Goal: Obtain resource: Obtain resource

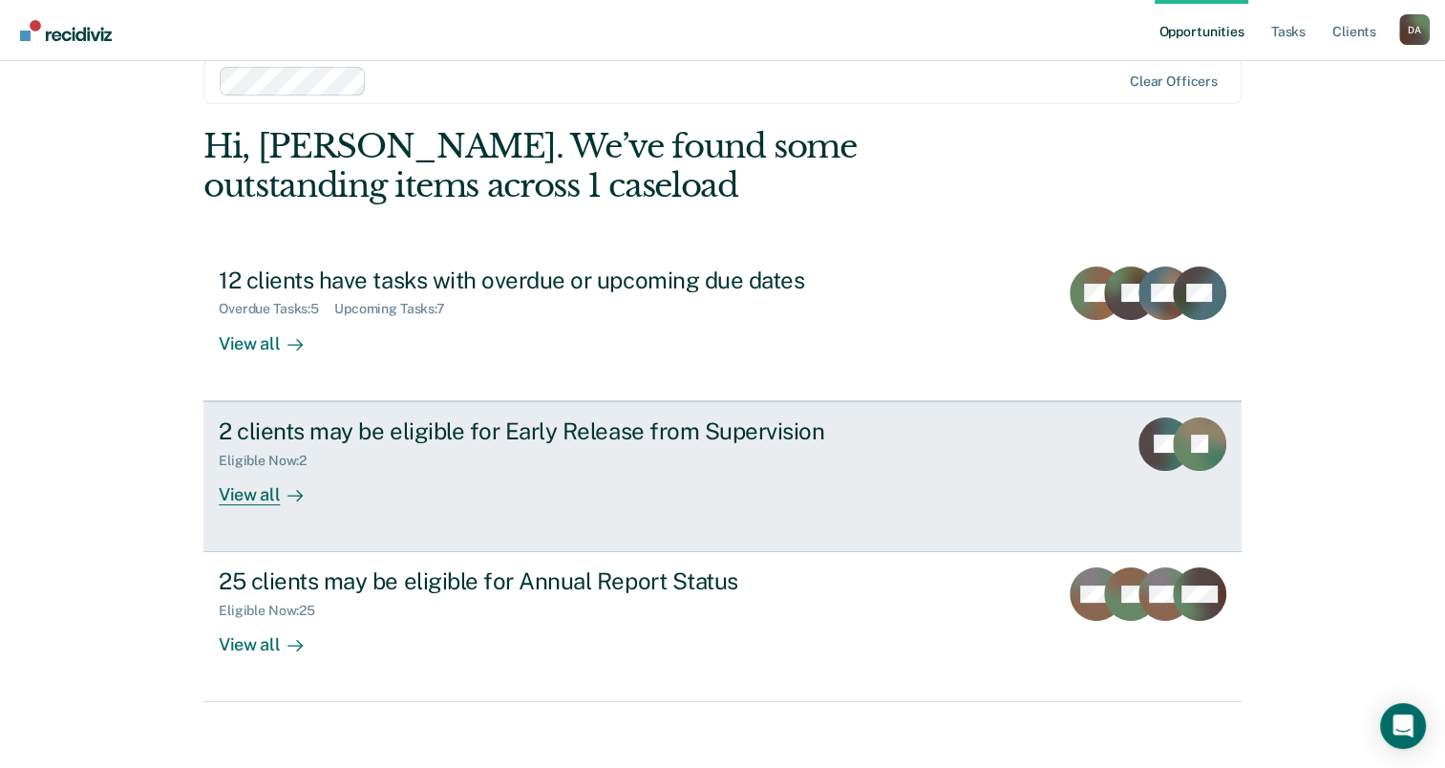
scroll to position [43, 0]
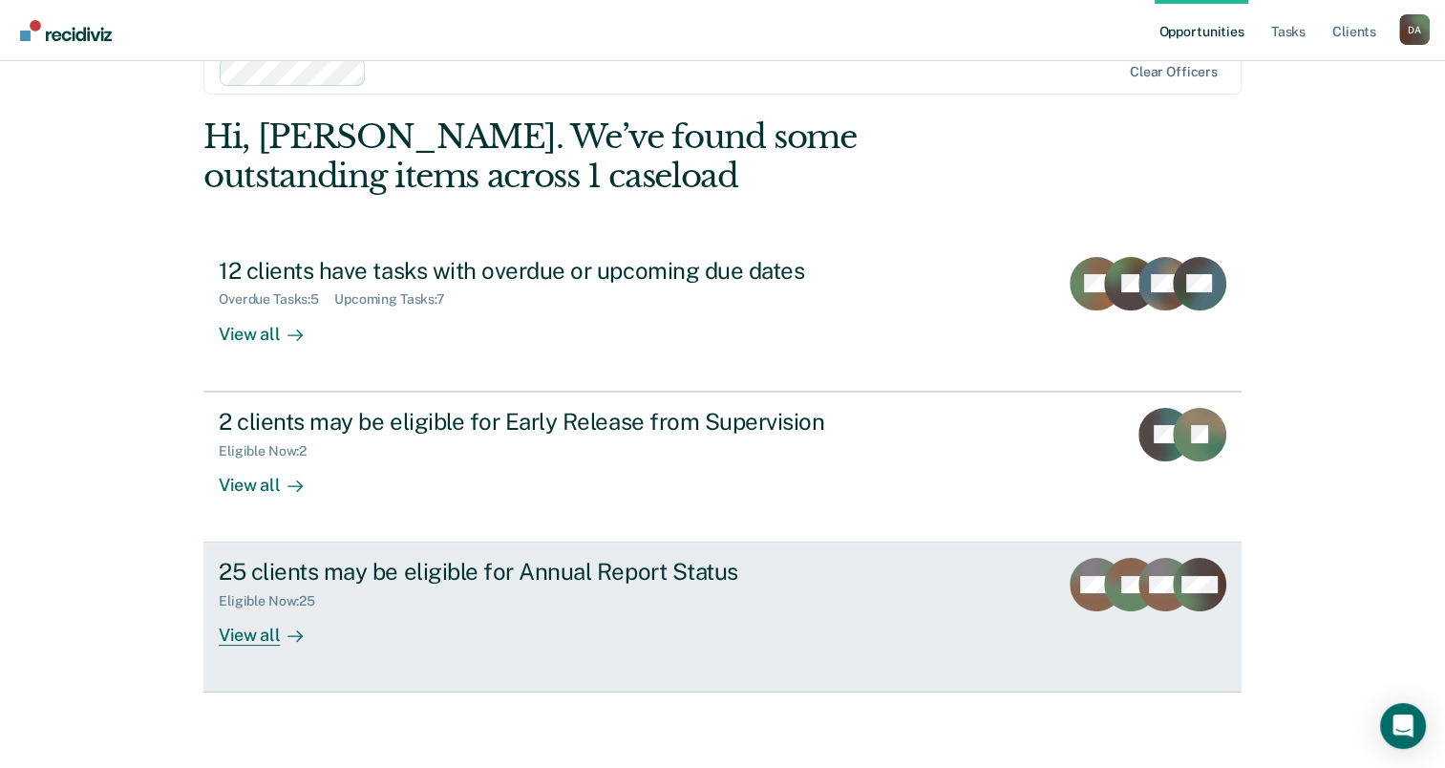
click at [257, 628] on div "View all" at bounding box center [272, 627] width 107 height 37
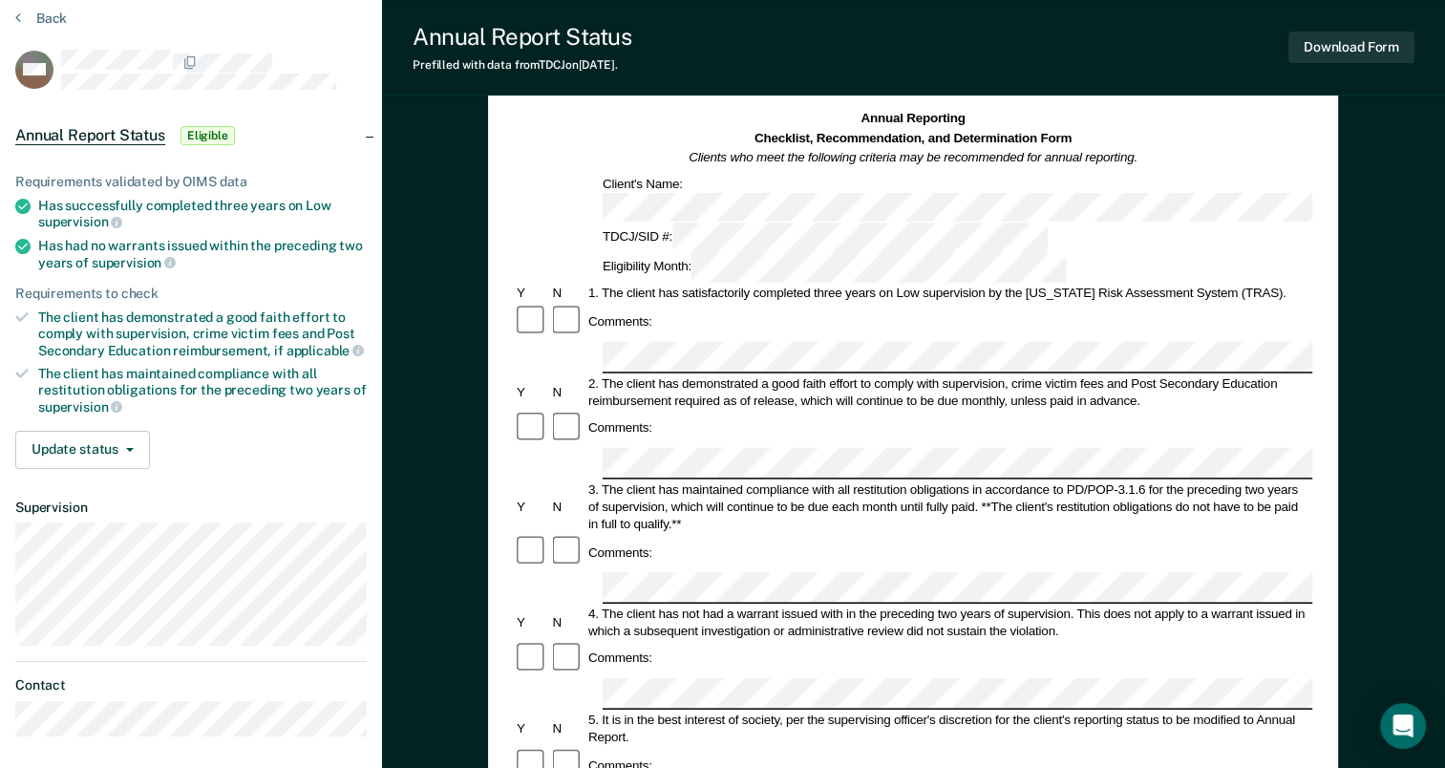
scroll to position [74, 0]
click at [1374, 46] on button "Download Form" at bounding box center [1351, 48] width 126 height 32
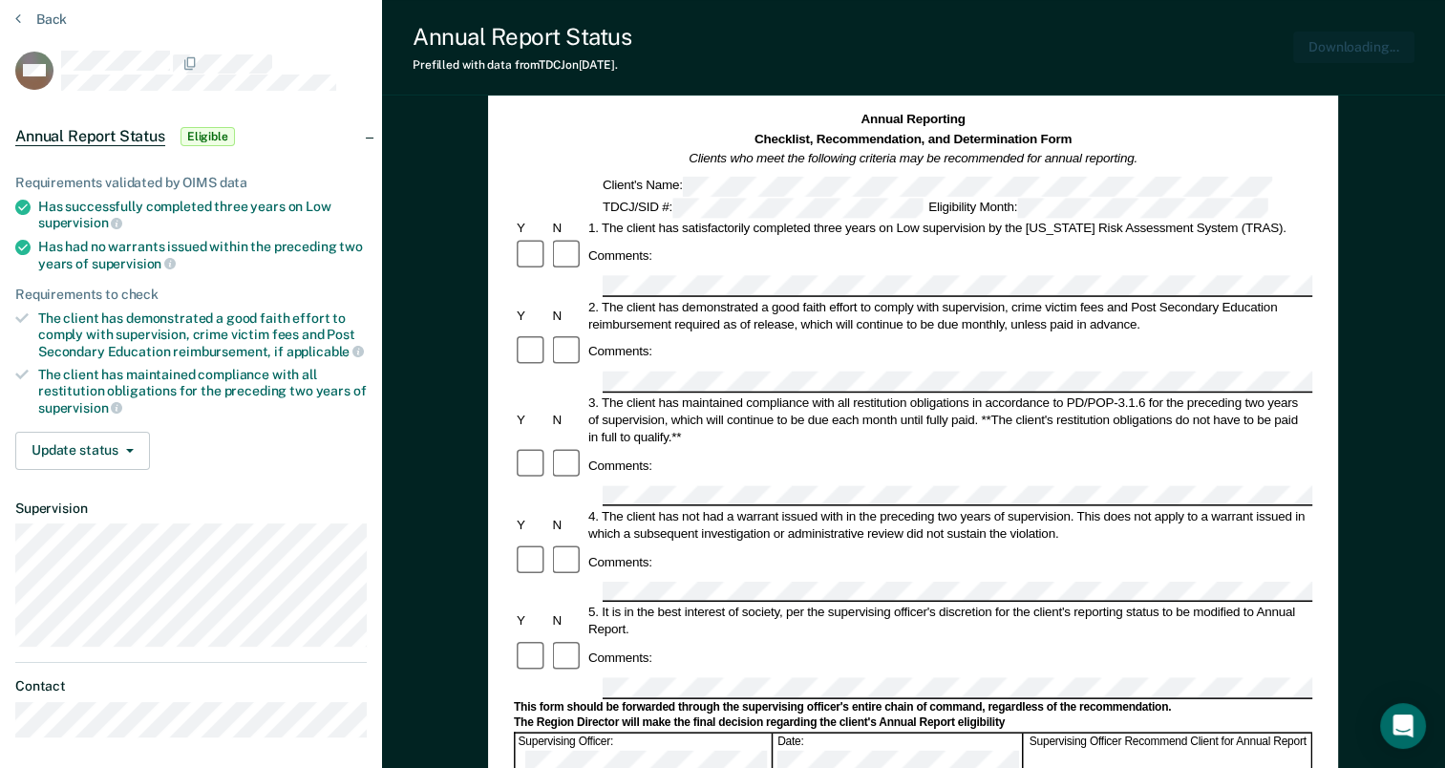
scroll to position [0, 0]
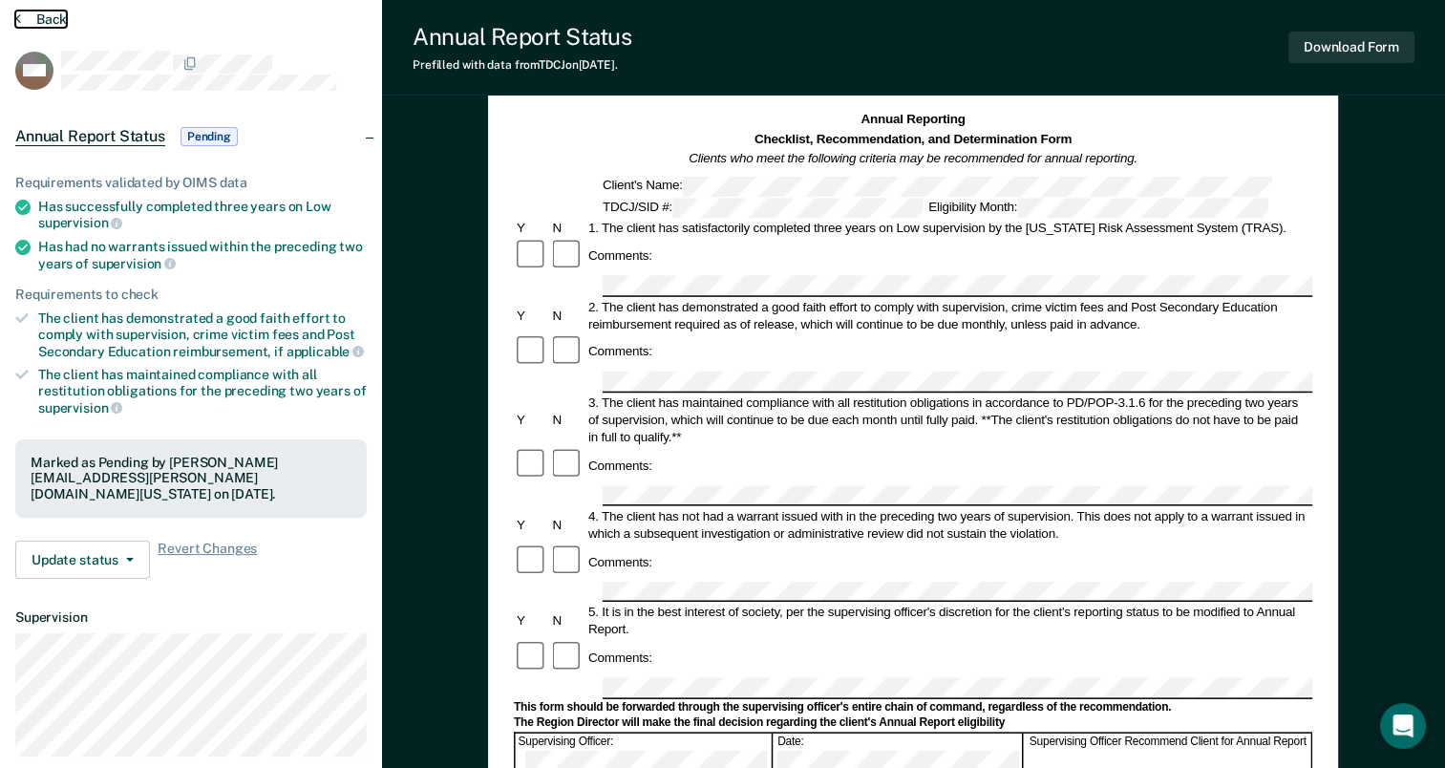
click at [29, 18] on button "Back" at bounding box center [41, 19] width 52 height 17
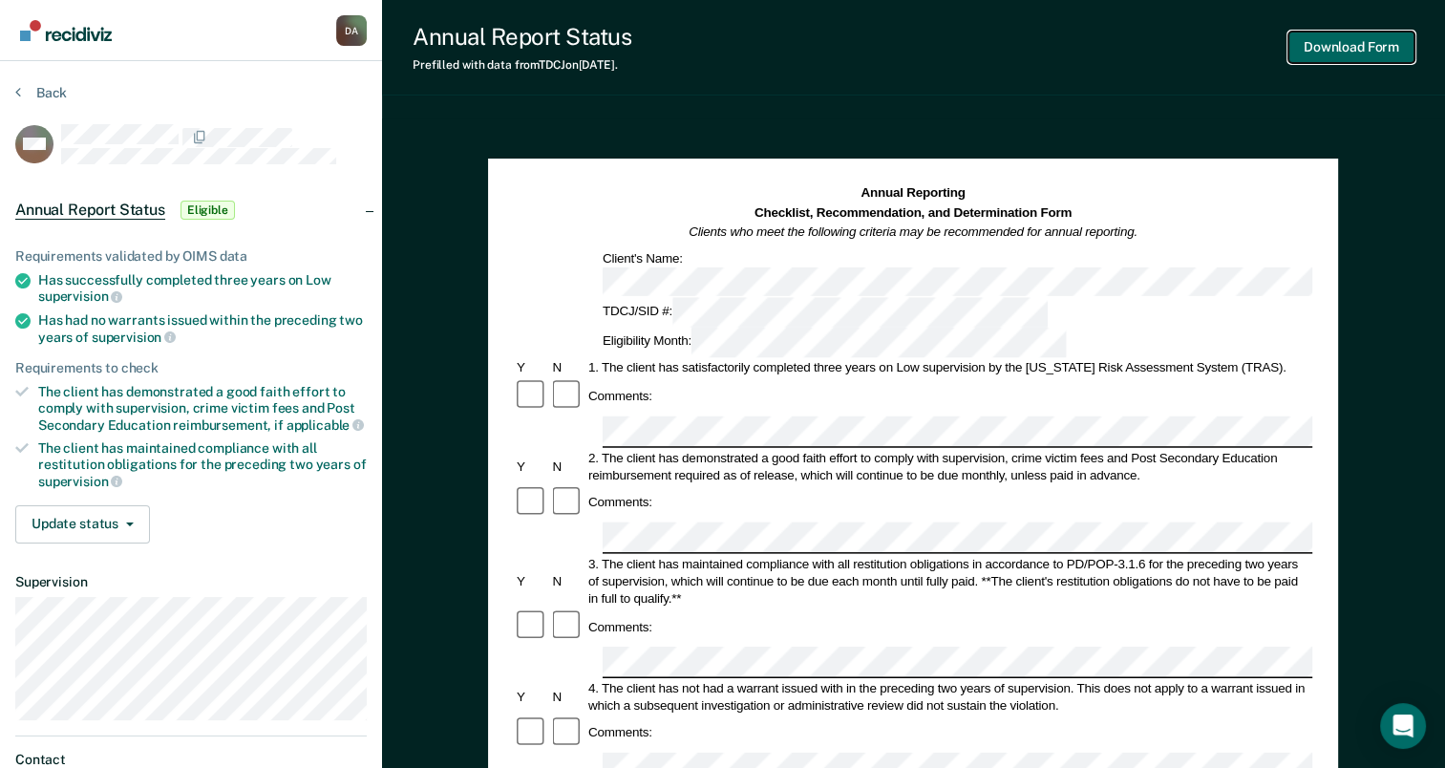
click at [1374, 46] on button "Download Form" at bounding box center [1351, 48] width 126 height 32
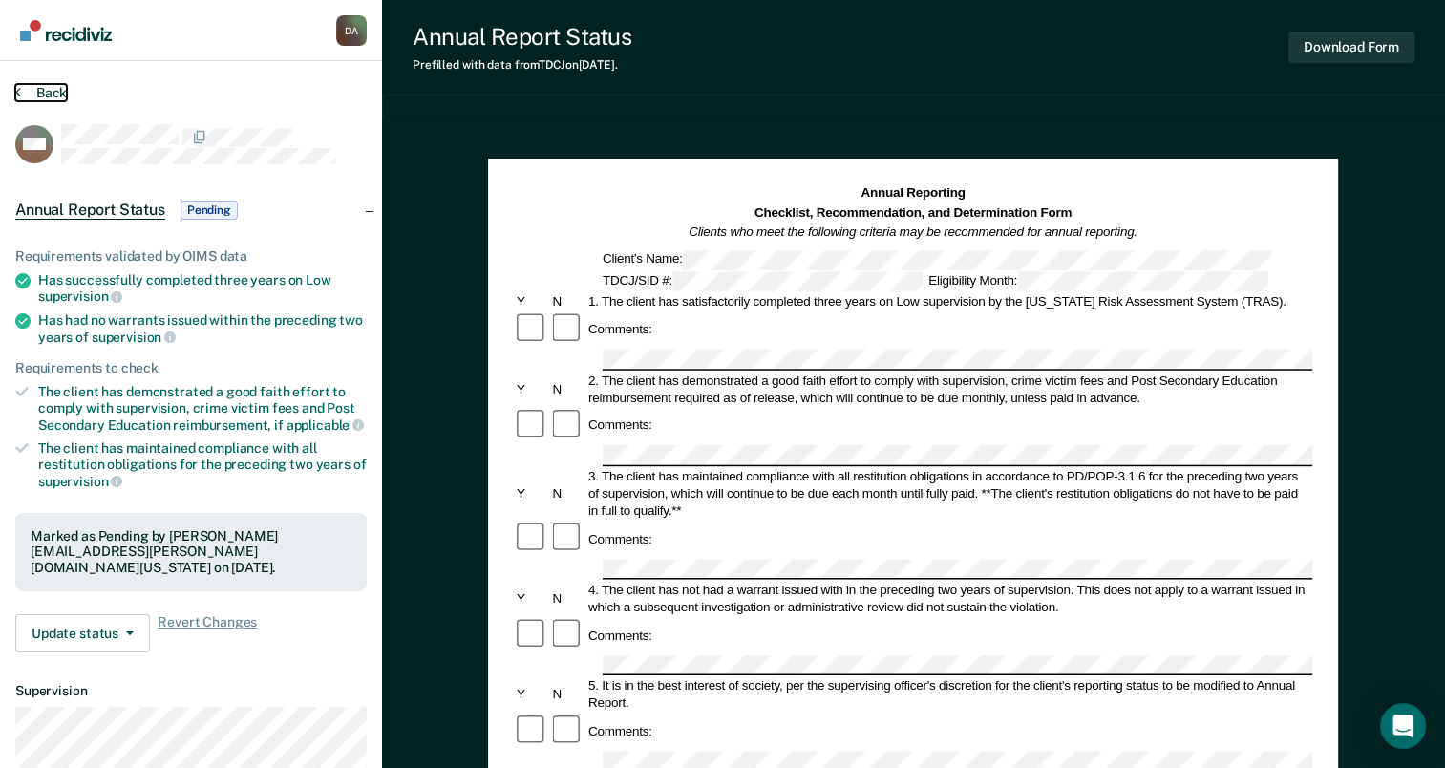
click at [38, 88] on button "Back" at bounding box center [41, 92] width 52 height 17
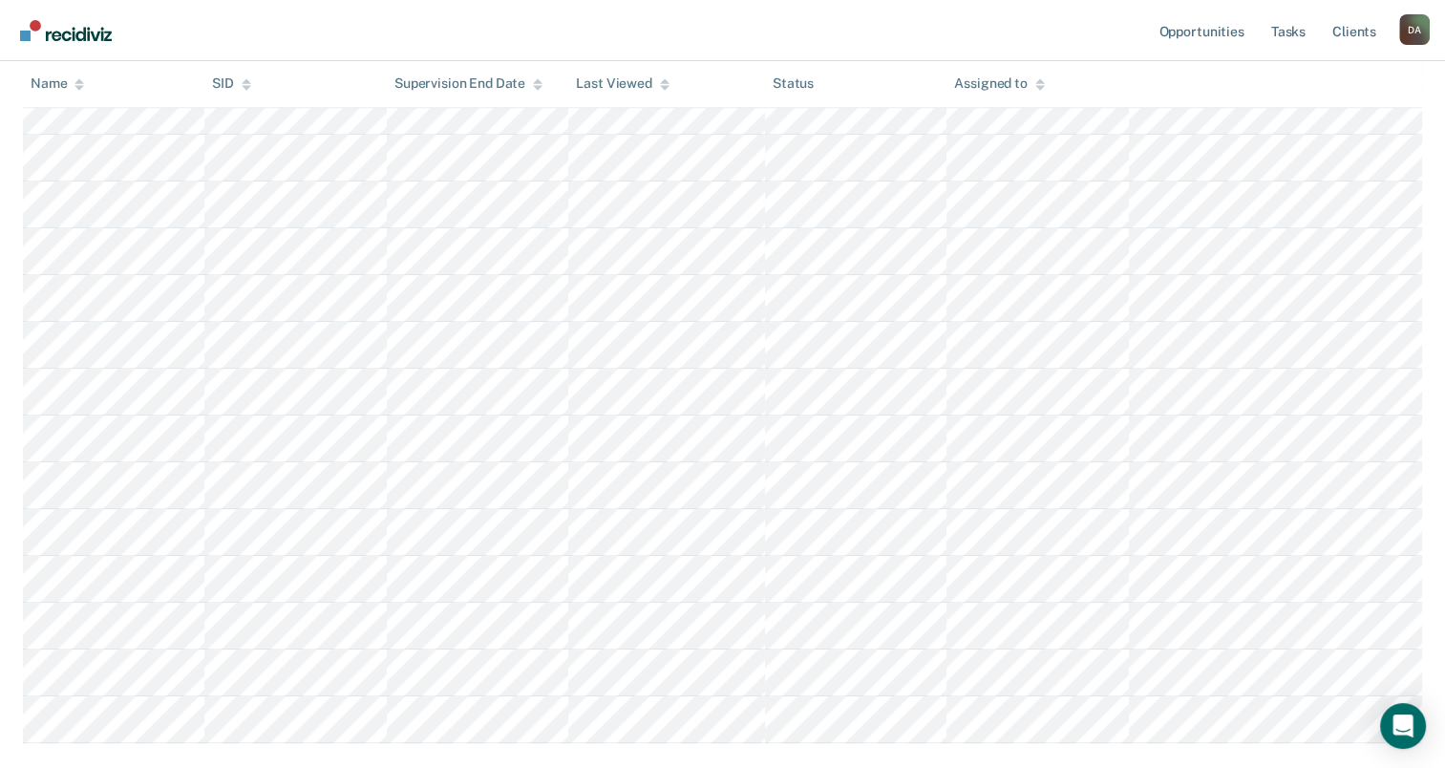
scroll to position [860, 0]
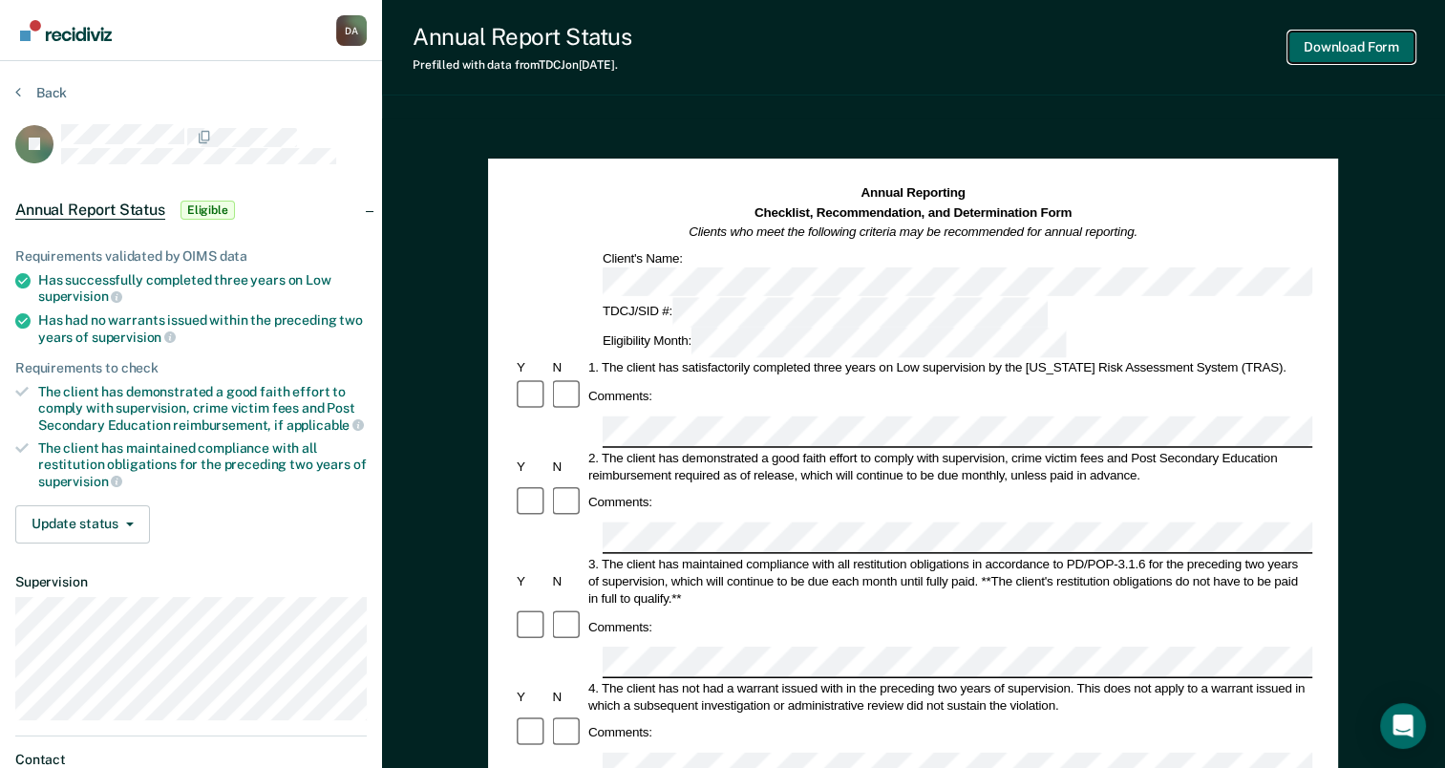
click at [1350, 39] on button "Download Form" at bounding box center [1351, 48] width 126 height 32
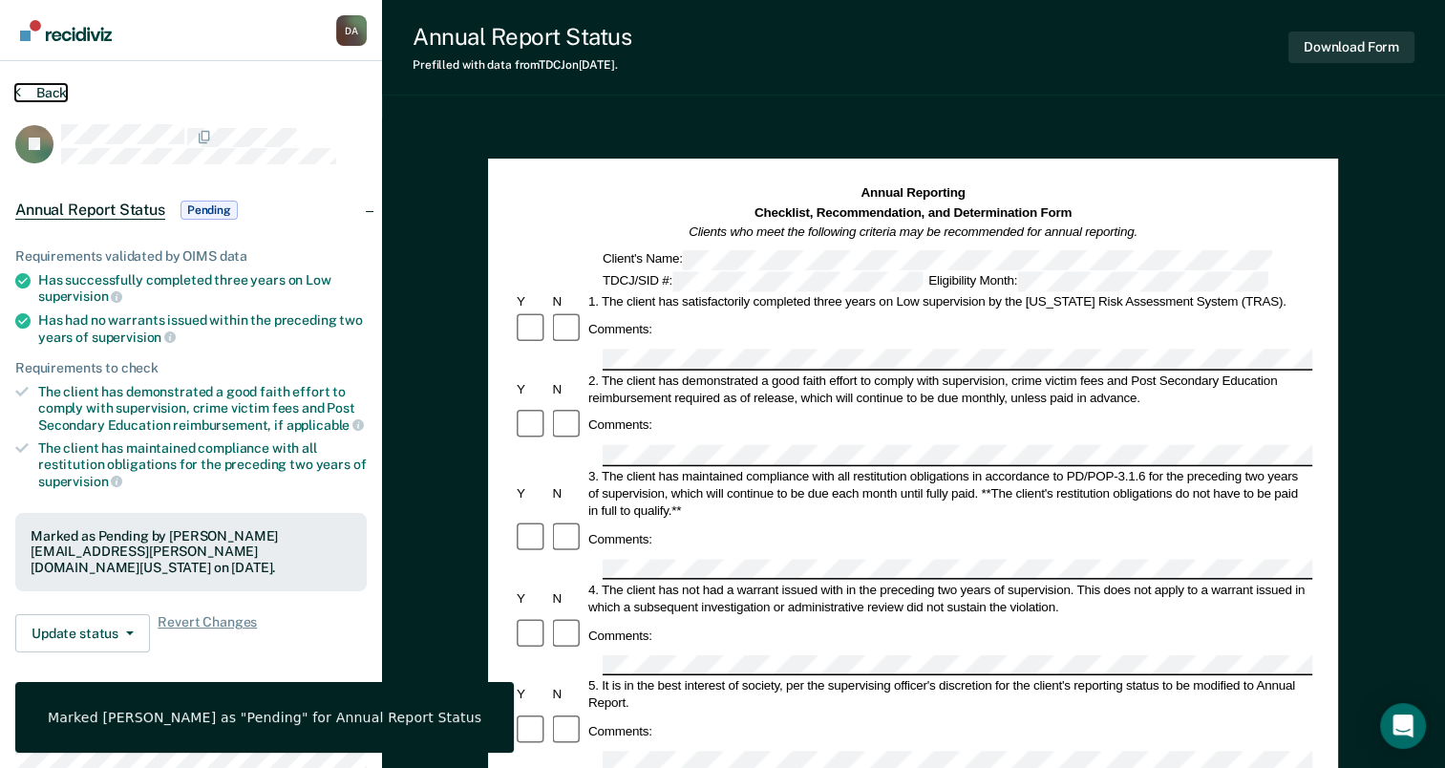
click at [57, 90] on button "Back" at bounding box center [41, 92] width 52 height 17
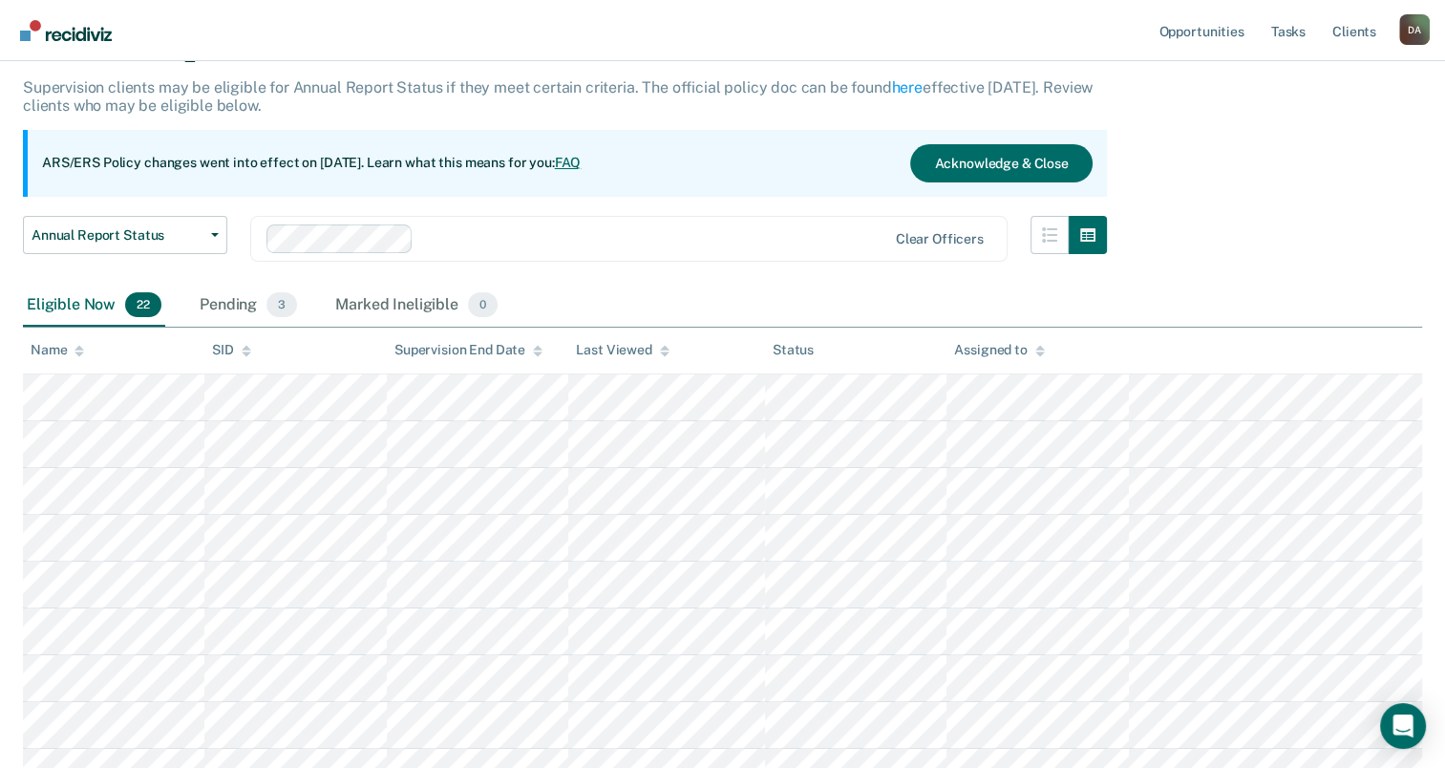
scroll to position [191, 0]
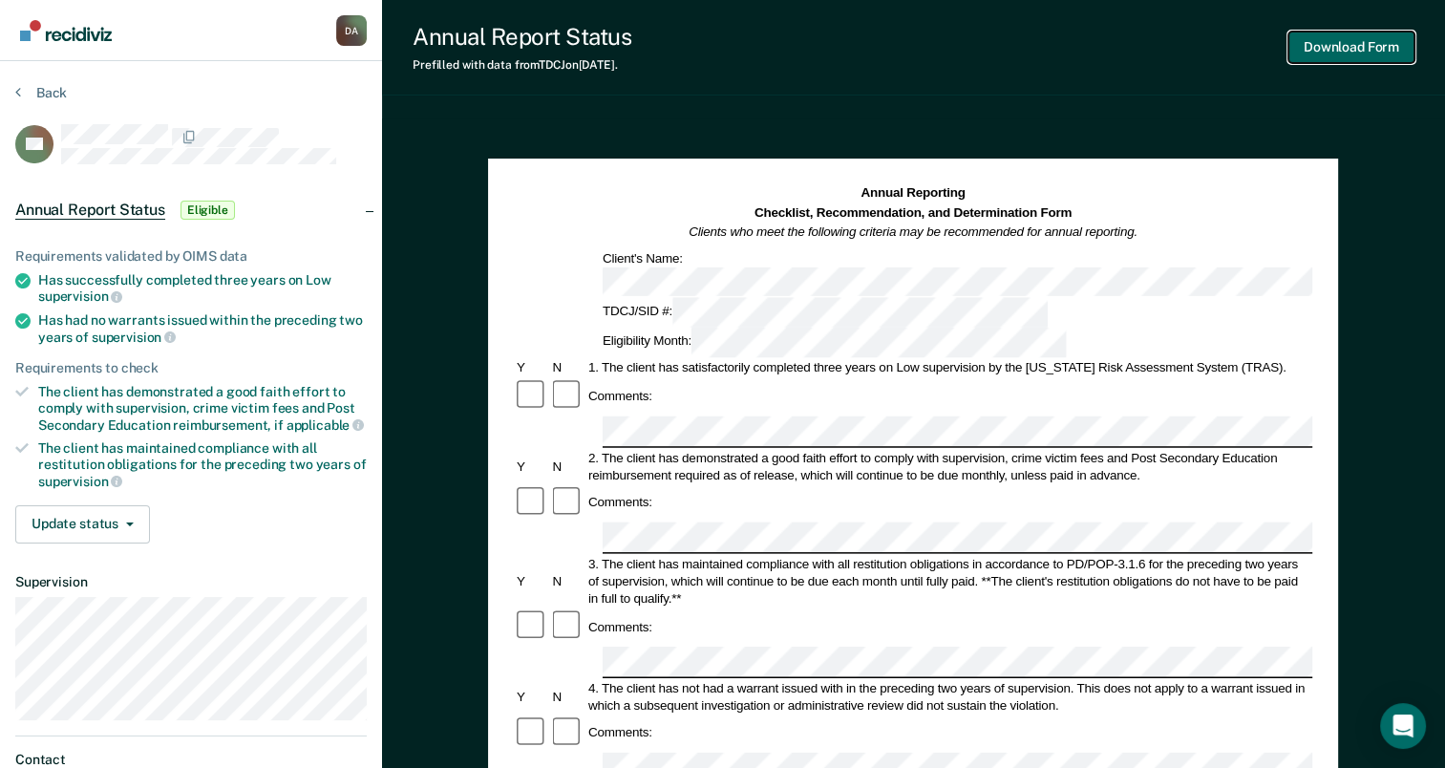
click at [1349, 48] on button "Download Form" at bounding box center [1351, 48] width 126 height 32
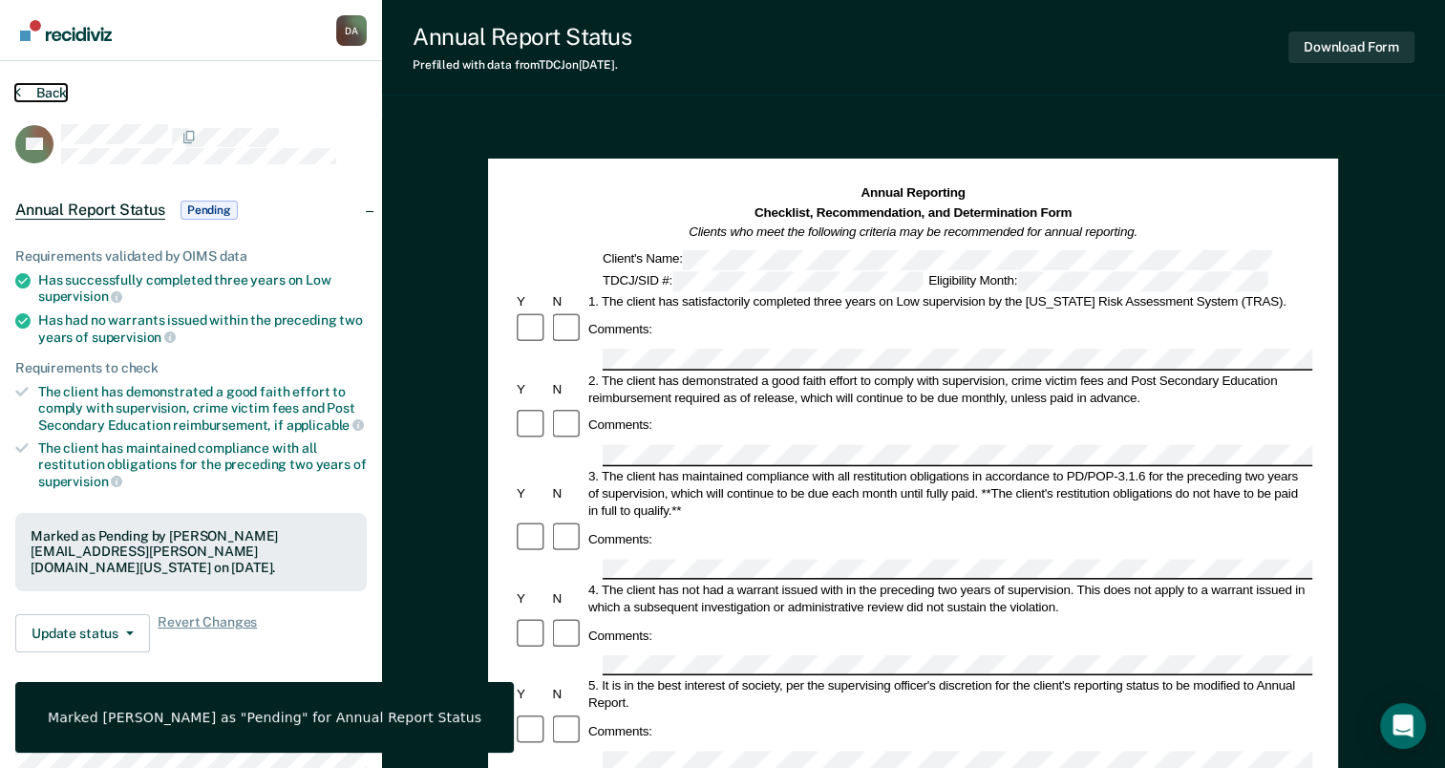
click at [41, 88] on button "Back" at bounding box center [41, 92] width 52 height 17
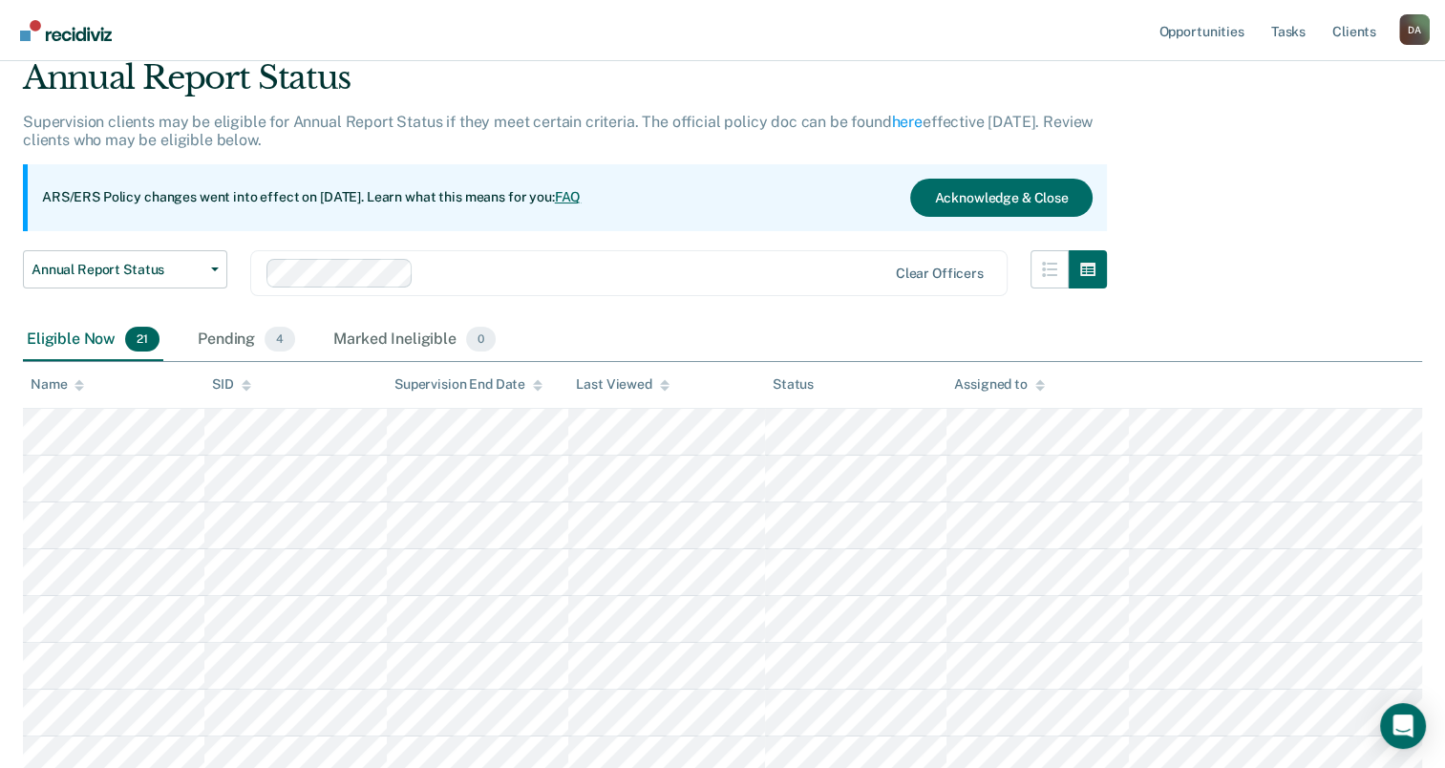
scroll to position [69, 0]
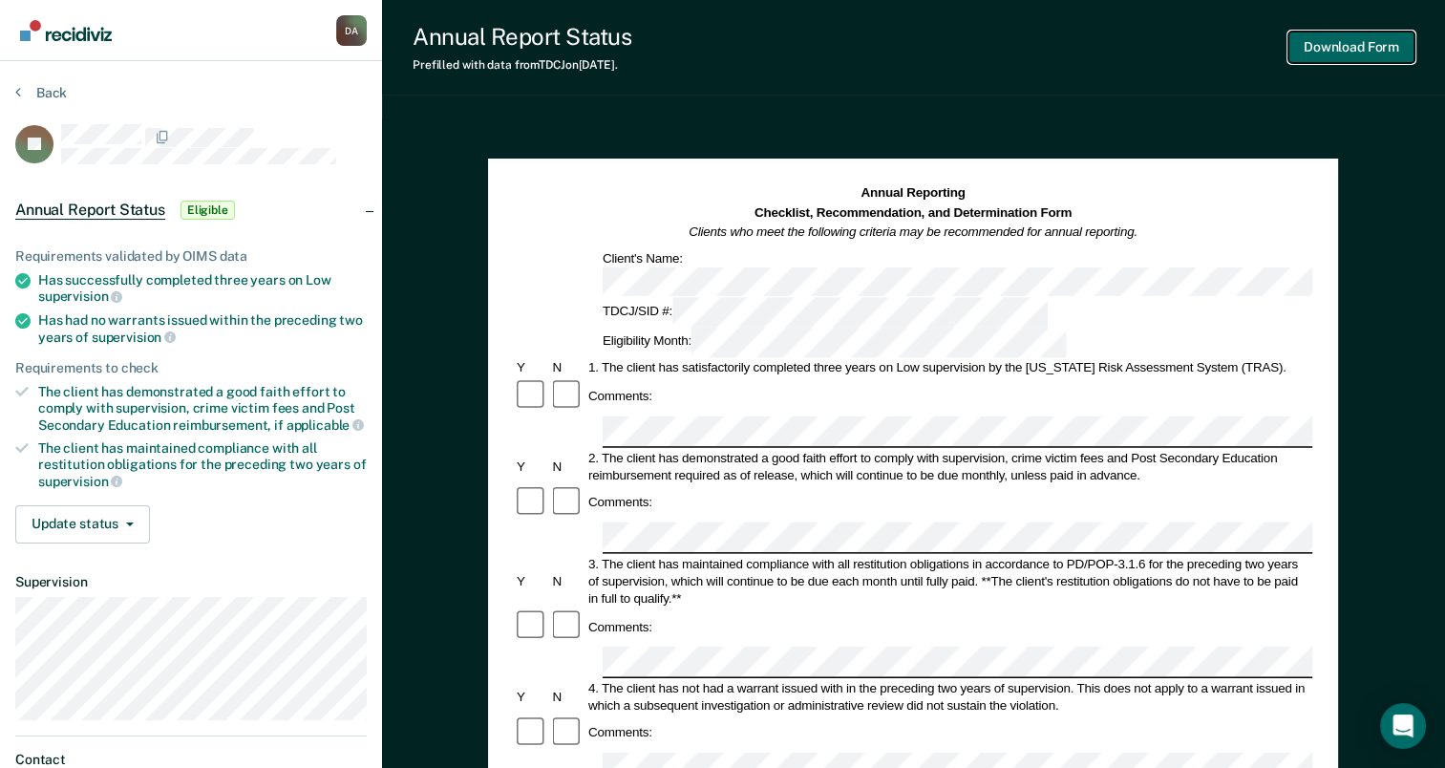
click at [1391, 47] on button "Download Form" at bounding box center [1351, 48] width 126 height 32
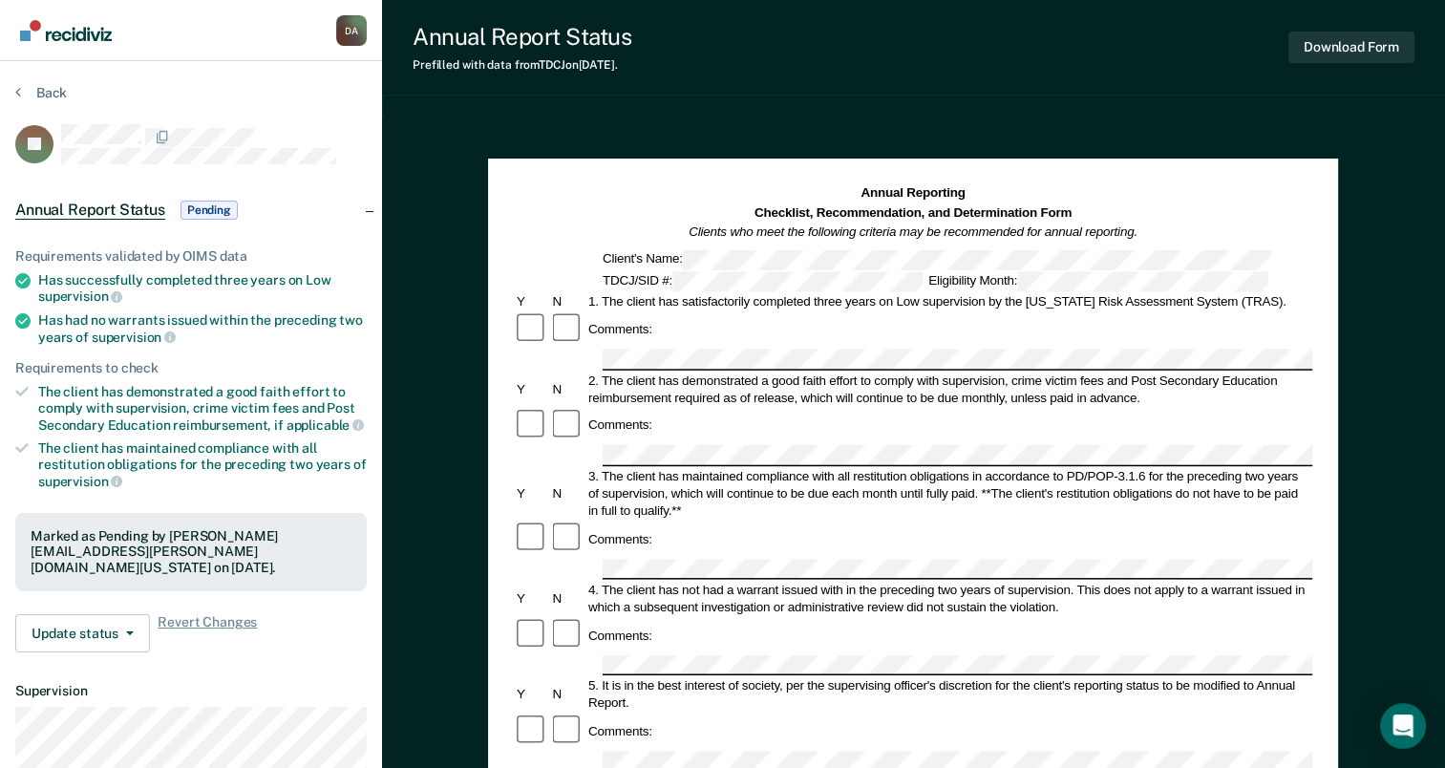
click at [55, 83] on section "Back JP Annual Report Status Pending Requirements validated by OIMS data Has su…" at bounding box center [191, 531] width 382 height 941
click at [62, 93] on button "Back" at bounding box center [41, 92] width 52 height 17
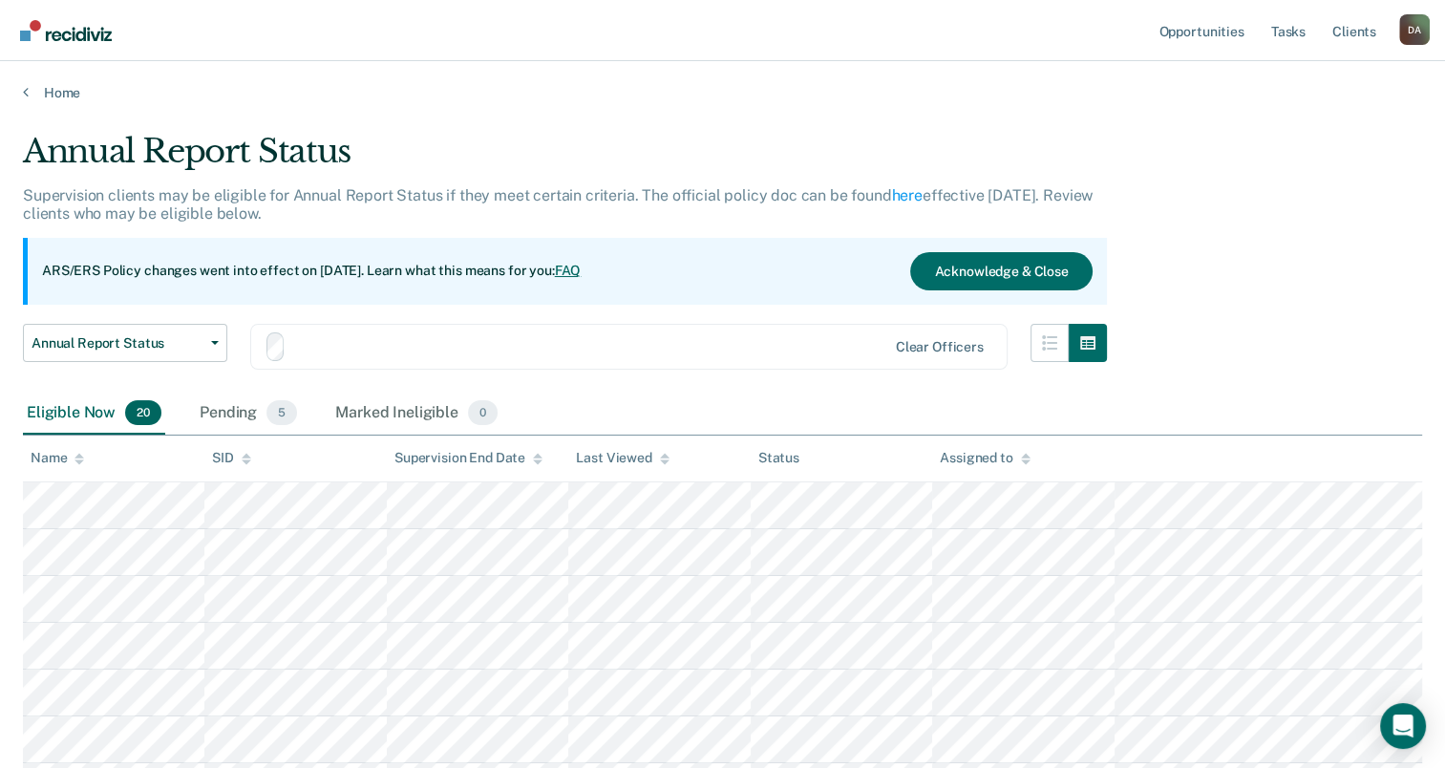
scroll to position [69, 0]
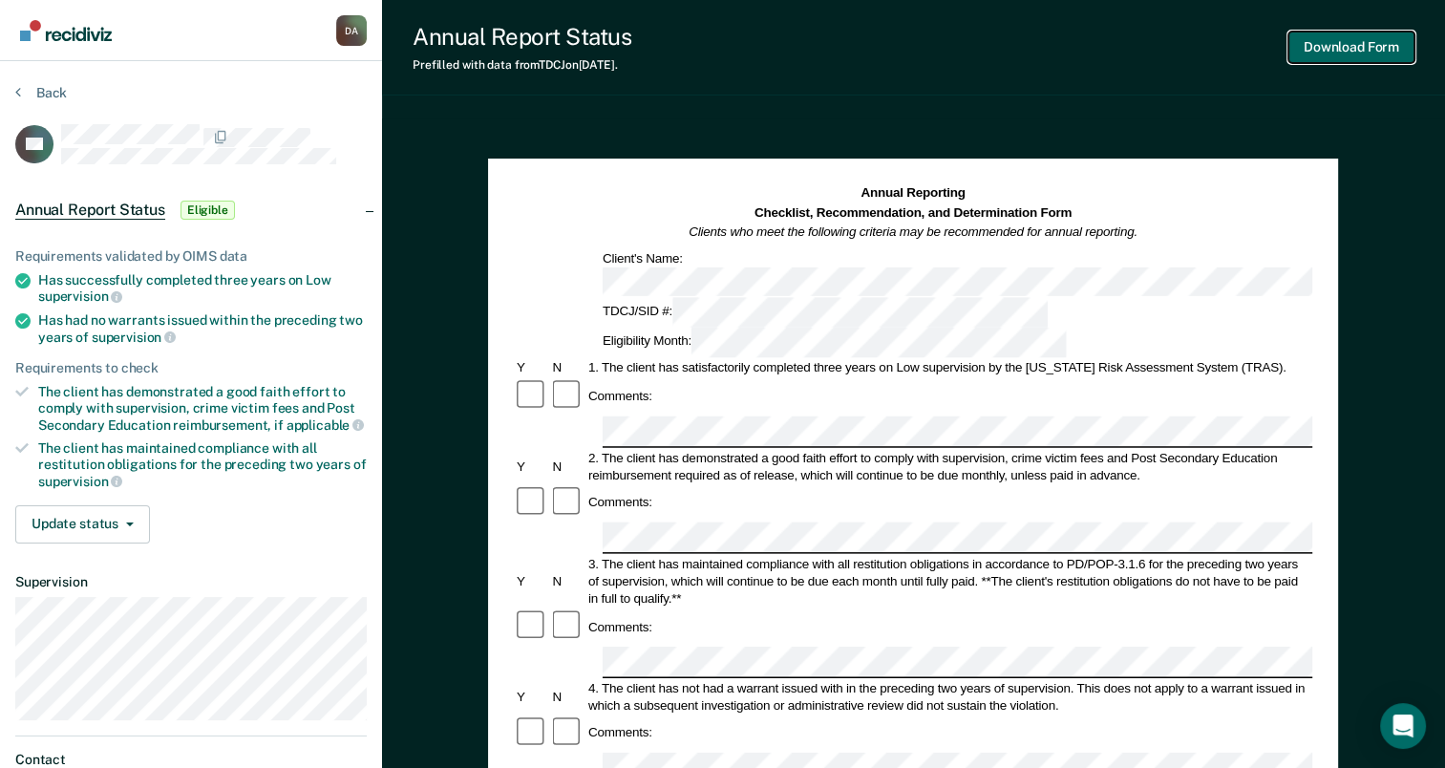
click at [1347, 51] on button "Download Form" at bounding box center [1351, 48] width 126 height 32
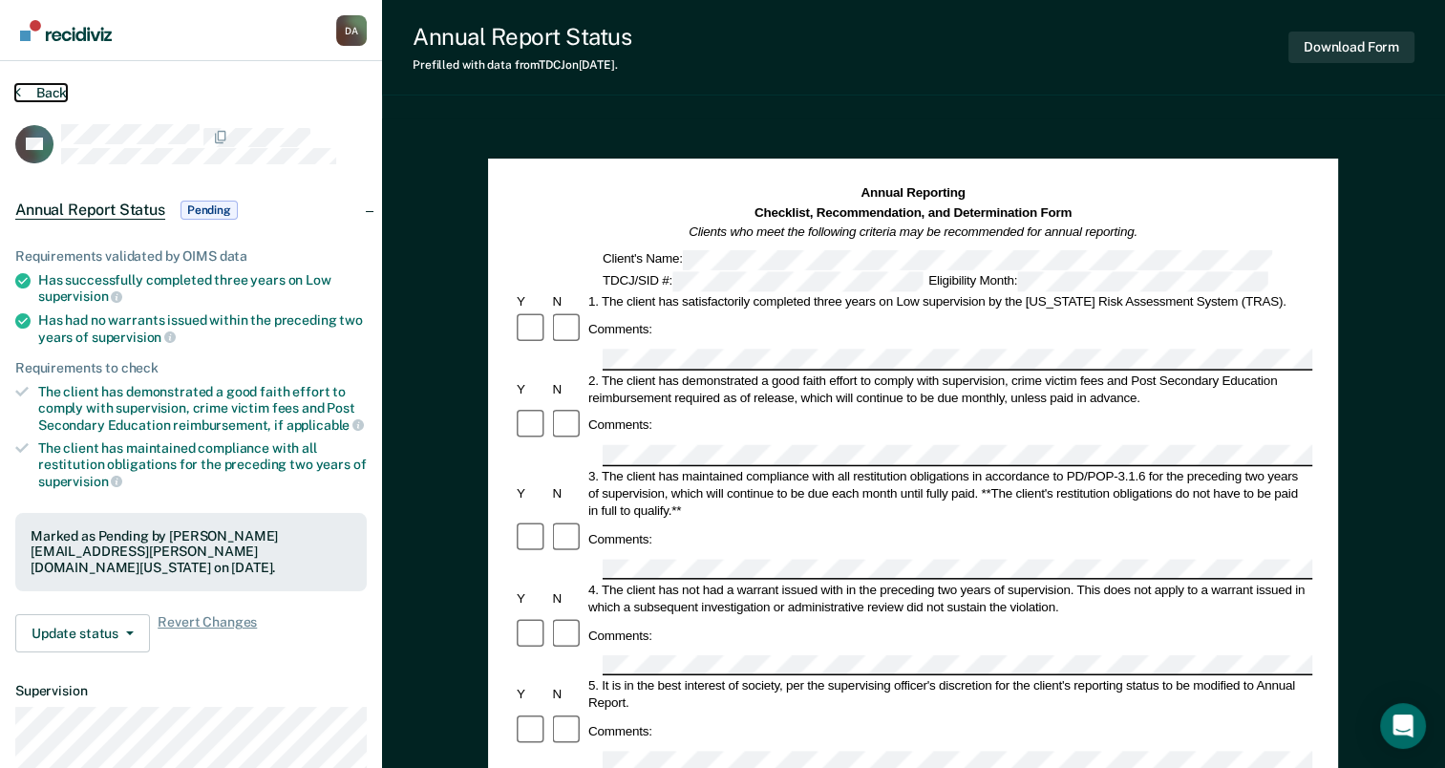
click at [64, 97] on button "Back" at bounding box center [41, 92] width 52 height 17
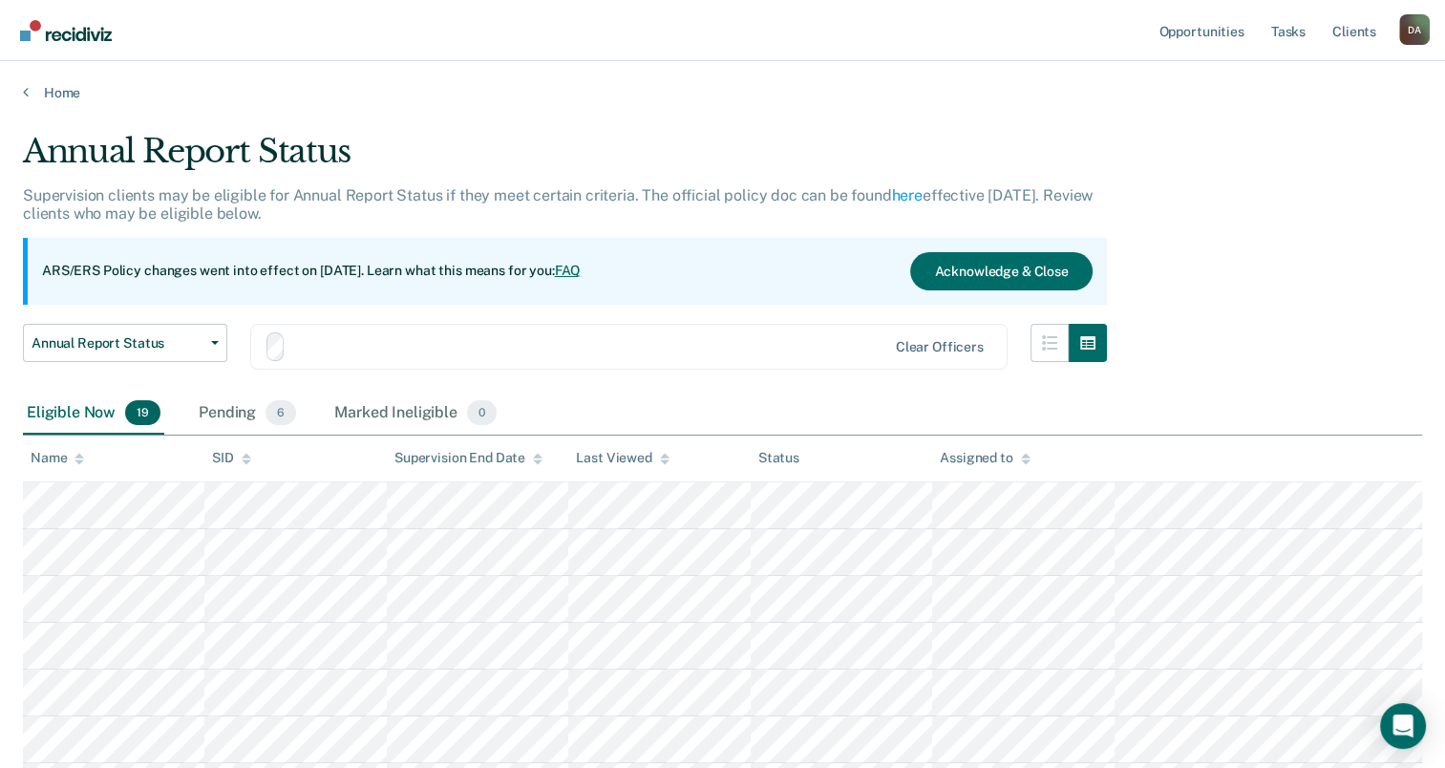
scroll to position [69, 0]
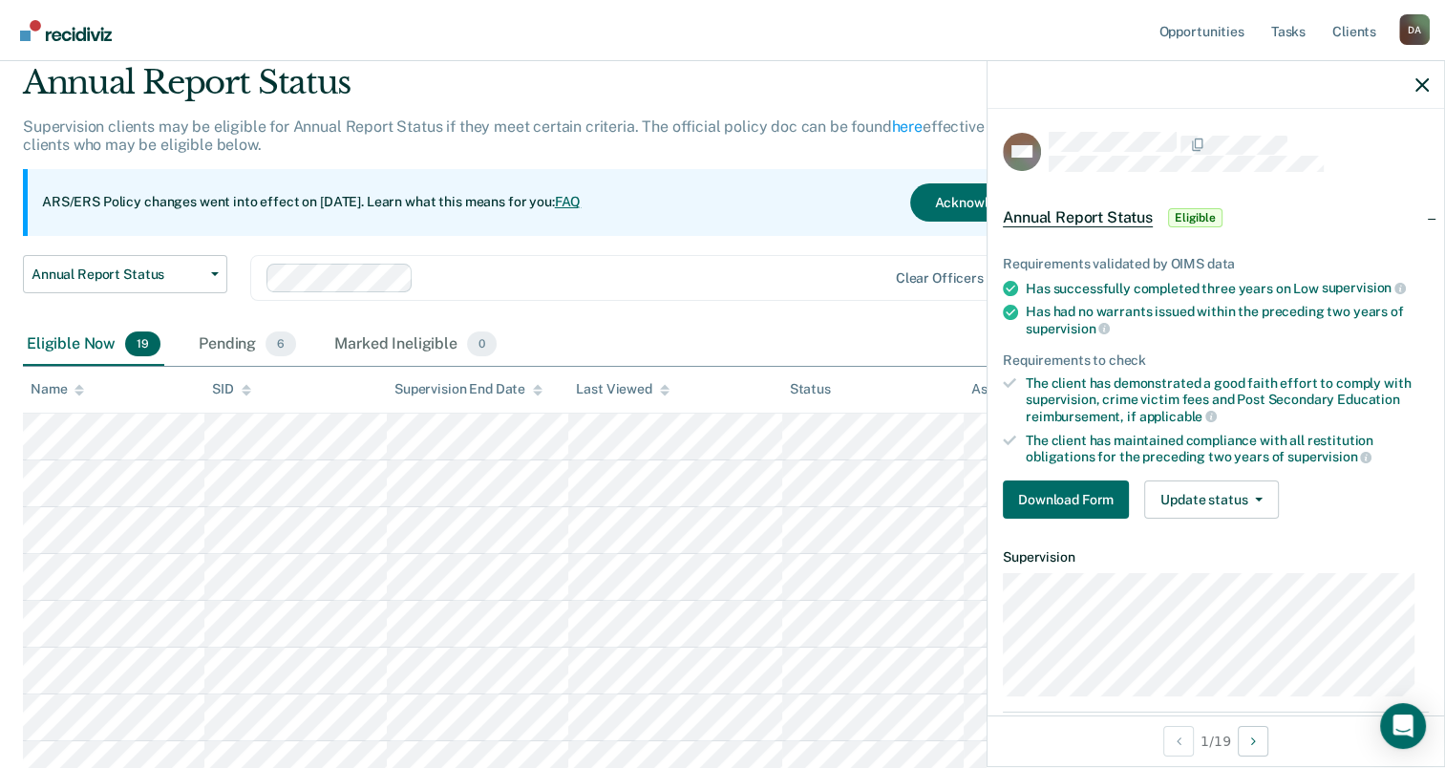
click at [932, 333] on div "Eligible Now 19 Pending 6 Marked Ineligible 0" at bounding box center [722, 345] width 1399 height 43
click at [1421, 86] on icon "button" at bounding box center [1421, 84] width 13 height 13
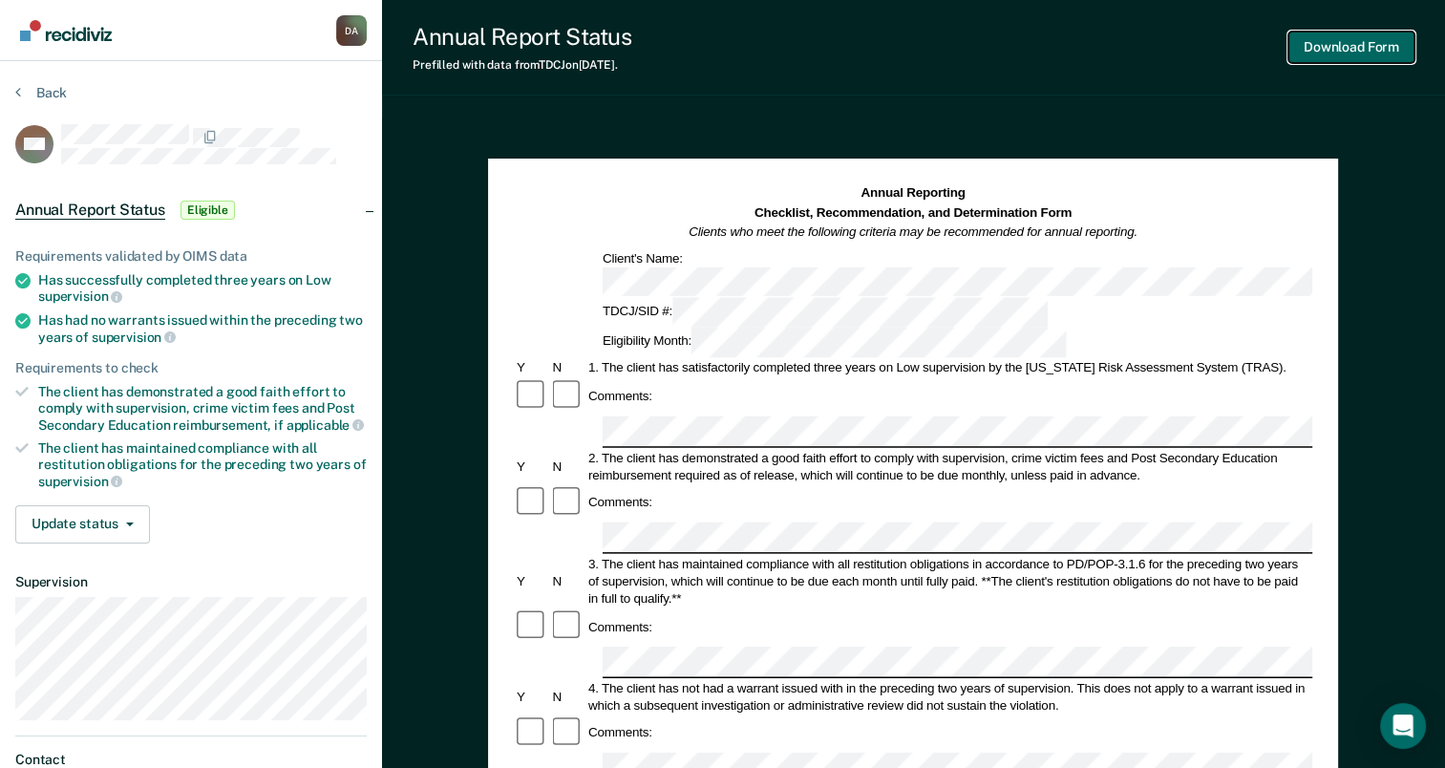
click at [1381, 43] on button "Download Form" at bounding box center [1351, 48] width 126 height 32
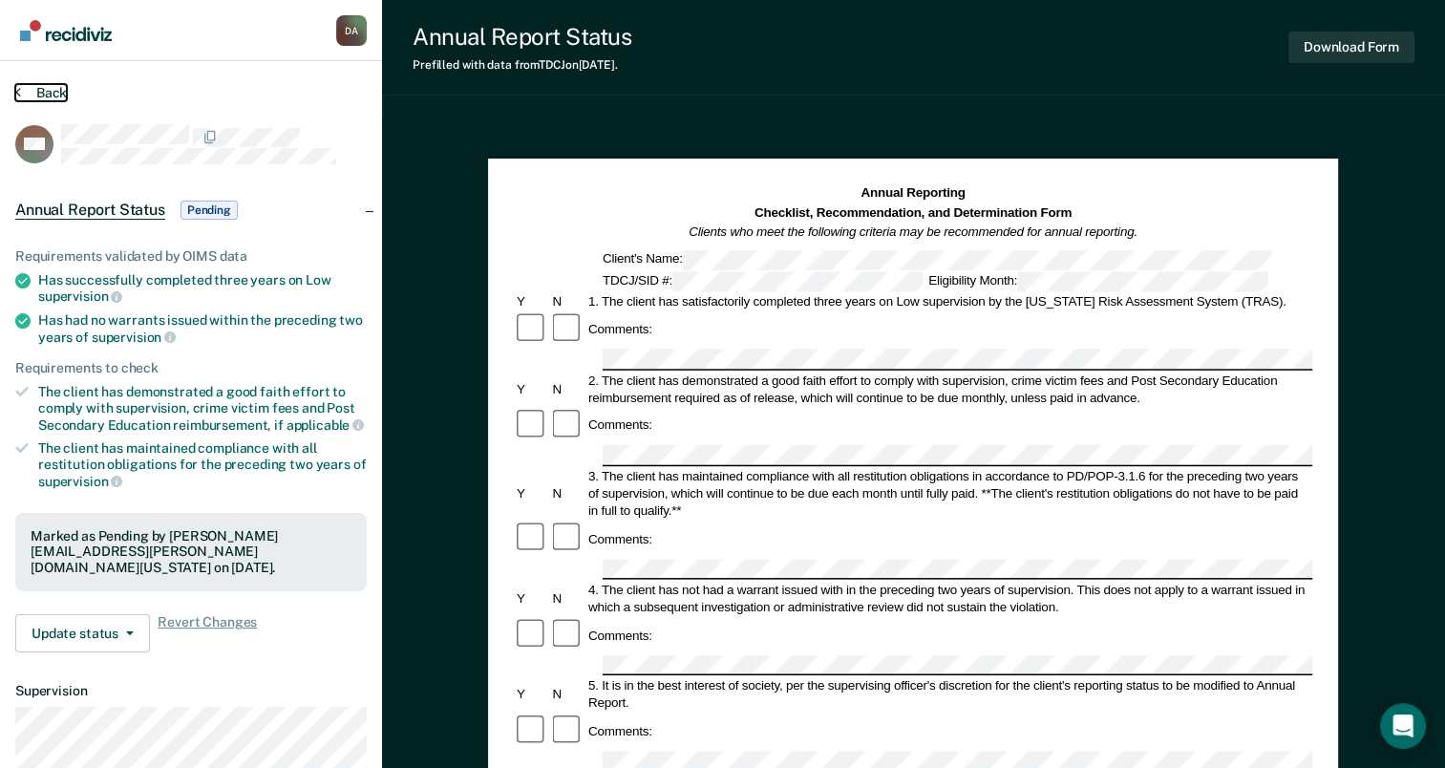
click at [51, 92] on button "Back" at bounding box center [41, 92] width 52 height 17
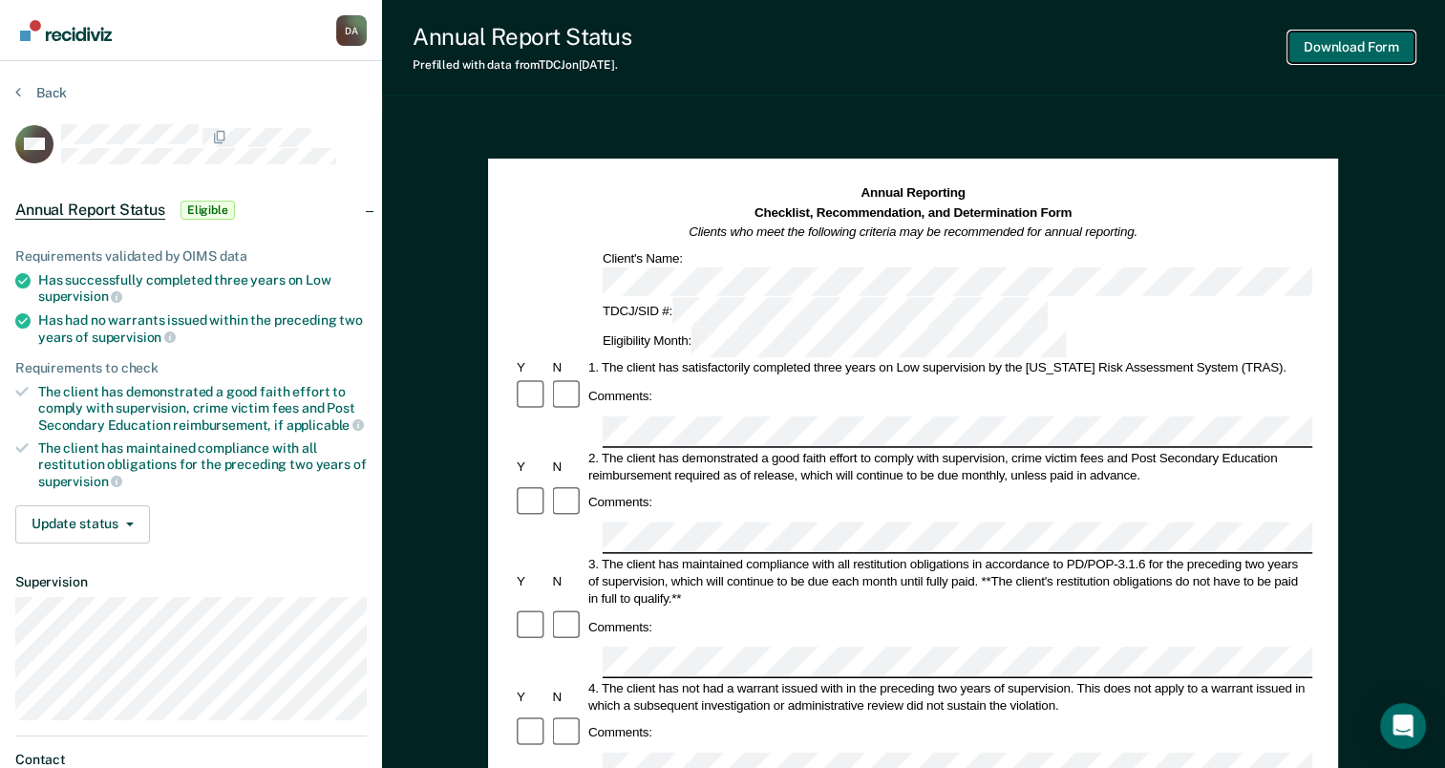
click at [1383, 45] on button "Download Form" at bounding box center [1351, 48] width 126 height 32
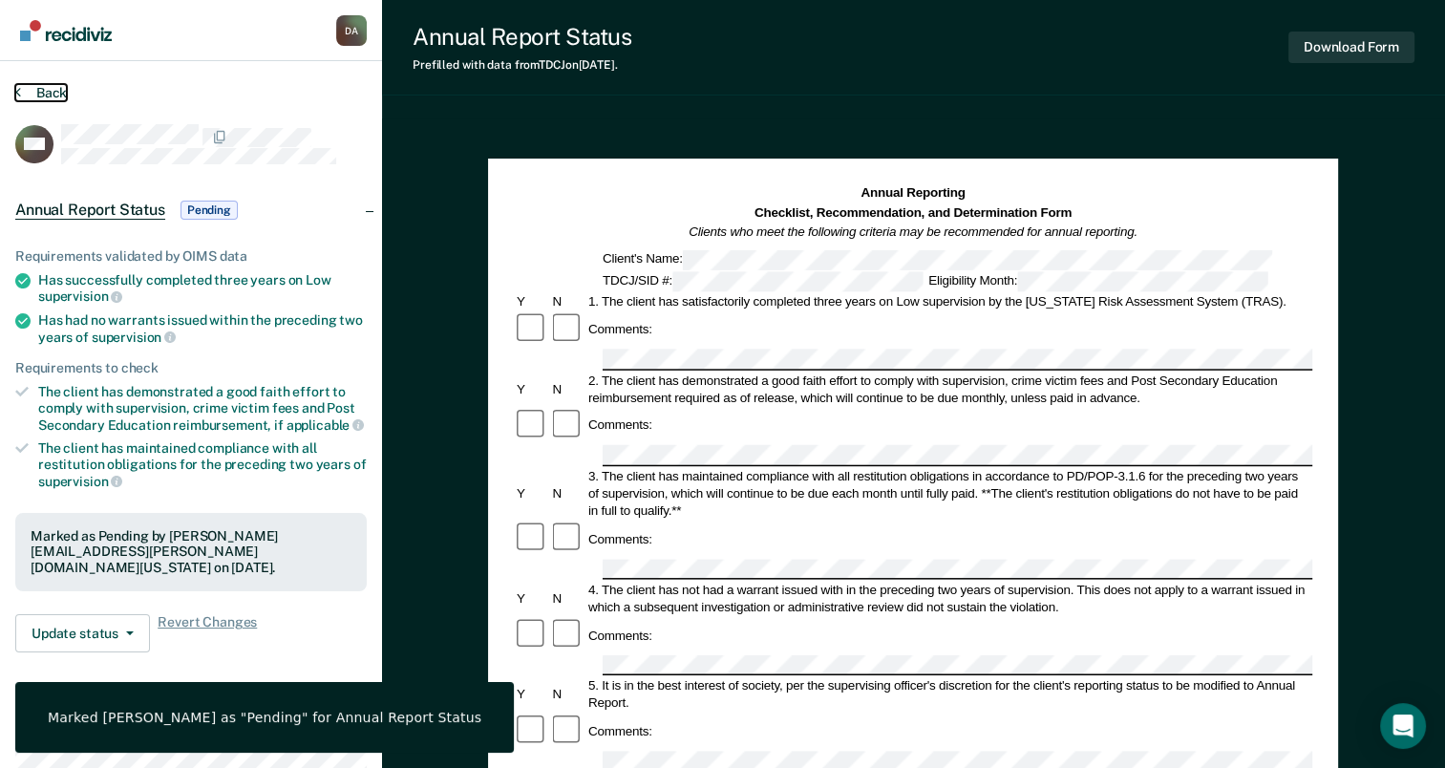
click at [40, 96] on button "Back" at bounding box center [41, 92] width 52 height 17
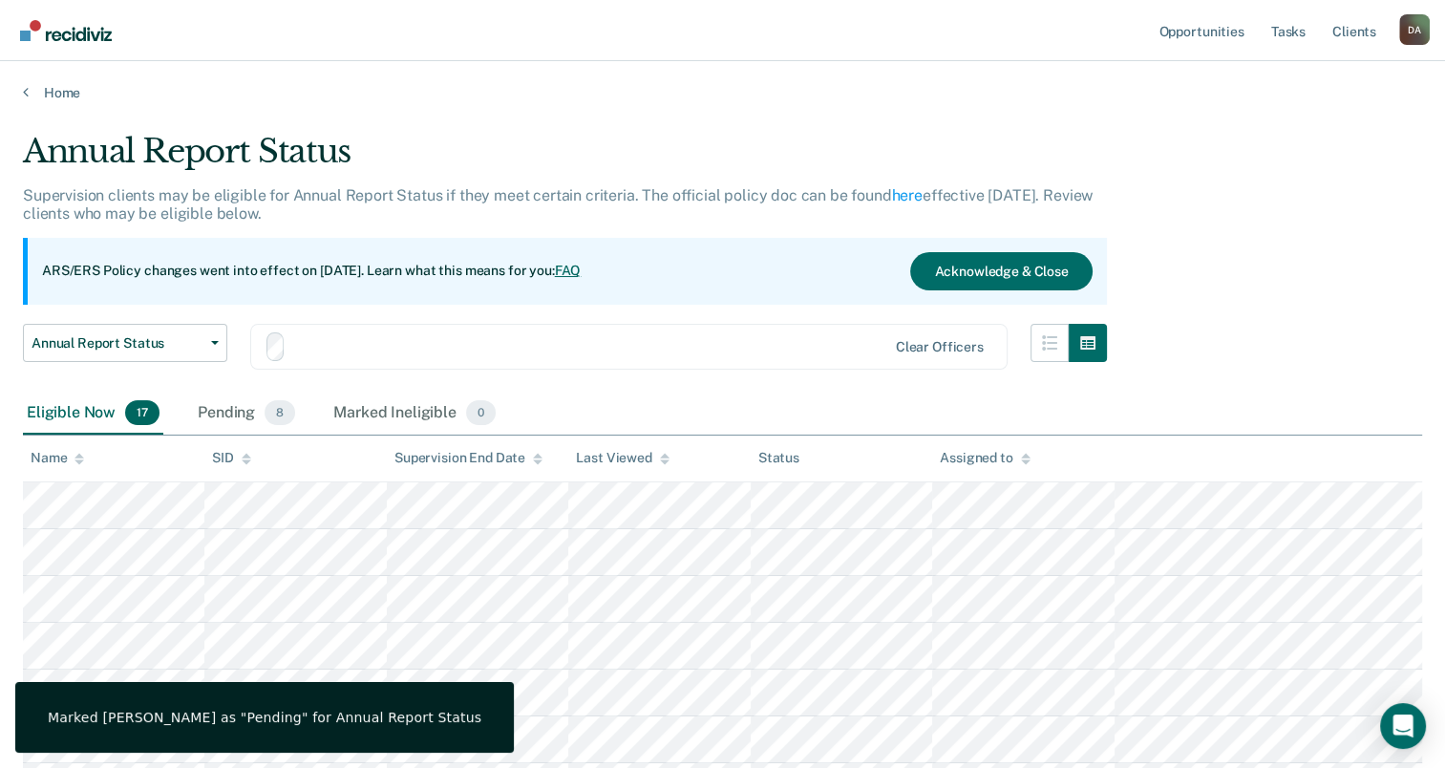
scroll to position [69, 0]
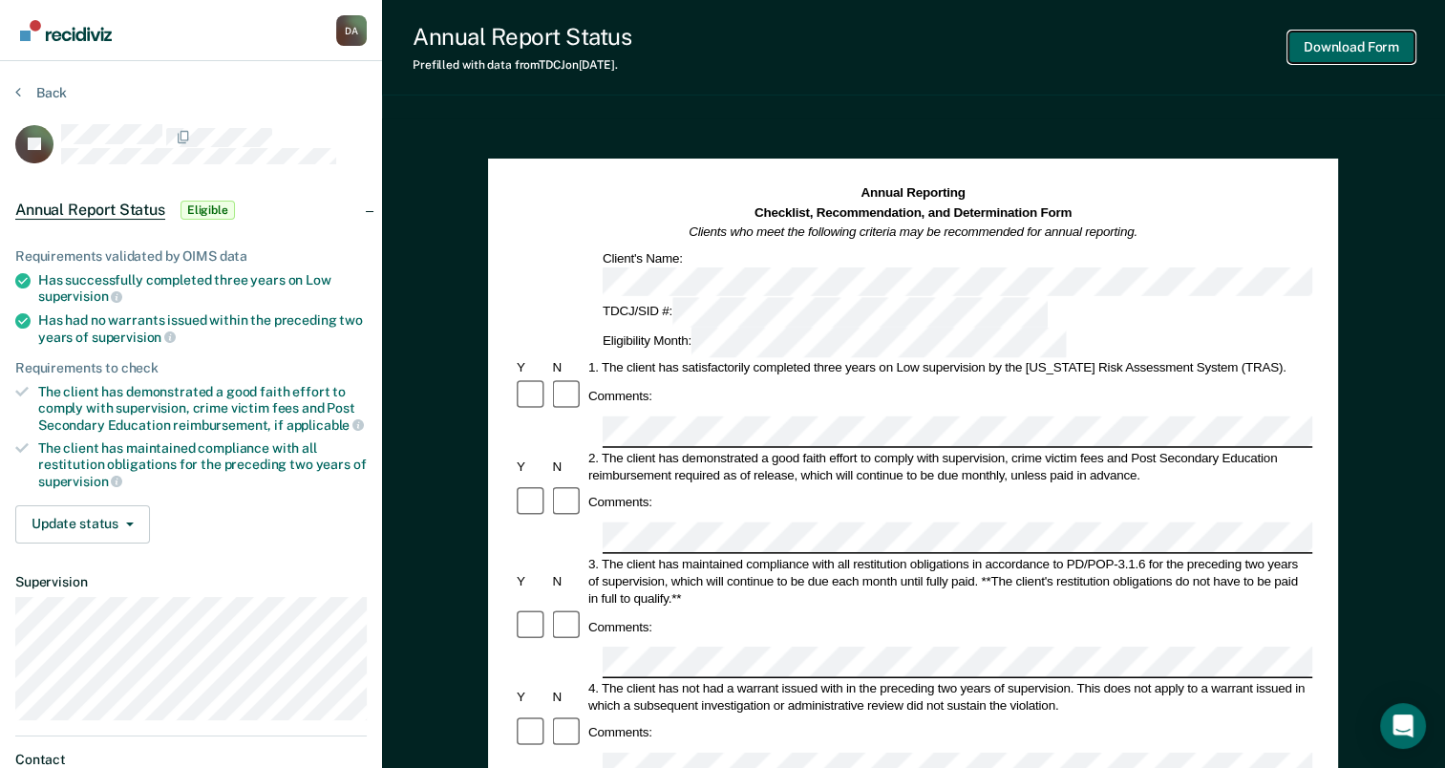
click at [1312, 57] on button "Download Form" at bounding box center [1351, 48] width 126 height 32
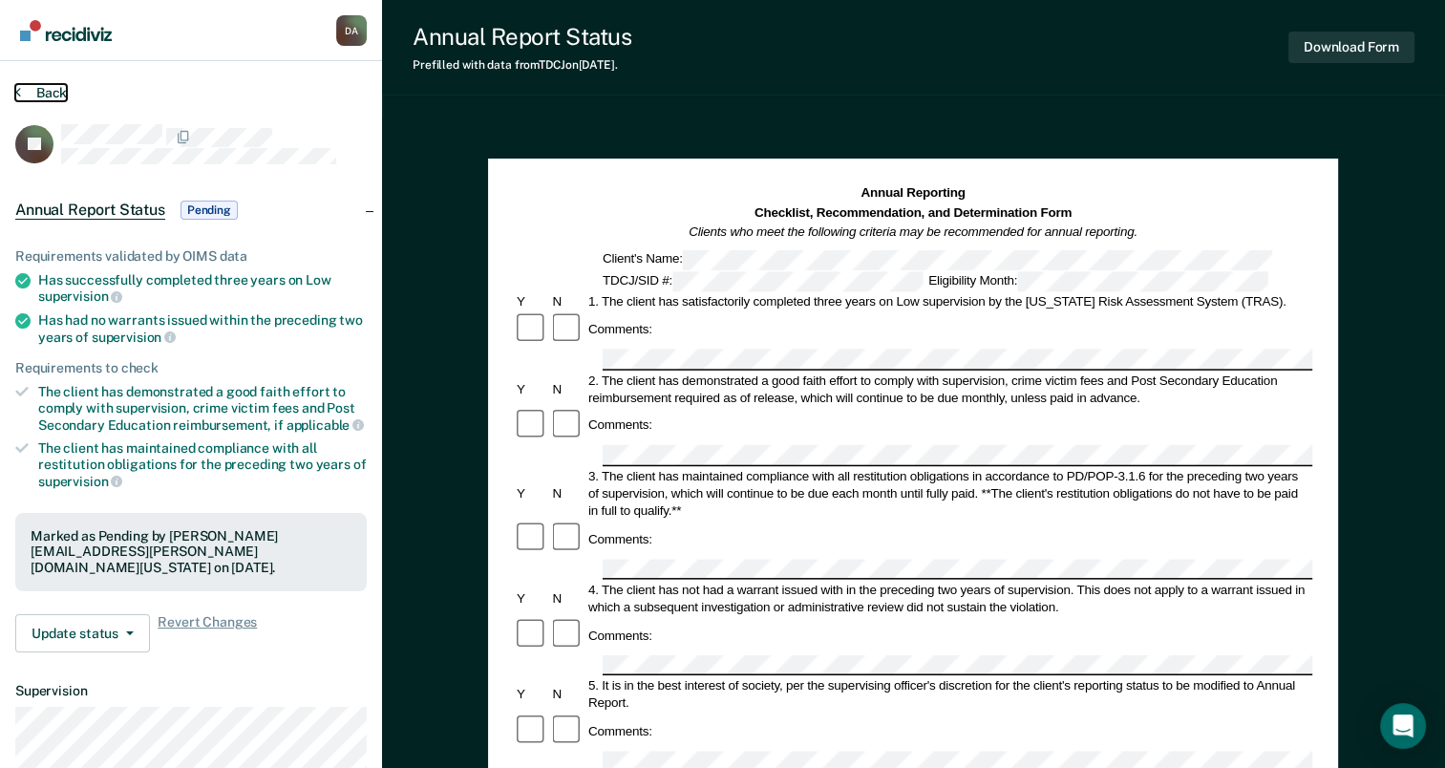
click at [46, 89] on button "Back" at bounding box center [41, 92] width 52 height 17
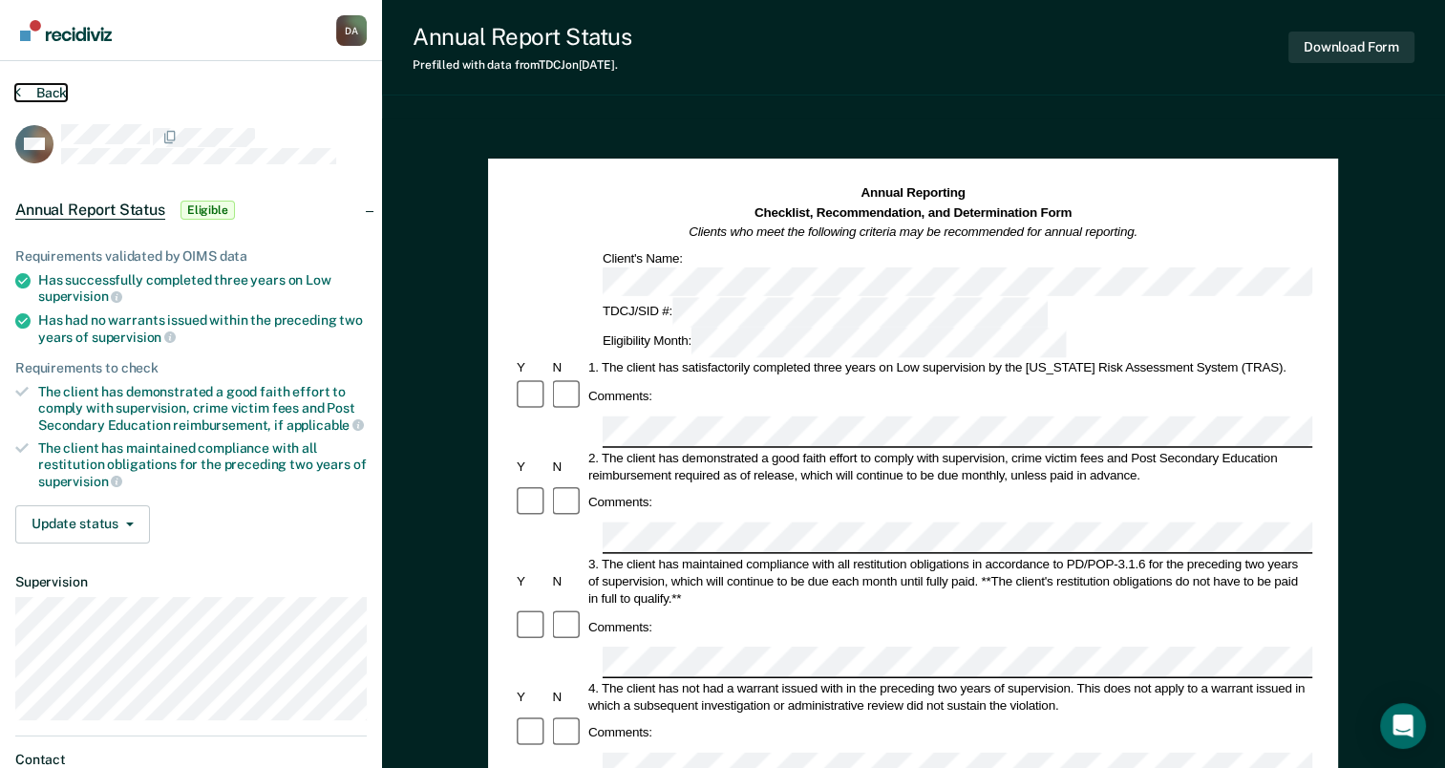
click at [50, 91] on button "Back" at bounding box center [41, 92] width 52 height 17
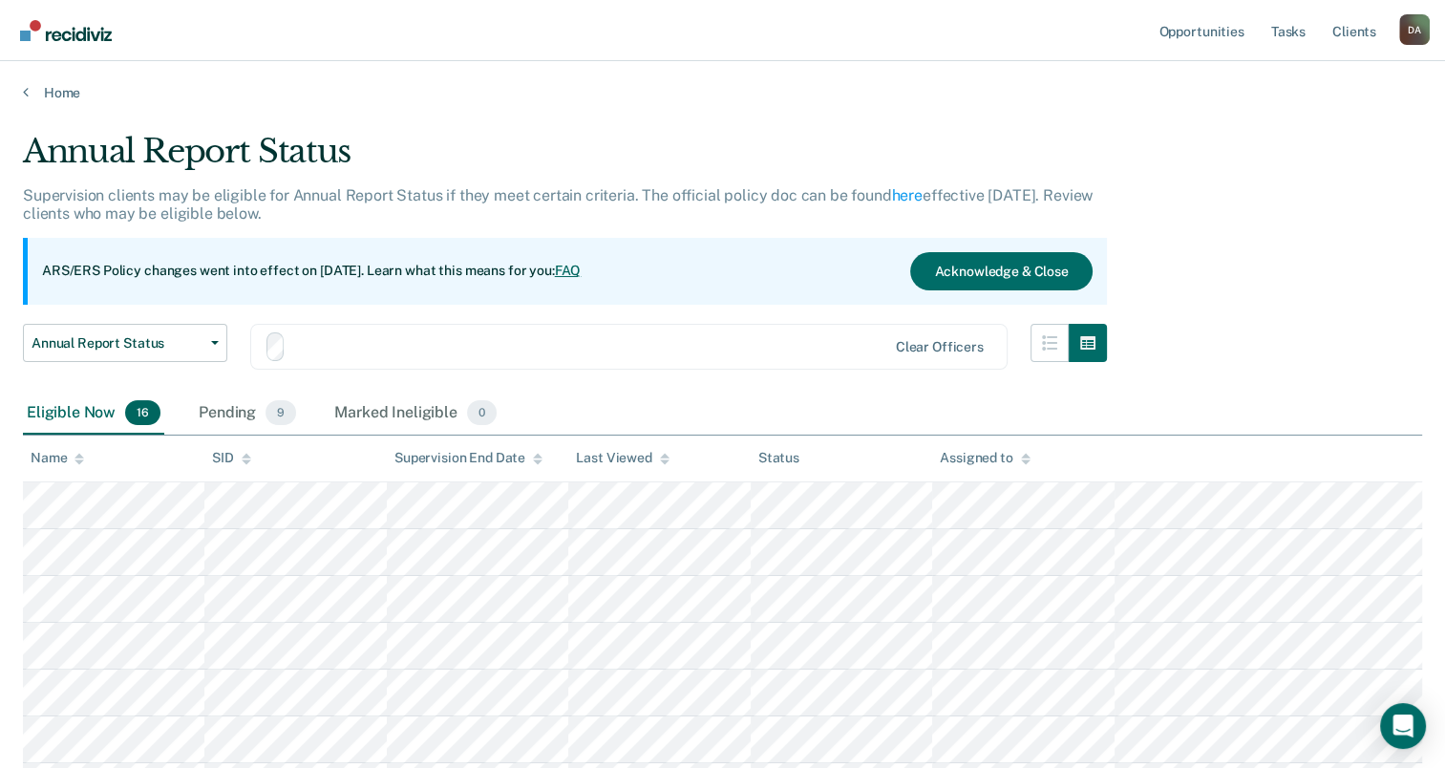
scroll to position [69, 0]
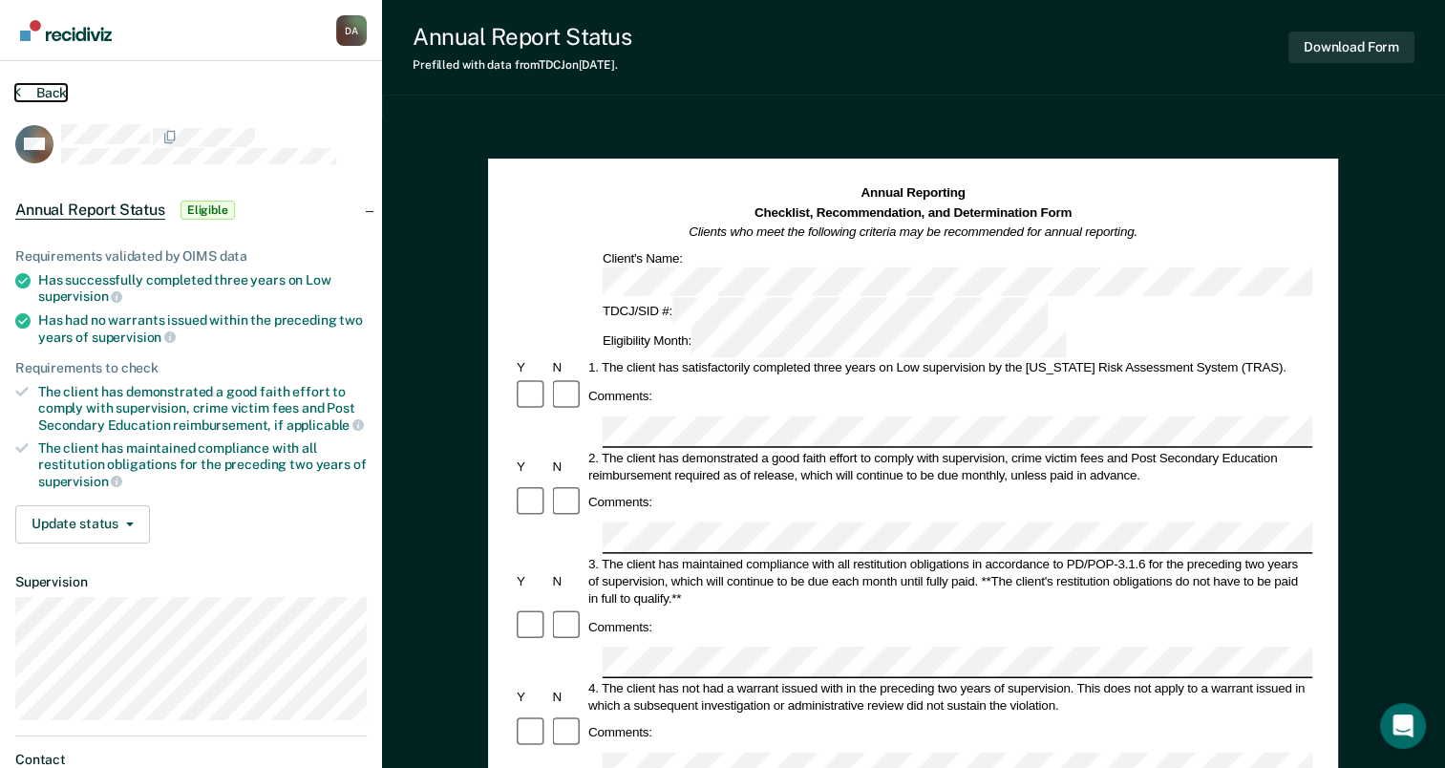
click at [31, 96] on button "Back" at bounding box center [41, 92] width 52 height 17
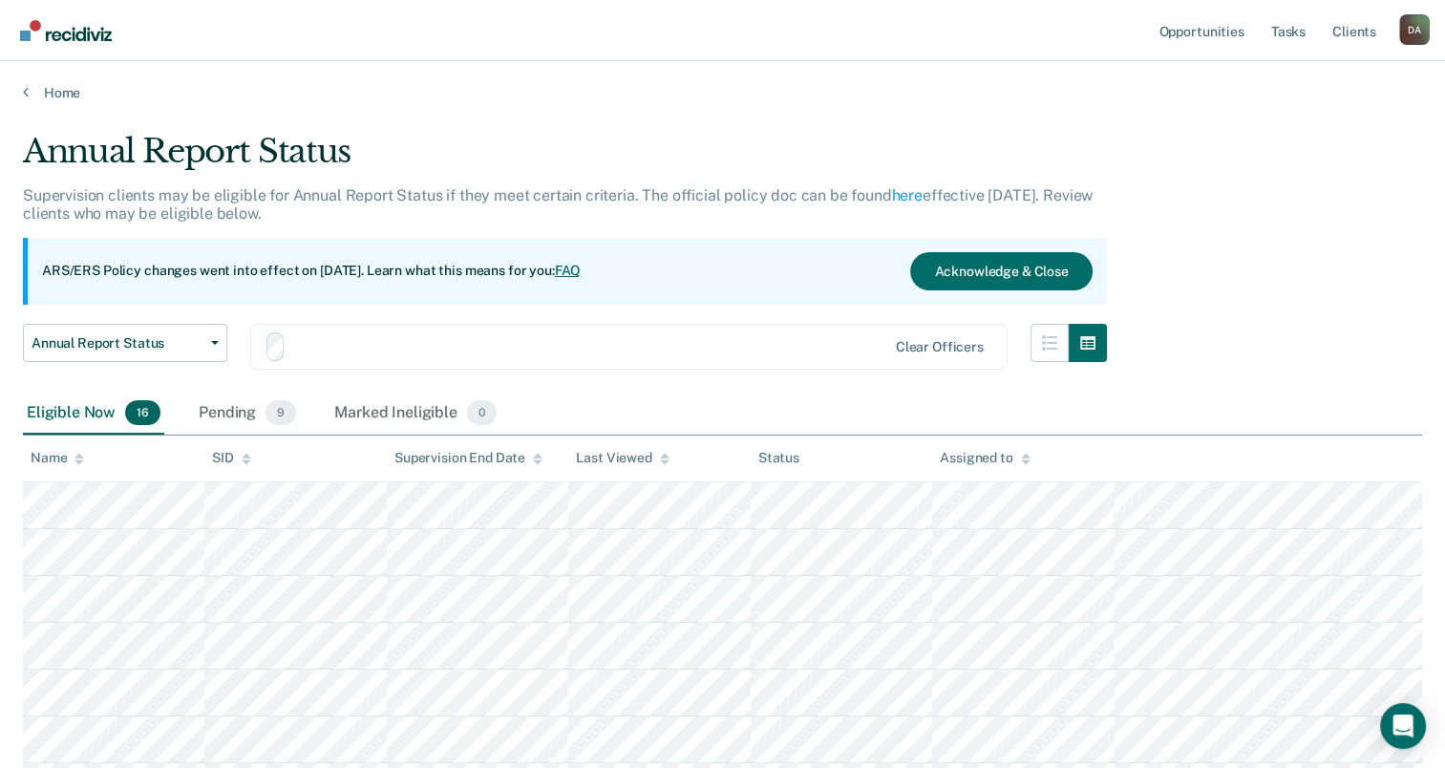
scroll to position [69, 0]
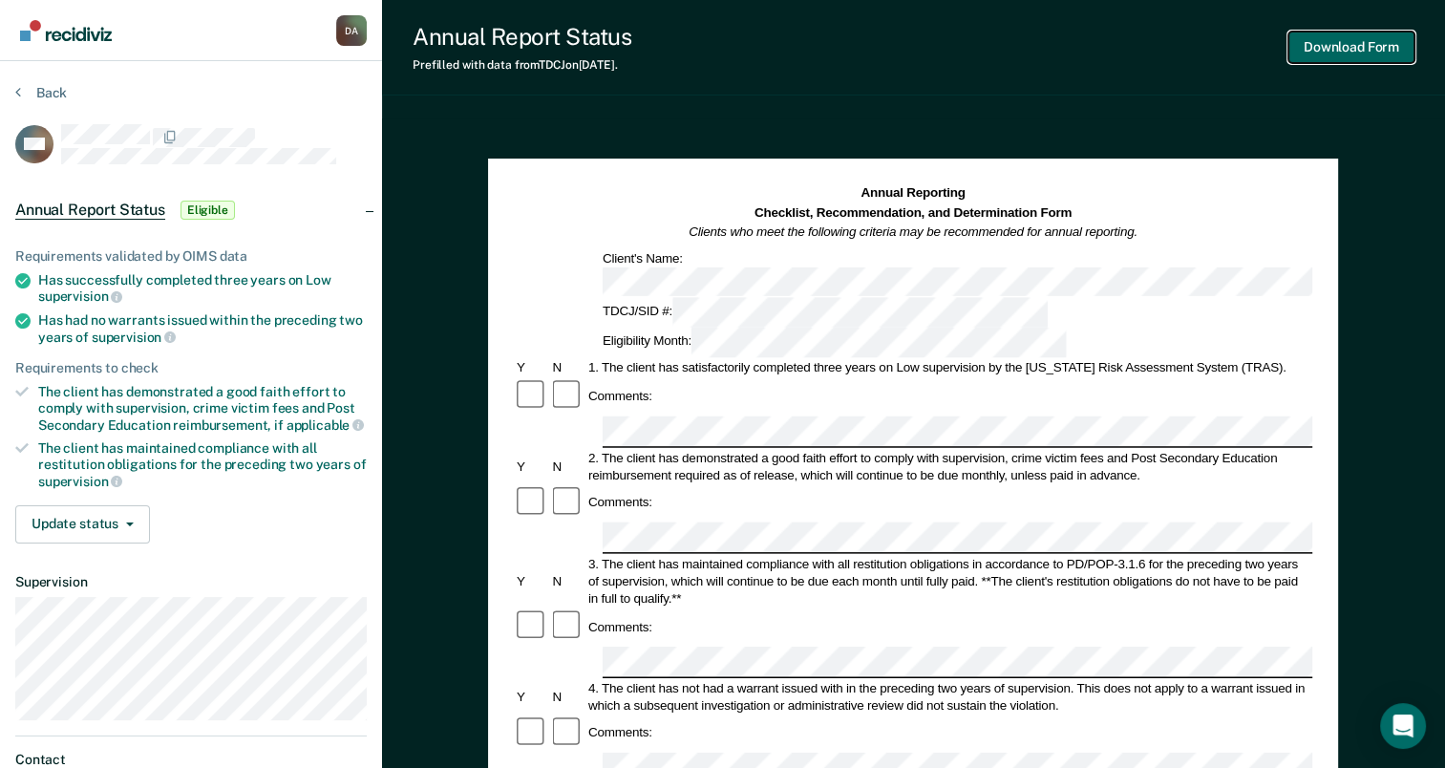
click at [1353, 36] on button "Download Form" at bounding box center [1351, 48] width 126 height 32
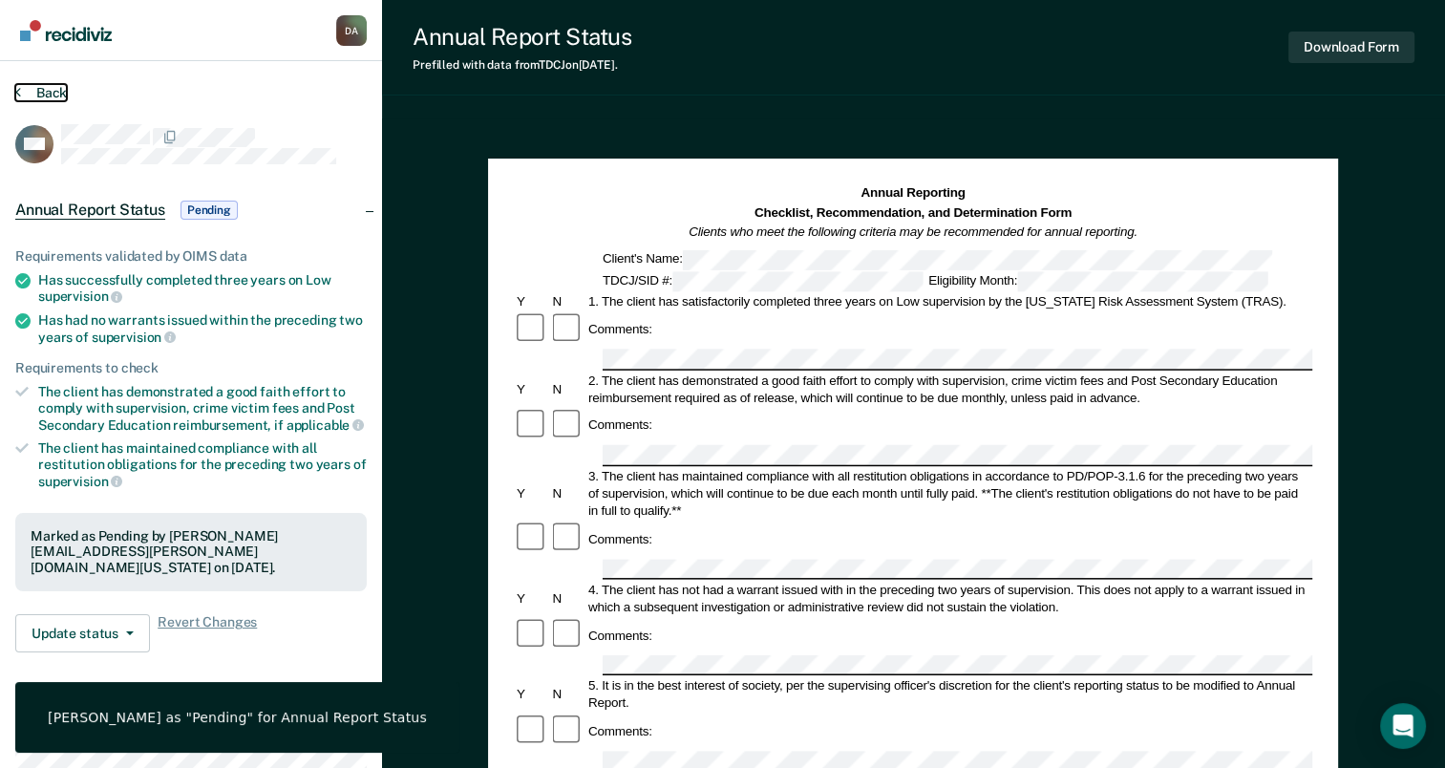
click at [47, 90] on button "Back" at bounding box center [41, 92] width 52 height 17
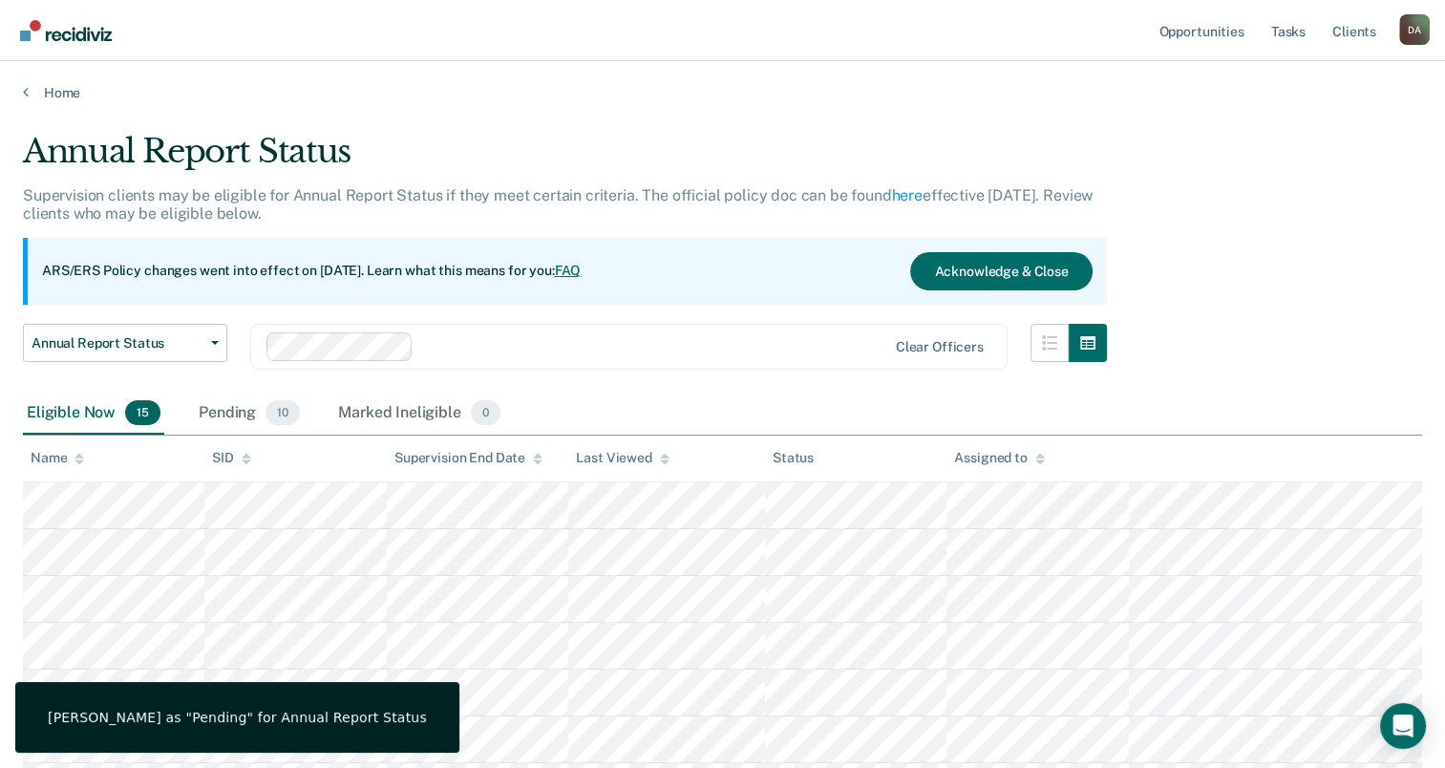
scroll to position [69, 0]
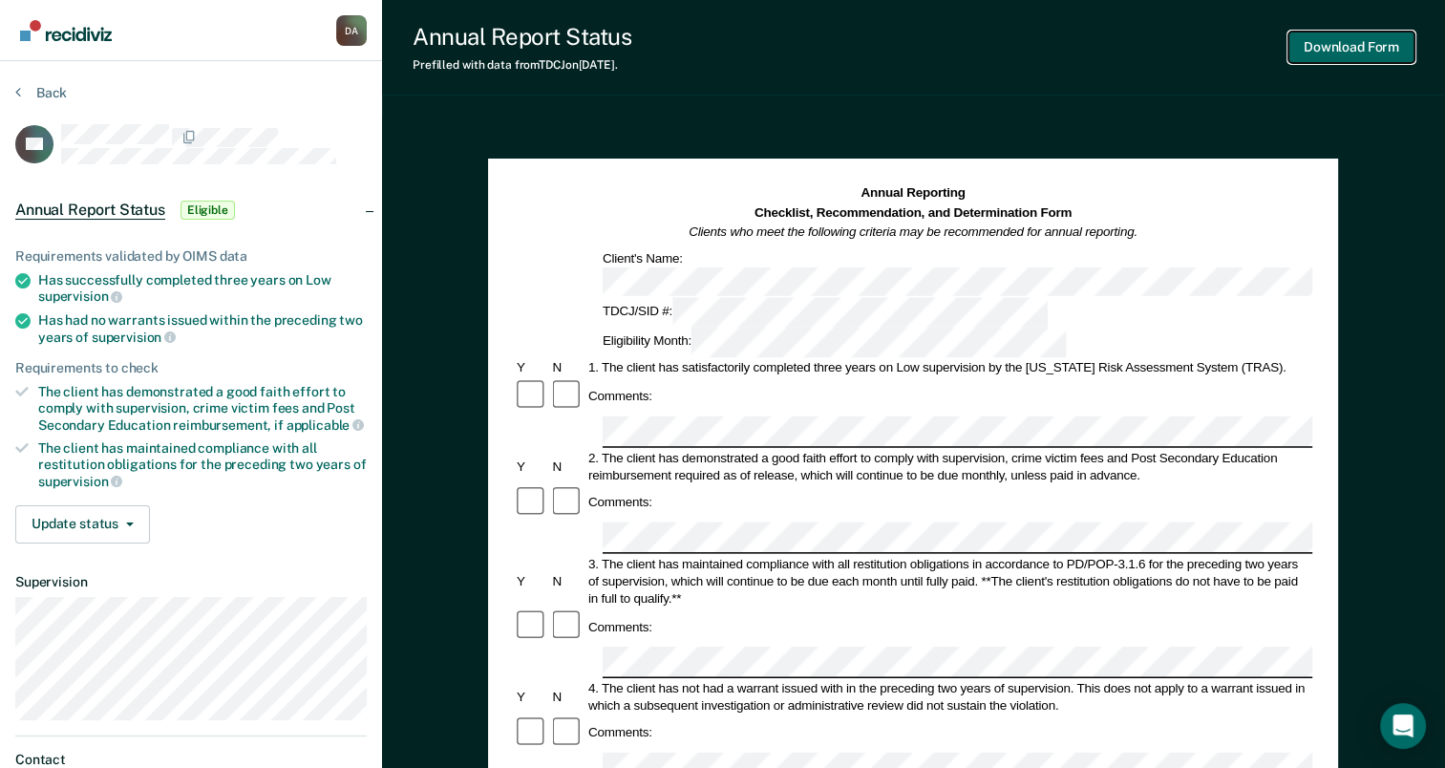
click at [1374, 46] on button "Download Form" at bounding box center [1351, 48] width 126 height 32
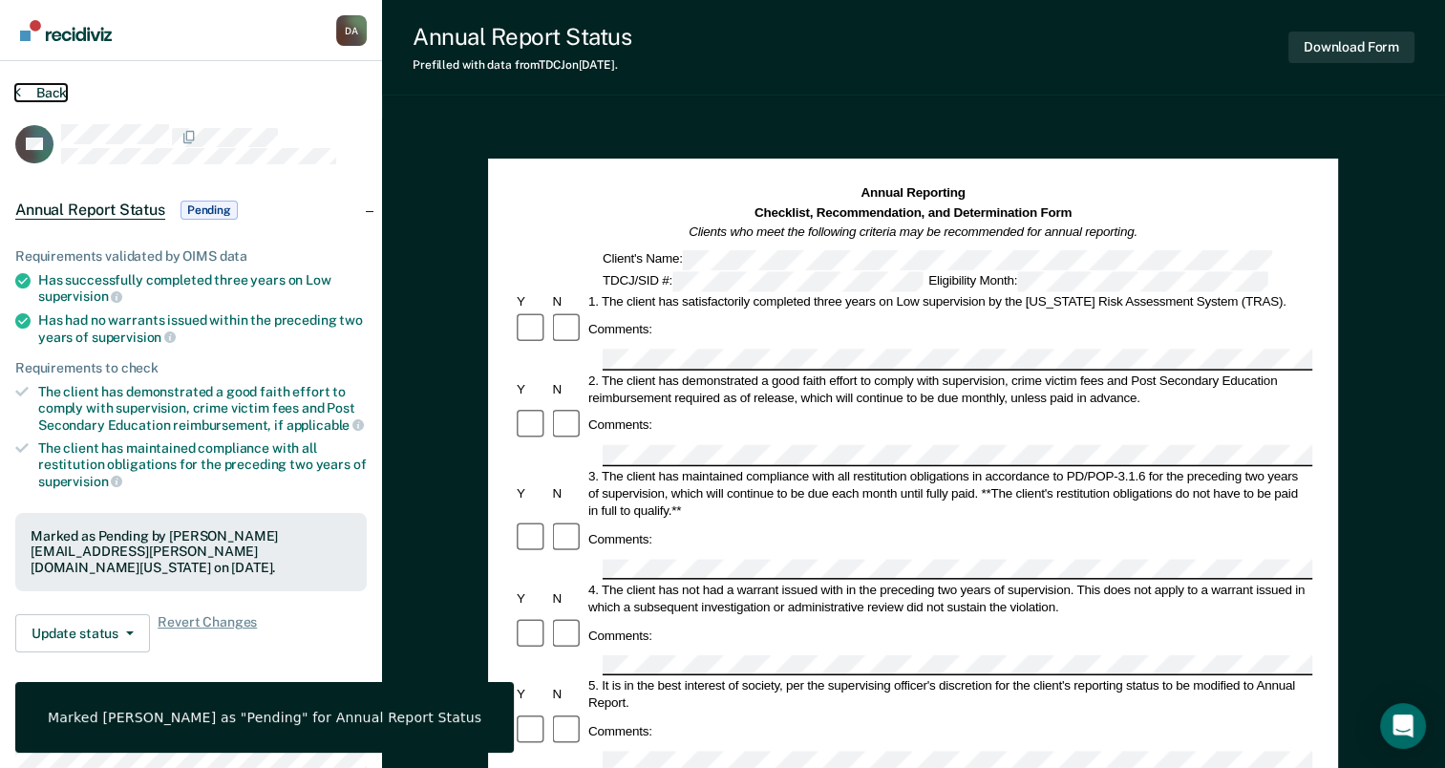
click at [49, 92] on button "Back" at bounding box center [41, 92] width 52 height 17
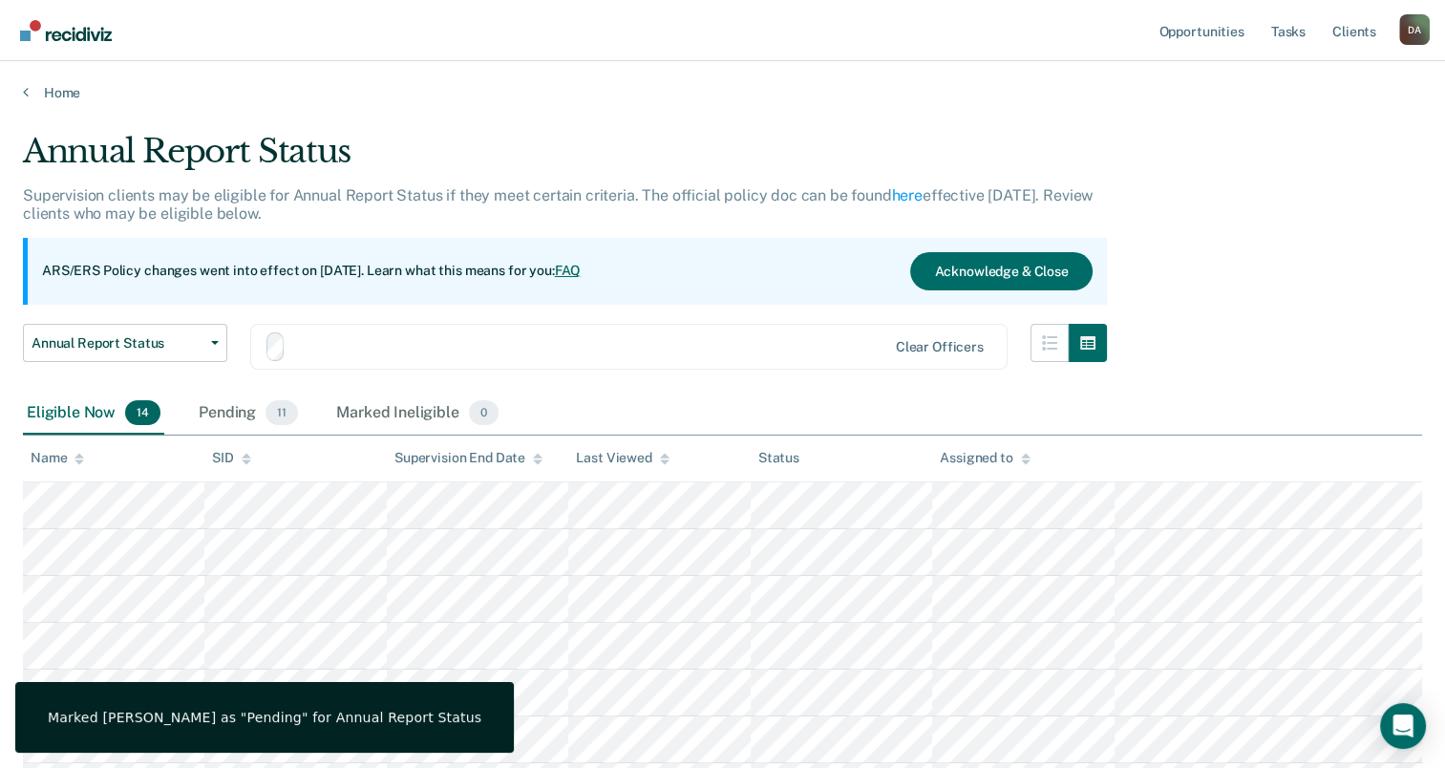
scroll to position [69, 0]
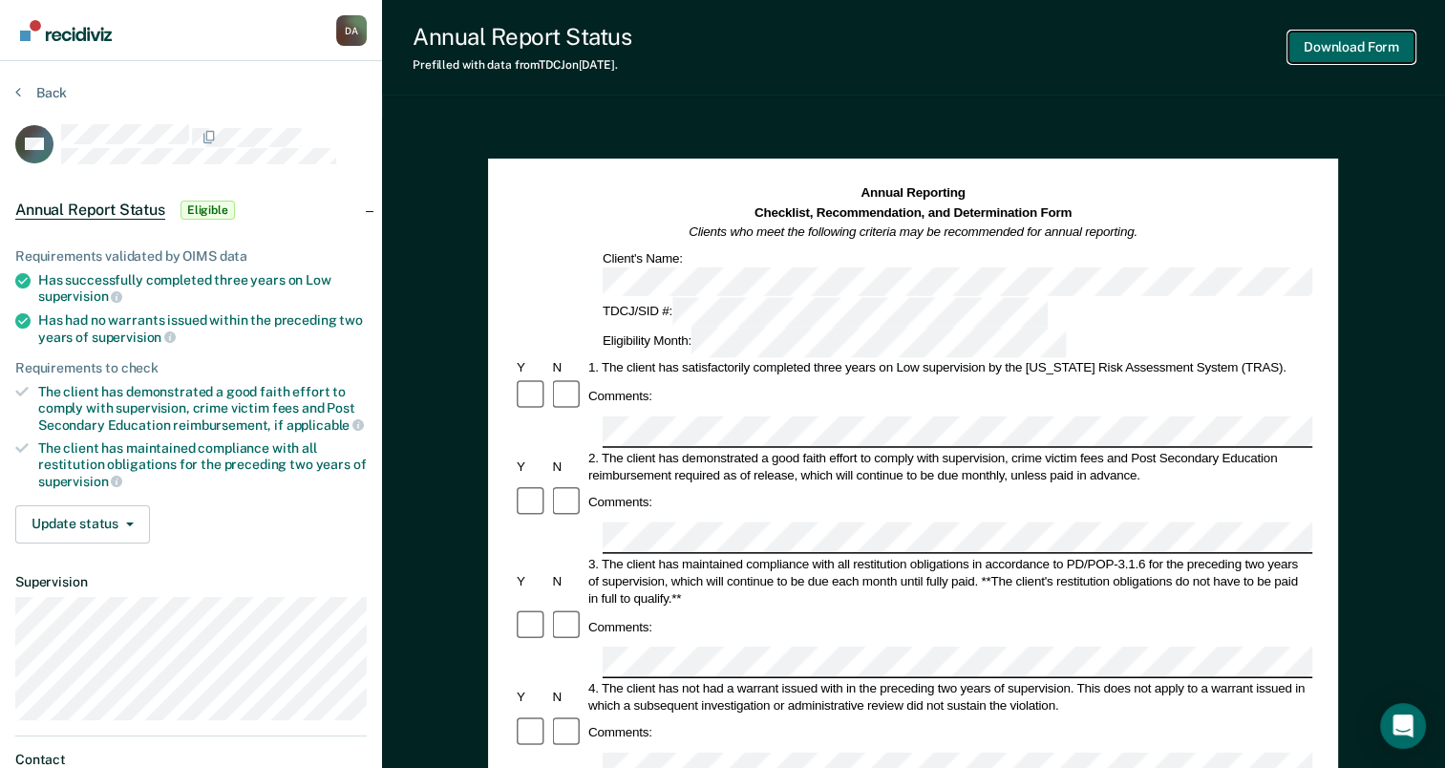
click at [1383, 48] on button "Download Form" at bounding box center [1351, 48] width 126 height 32
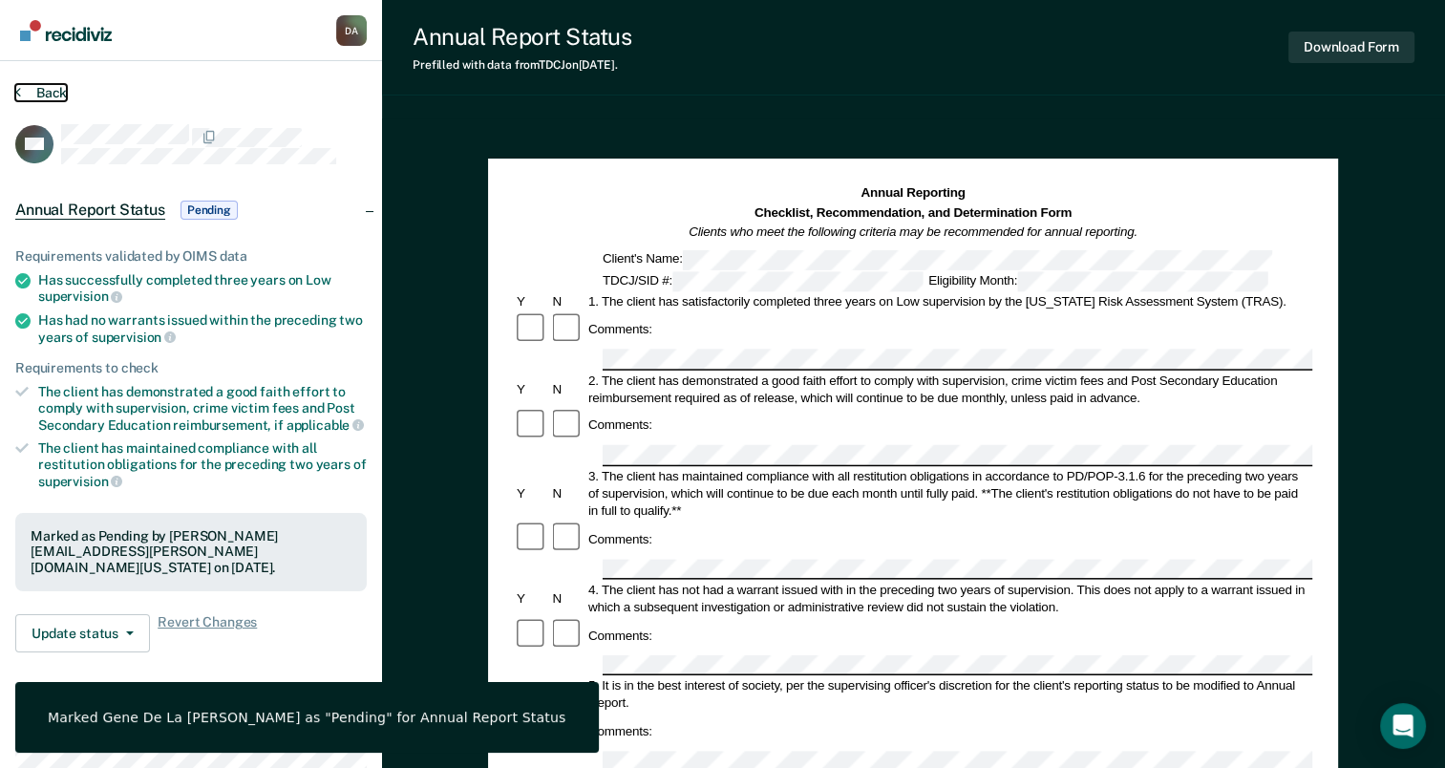
click at [44, 94] on button "Back" at bounding box center [41, 92] width 52 height 17
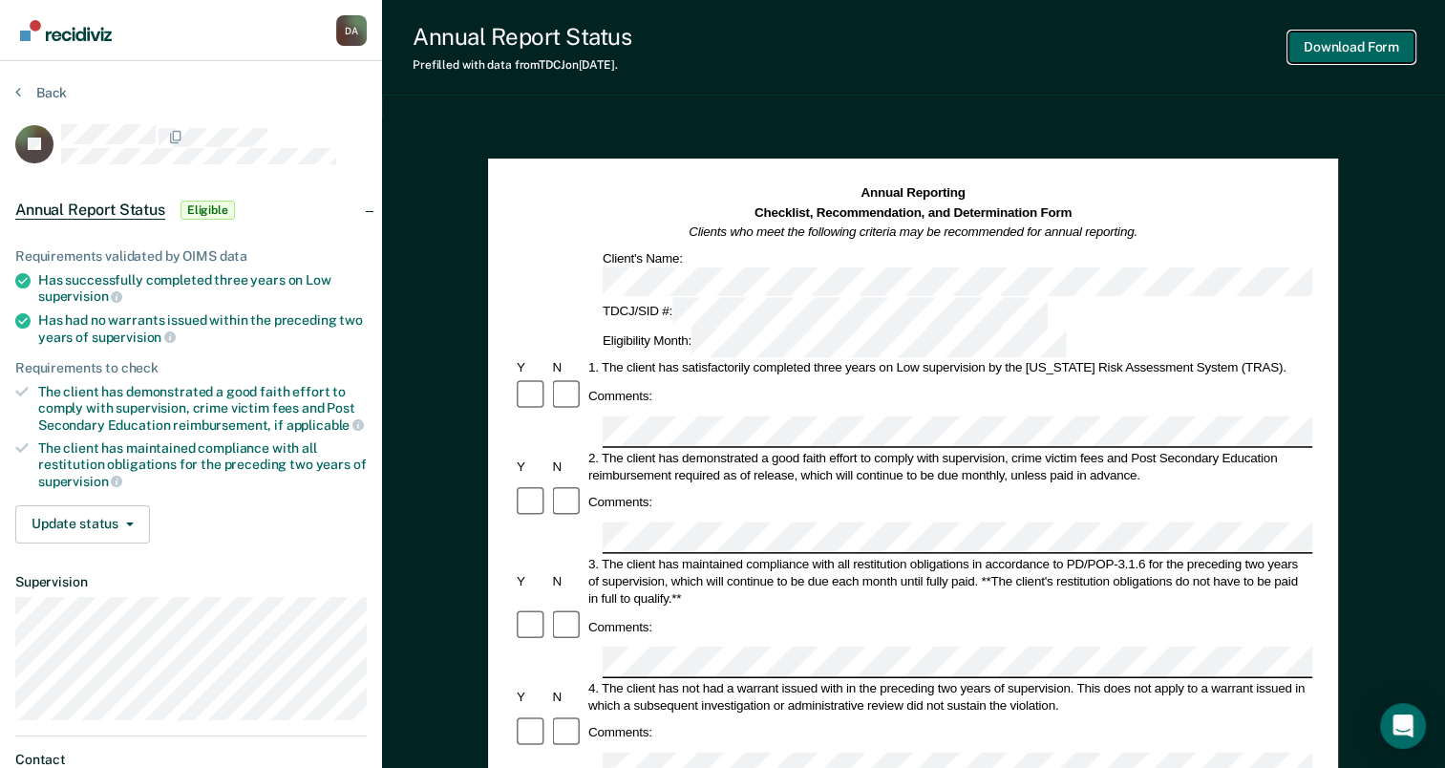
click at [1394, 50] on button "Download Form" at bounding box center [1351, 48] width 126 height 32
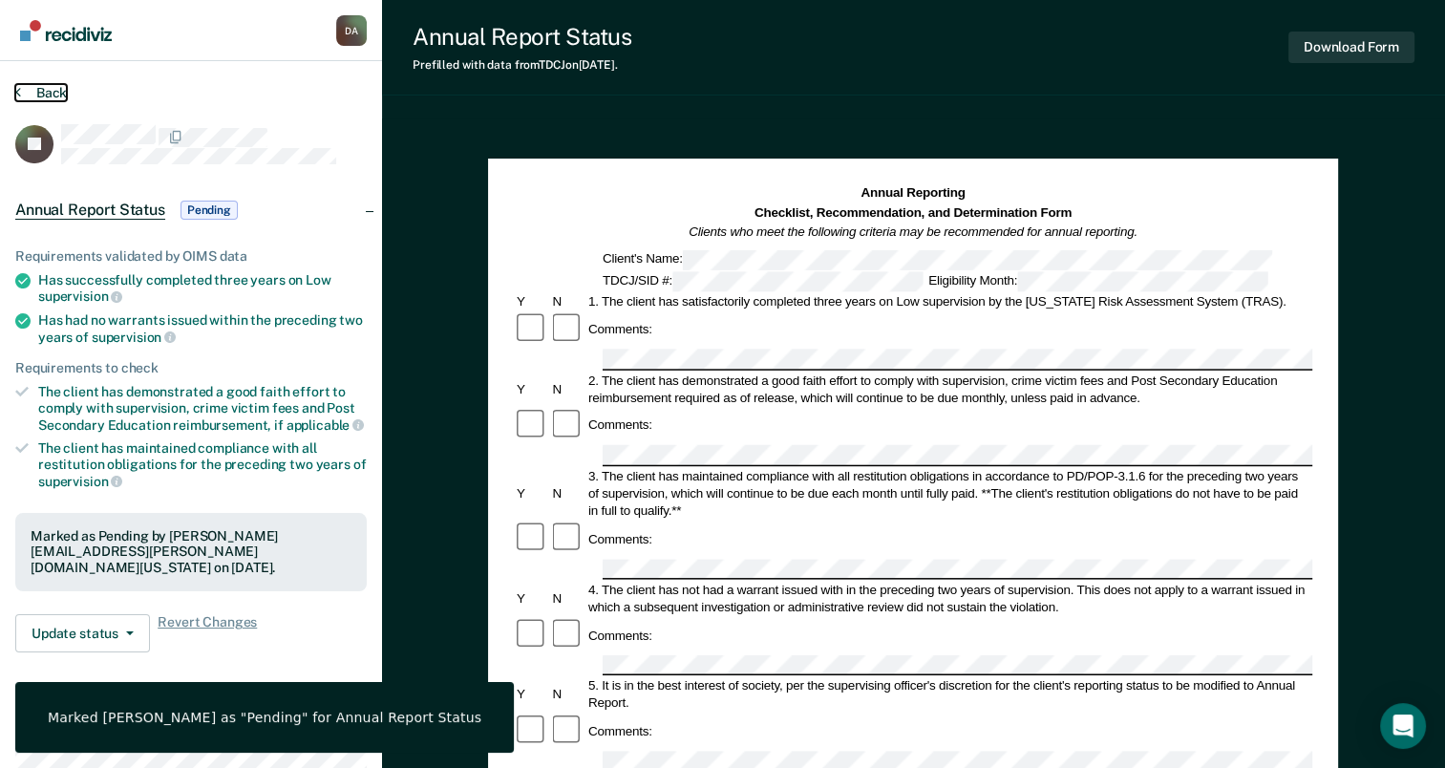
click at [56, 92] on button "Back" at bounding box center [41, 92] width 52 height 17
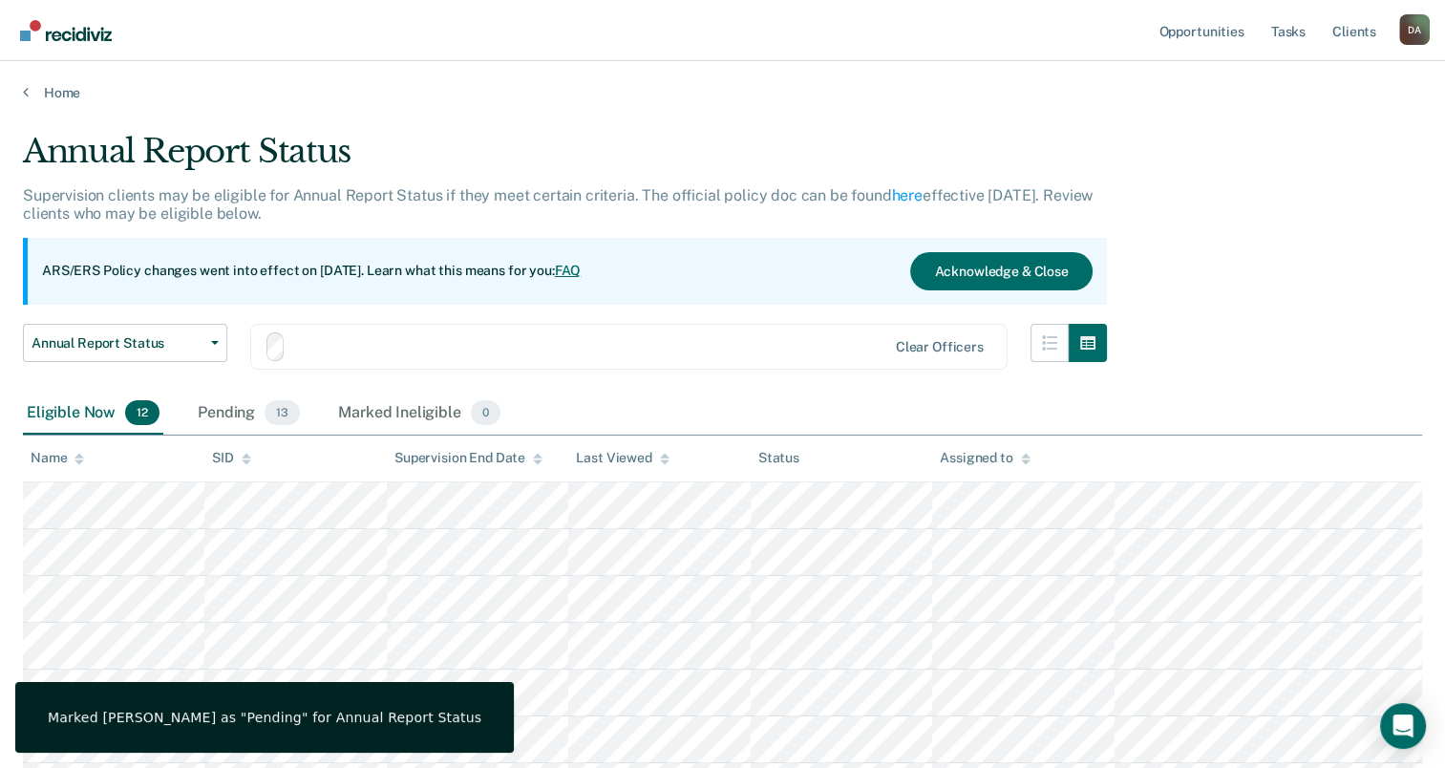
scroll to position [69, 0]
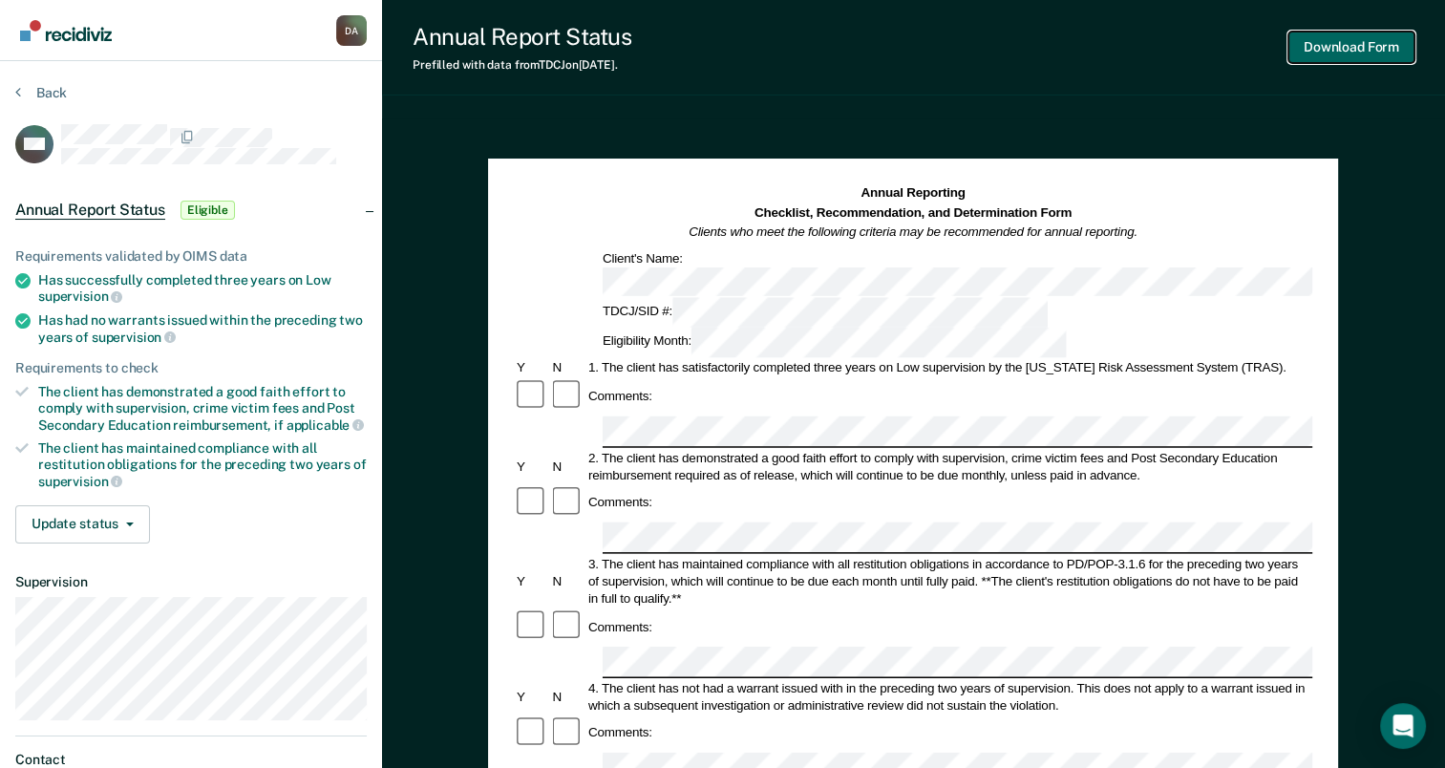
click at [1308, 53] on button "Download Form" at bounding box center [1351, 48] width 126 height 32
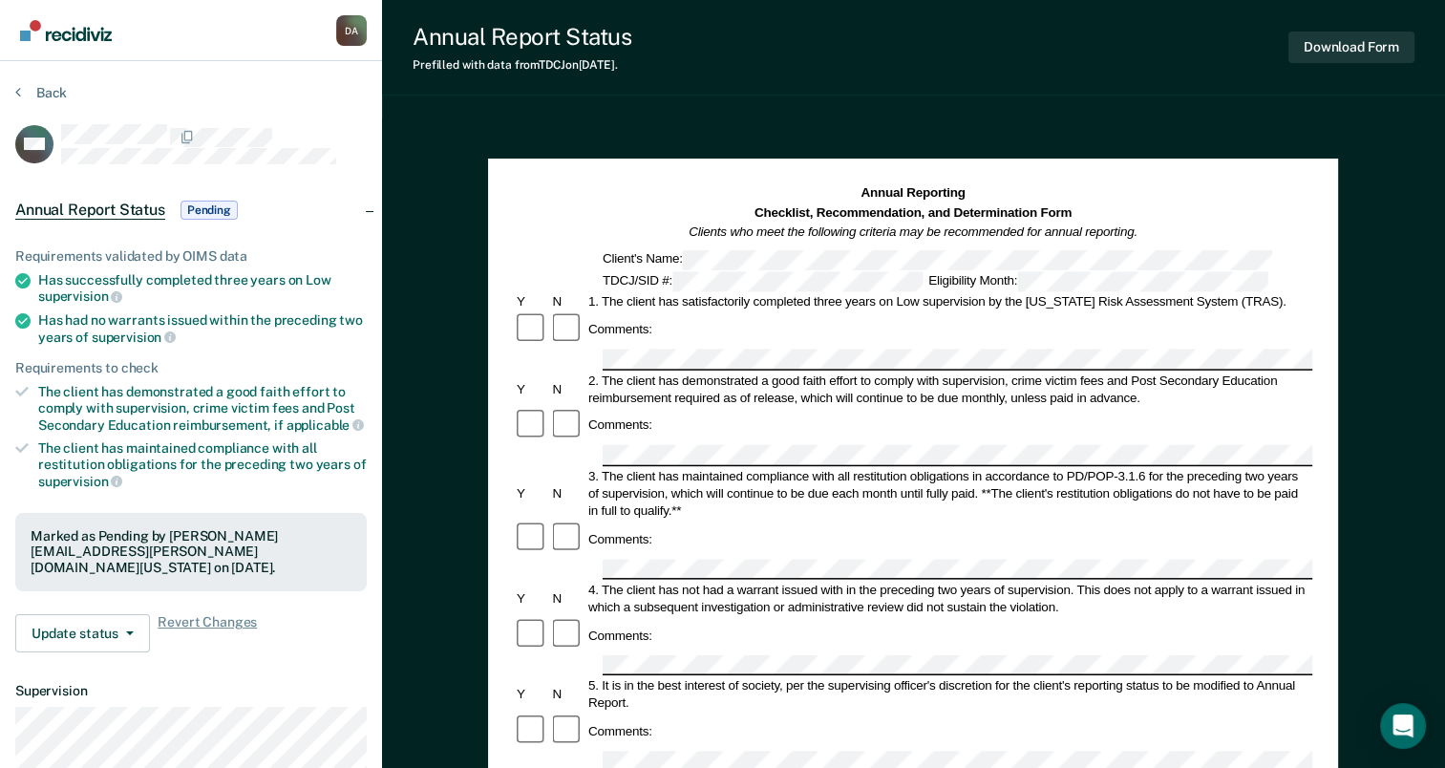
drag, startPoint x: 449, startPoint y: 232, endPoint x: 465, endPoint y: 241, distance: 18.4
click at [449, 232] on div "Annual Reporting Checklist, Recommendation, and Determination Form Clients who …" at bounding box center [913, 766] width 1063 height 1297
click at [35, 91] on button "Back" at bounding box center [41, 92] width 52 height 17
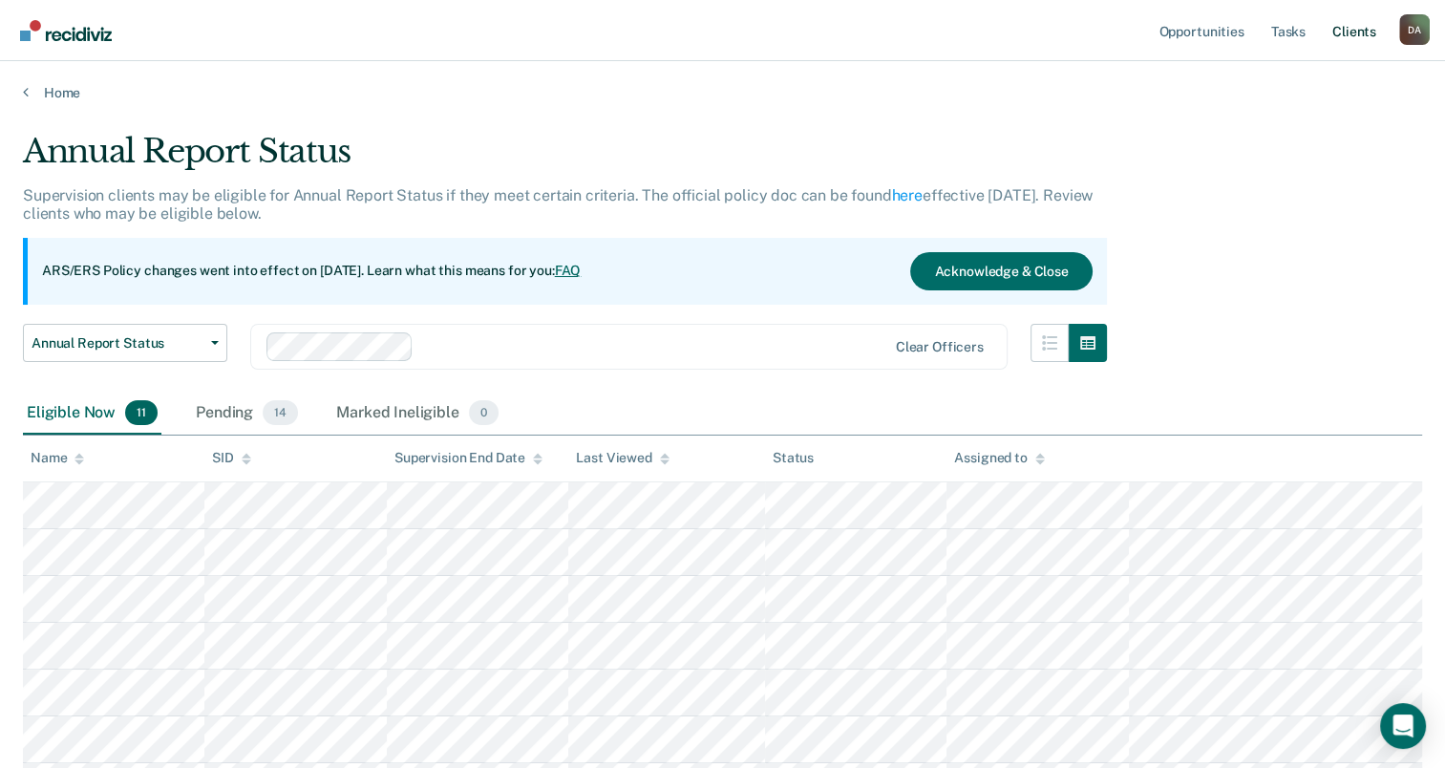
click at [1350, 28] on link "Client s" at bounding box center [1355, 30] width 52 height 61
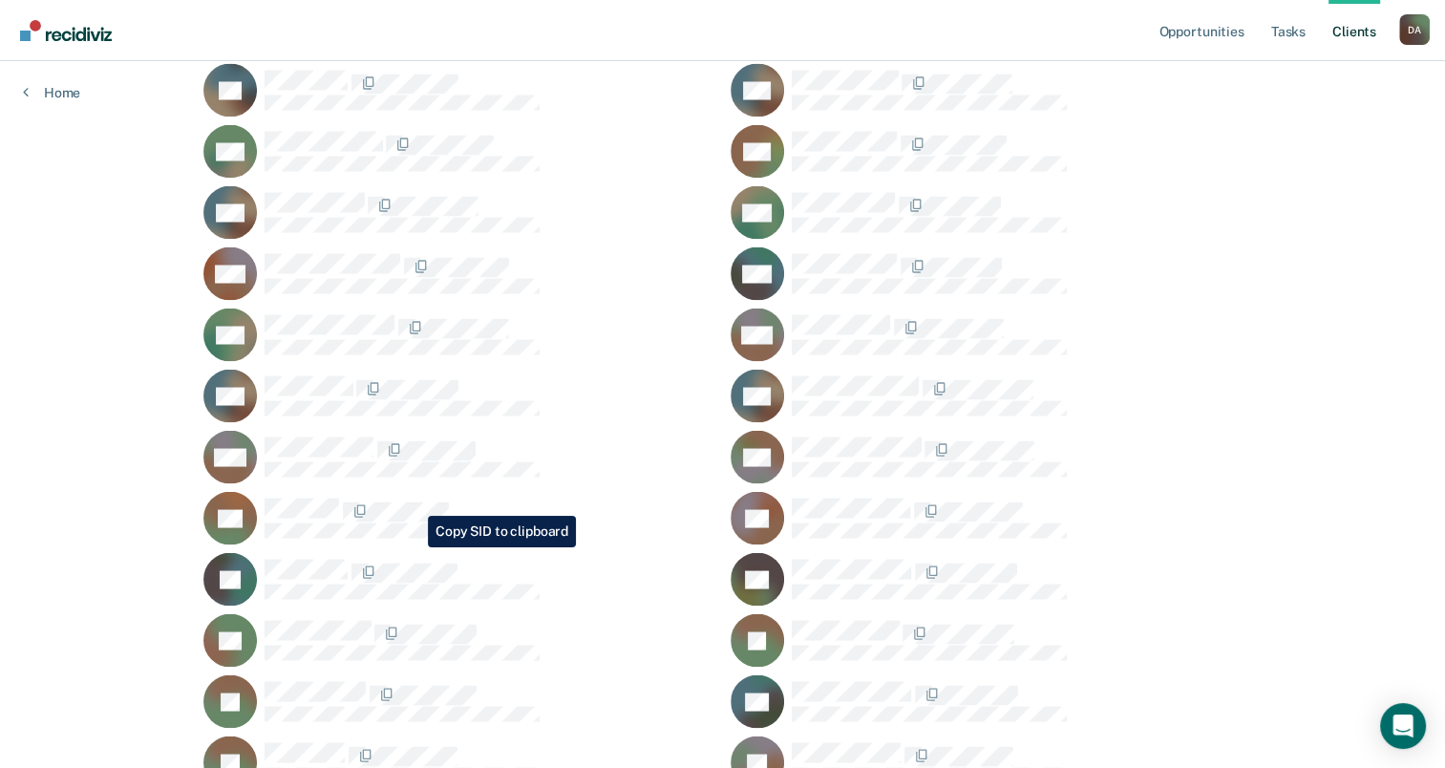
scroll to position [3421, 0]
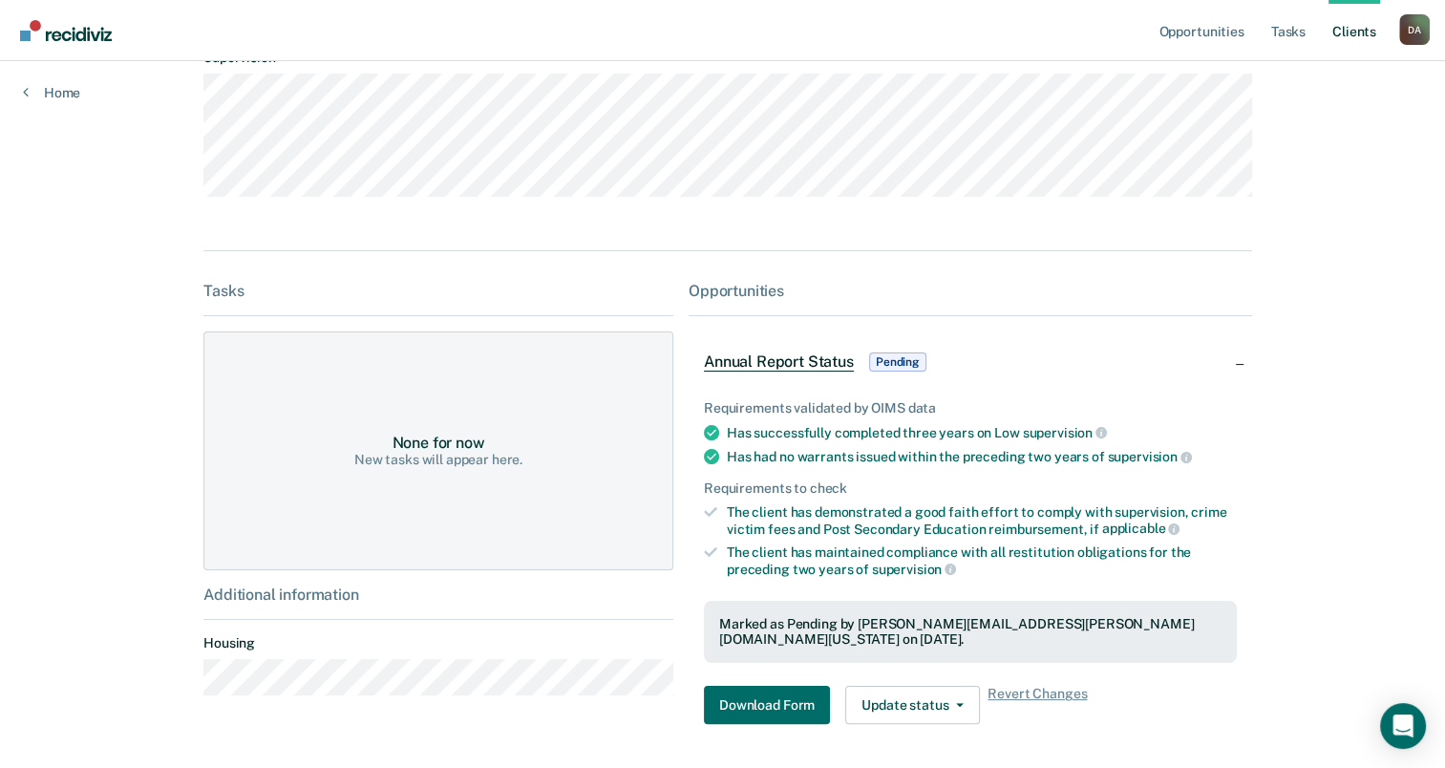
scroll to position [262, 0]
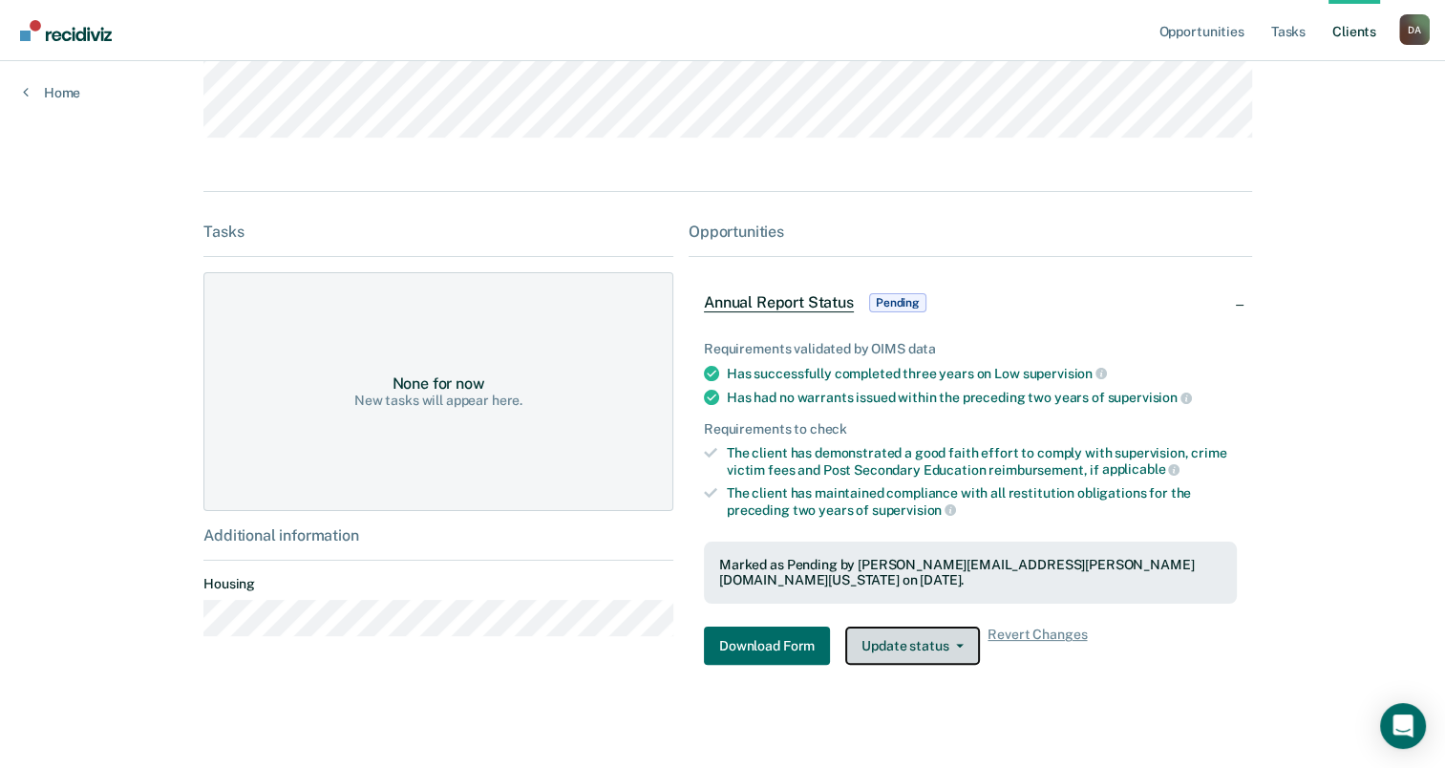
click at [946, 636] on button "Update status" at bounding box center [912, 646] width 135 height 38
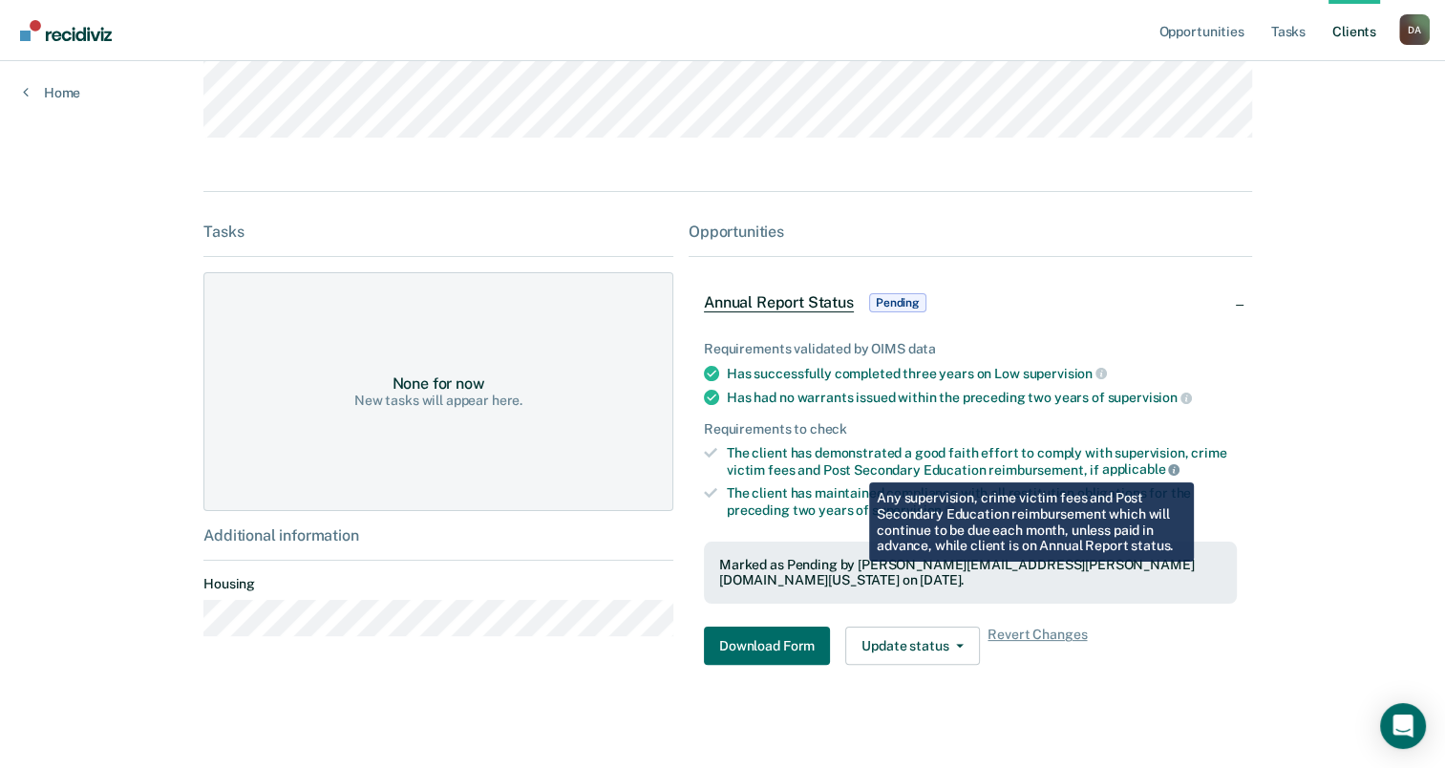
click at [1168, 468] on link at bounding box center [1173, 468] width 11 height 15
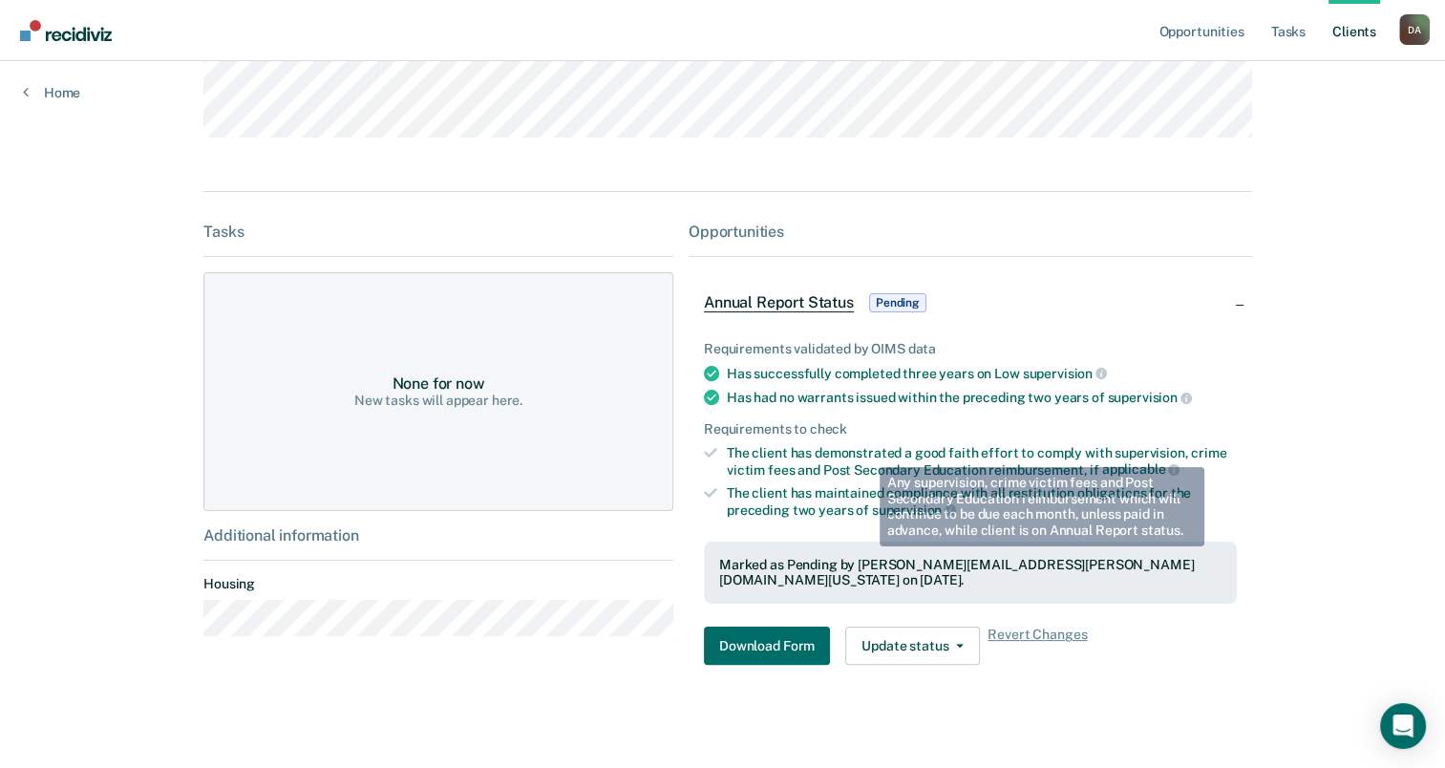
click at [1293, 521] on div "Opportunities Tasks Client s [PERSON_NAME] D A Profile How it works Log Out Hom…" at bounding box center [722, 258] width 1445 height 1041
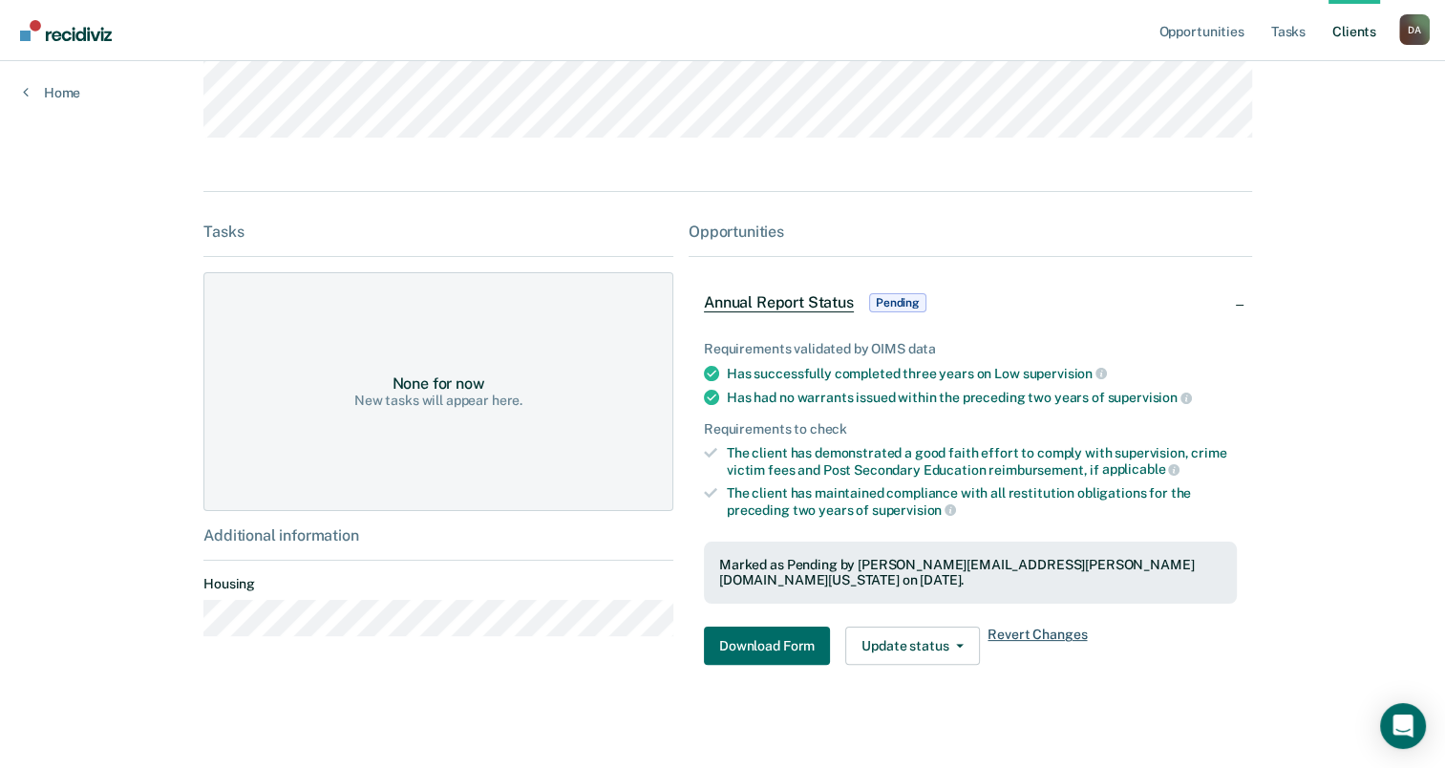
click at [988, 627] on span "Revert Changes" at bounding box center [1037, 646] width 99 height 38
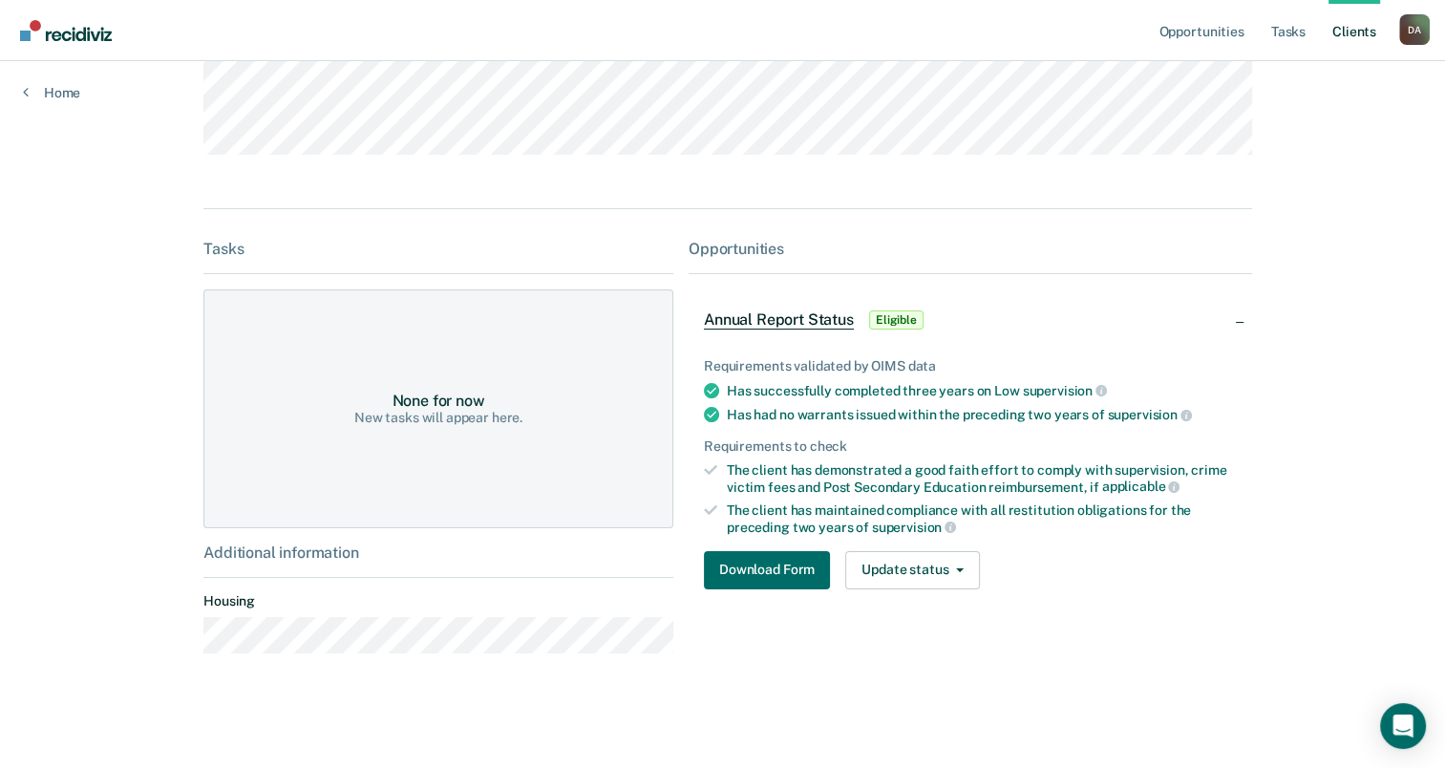
scroll to position [251, 0]
click at [739, 566] on button "Download Form" at bounding box center [767, 570] width 126 height 38
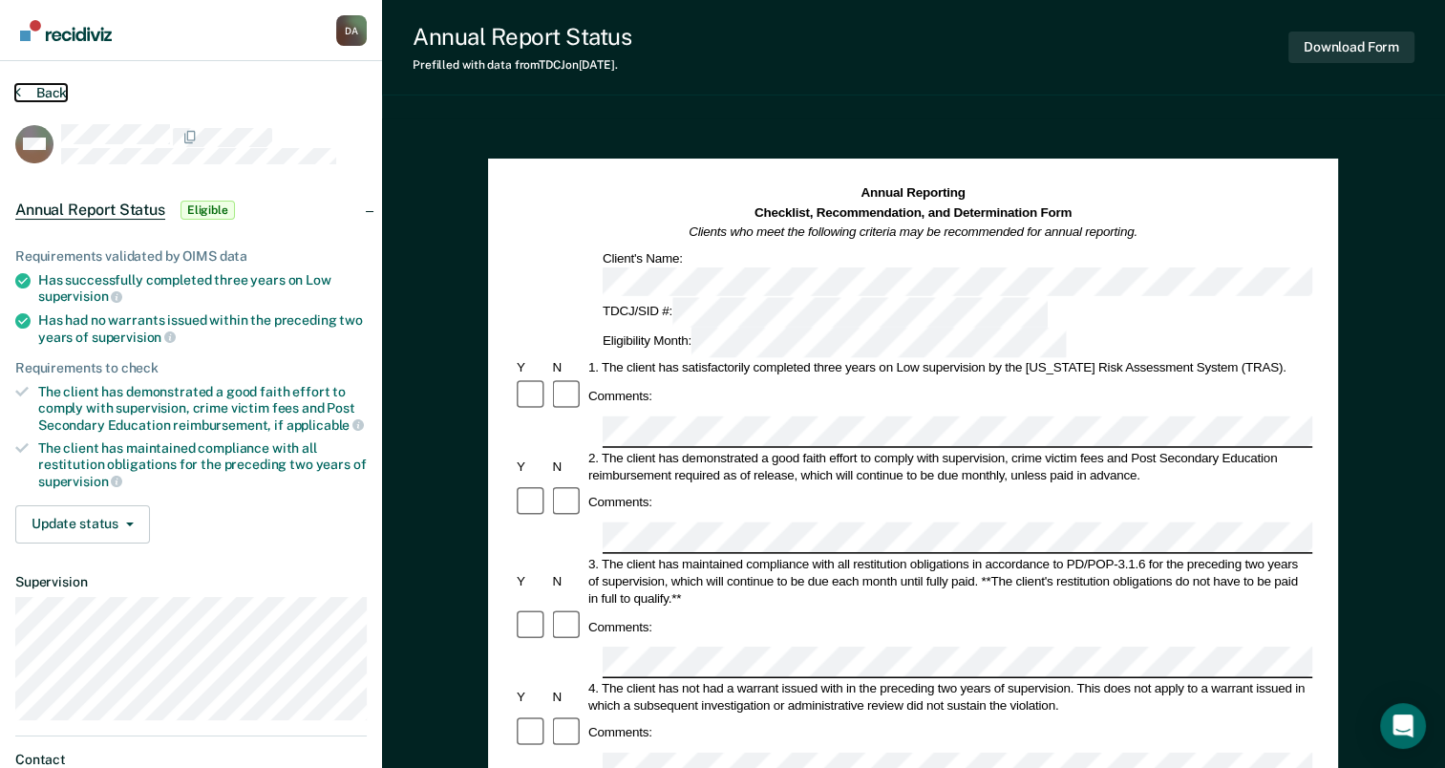
click at [21, 92] on button "Back" at bounding box center [41, 92] width 52 height 17
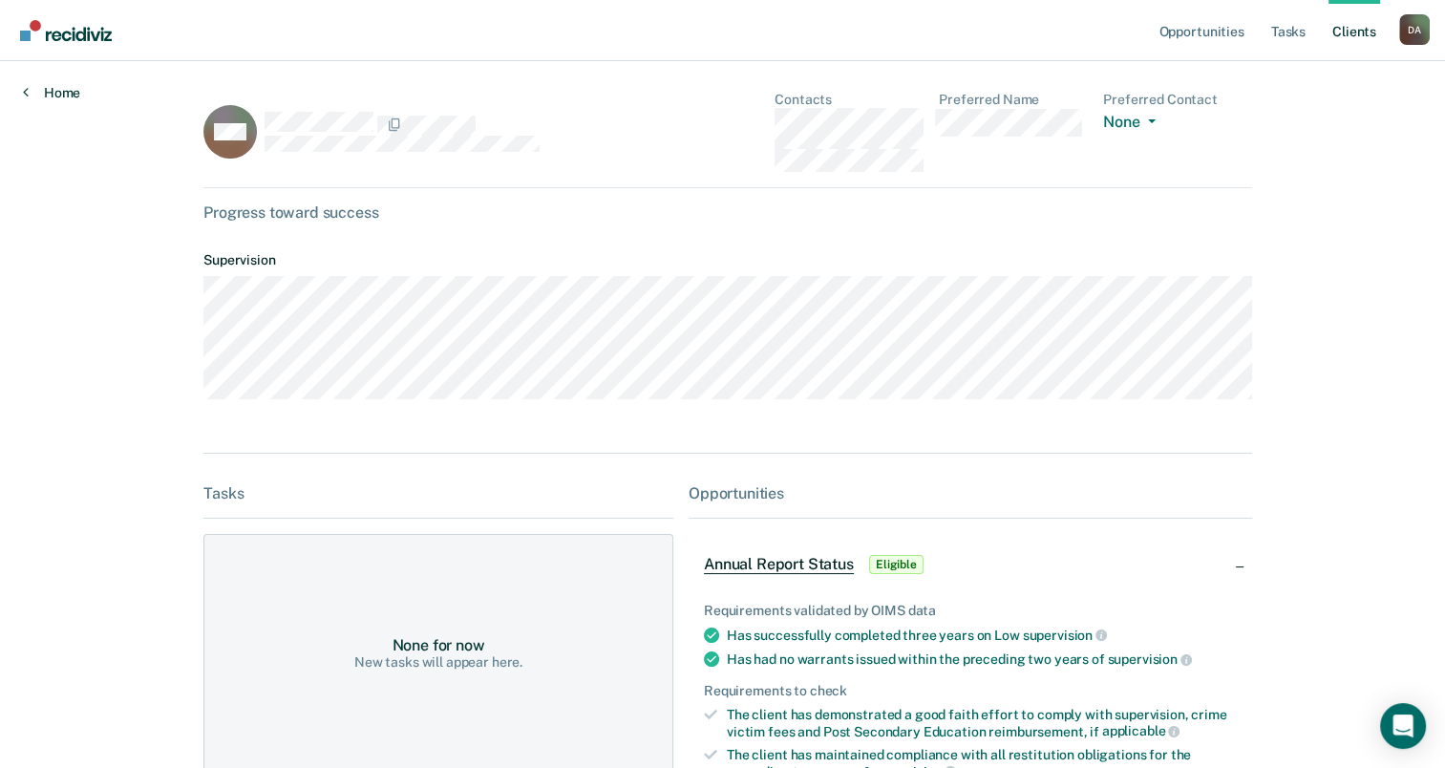
click at [60, 88] on link "Home" at bounding box center [51, 92] width 57 height 17
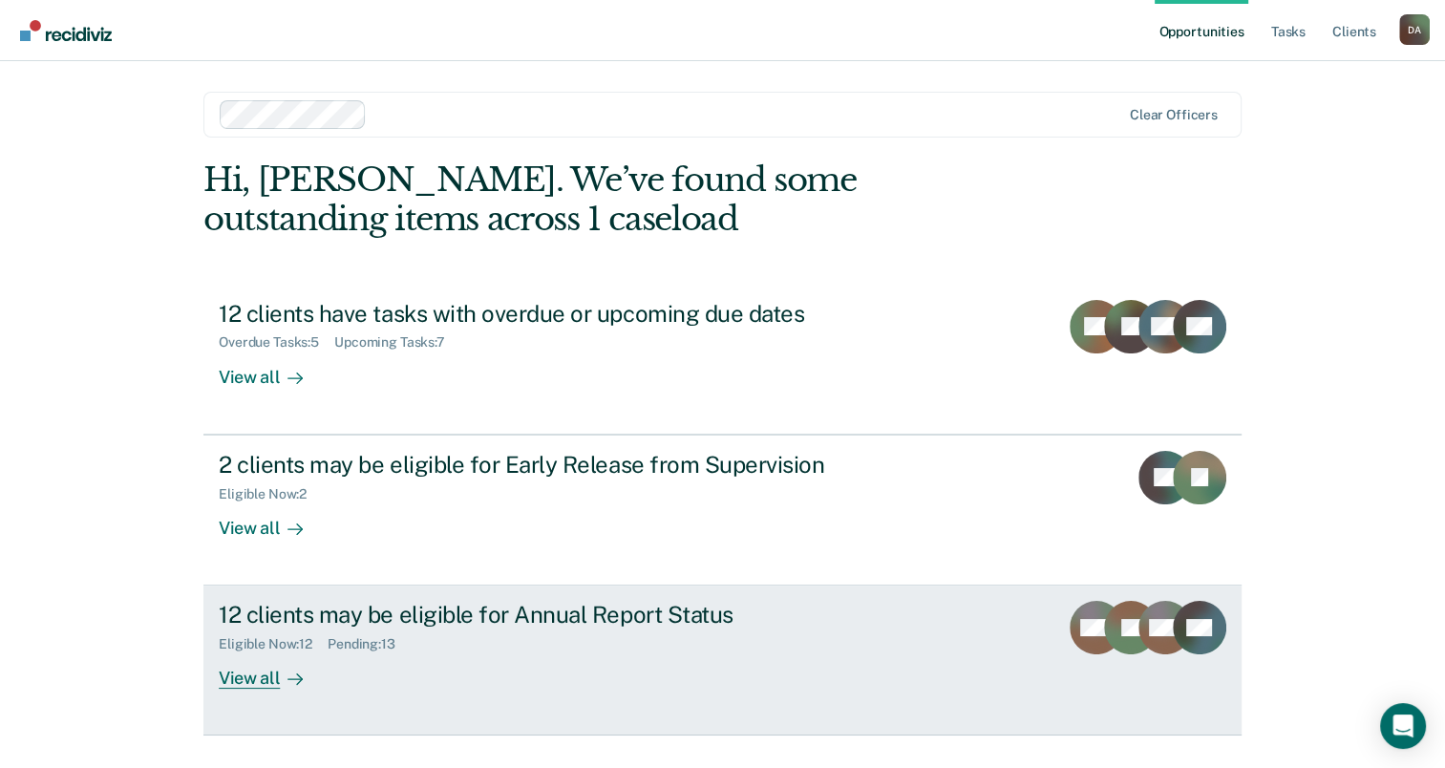
click at [256, 670] on div "View all" at bounding box center [272, 670] width 107 height 37
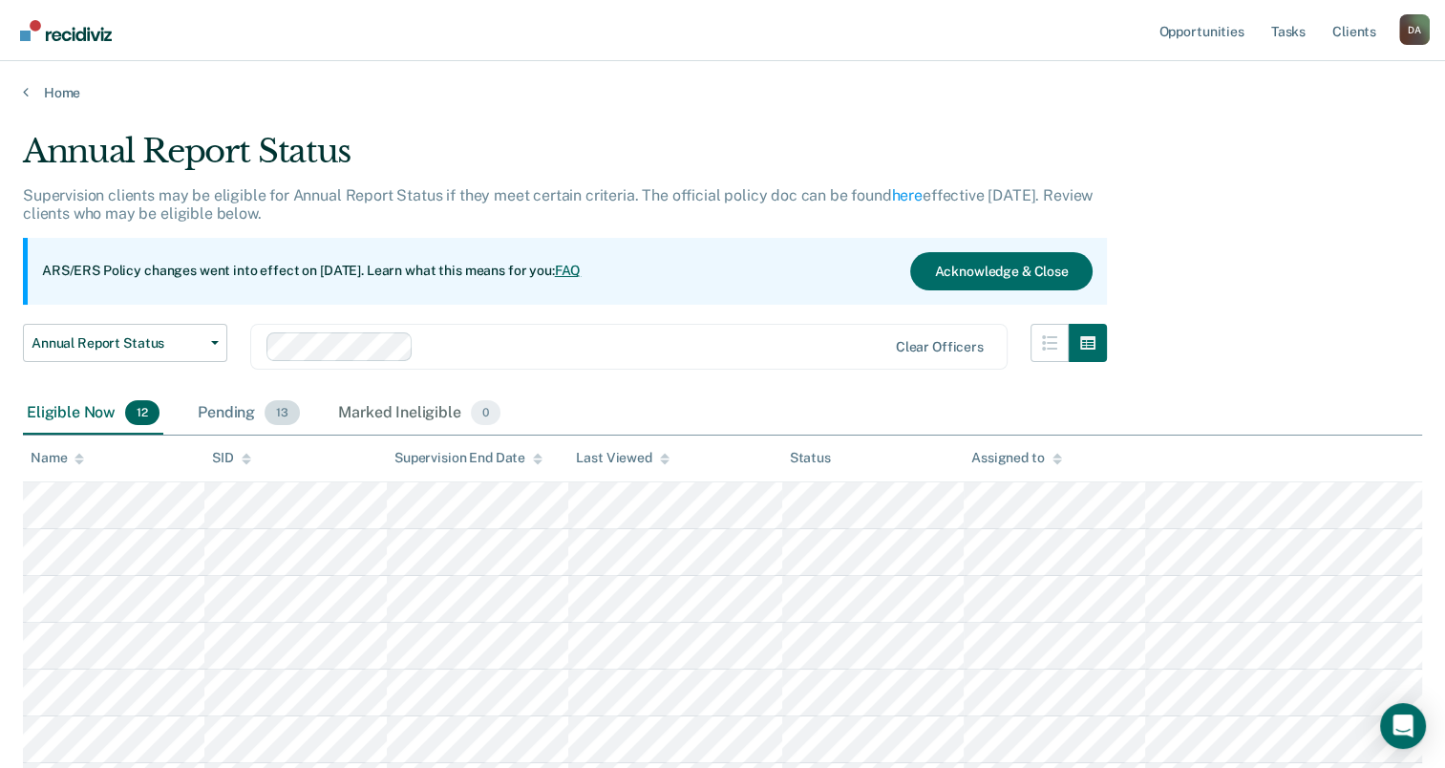
click at [237, 412] on div "Pending 13" at bounding box center [249, 414] width 110 height 42
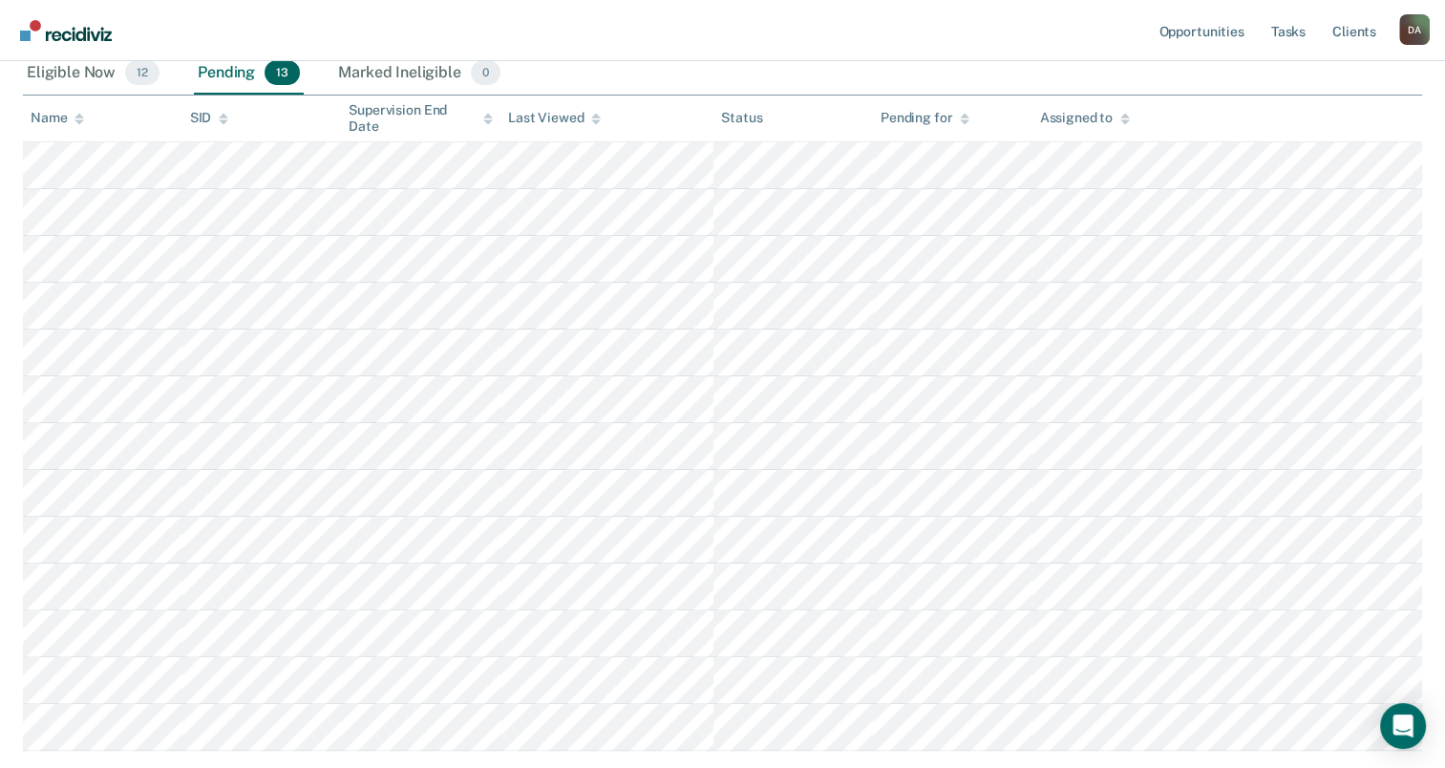
scroll to position [458, 0]
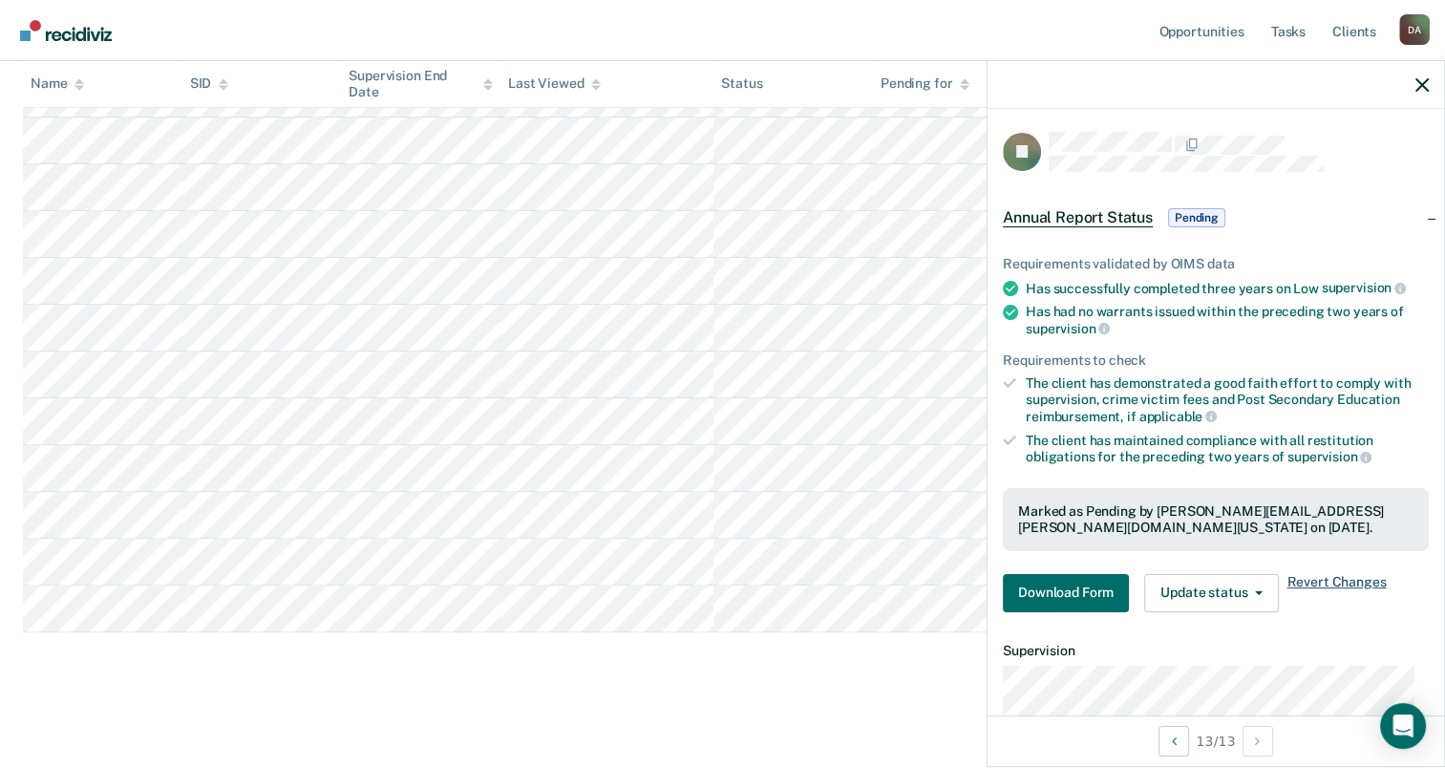
click at [1347, 574] on span "Revert Changes" at bounding box center [1335, 593] width 99 height 38
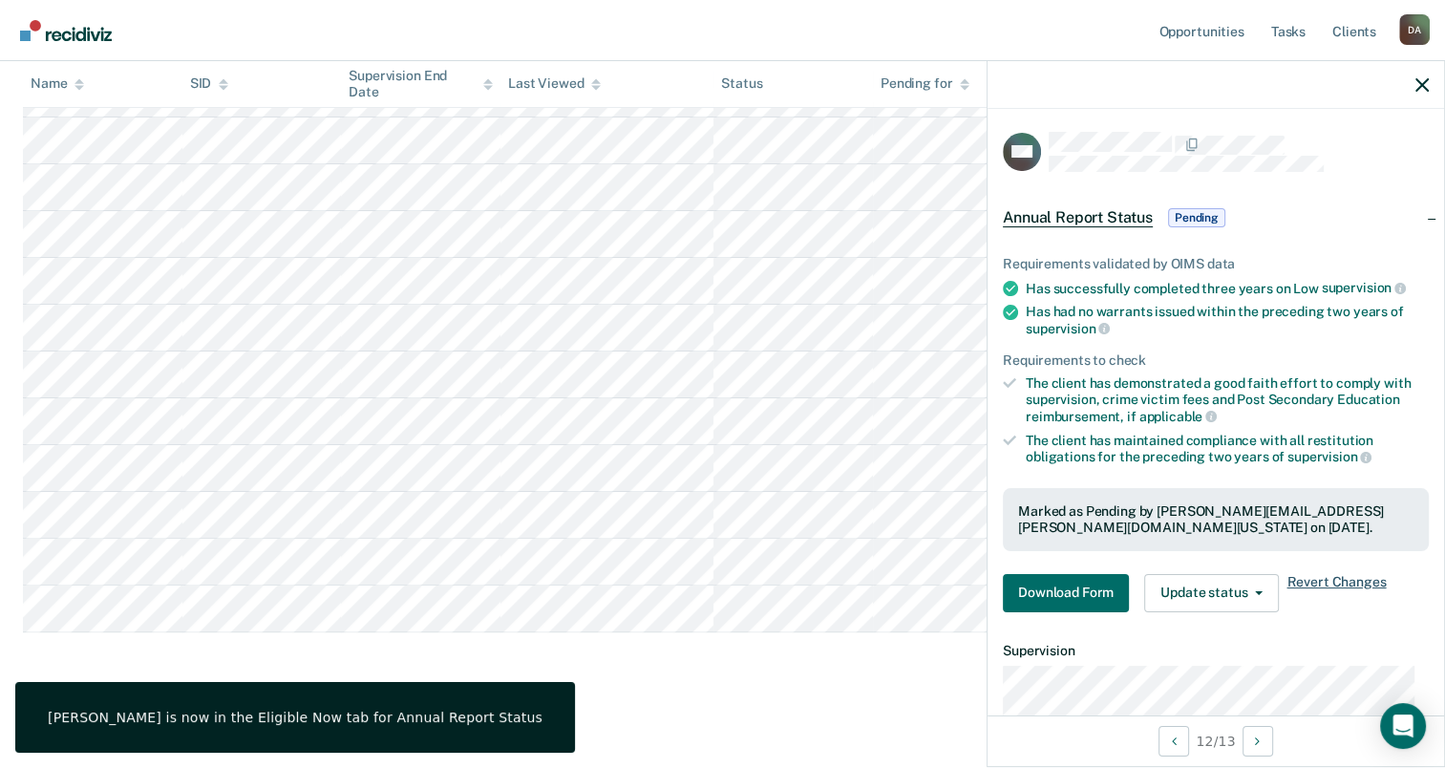
click at [1307, 581] on span "Revert Changes" at bounding box center [1335, 593] width 99 height 38
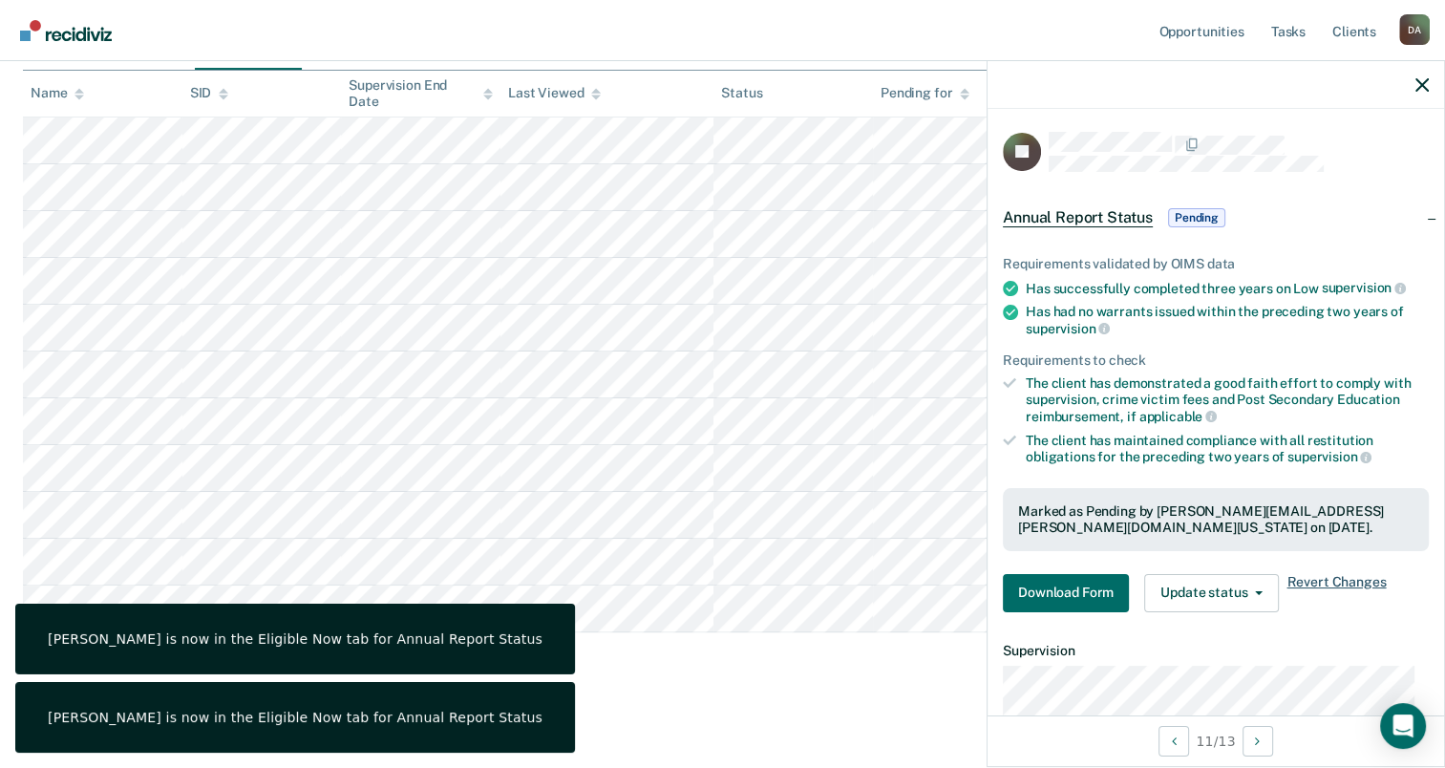
drag, startPoint x: 1351, startPoint y: 576, endPoint x: 1000, endPoint y: 575, distance: 351.5
click at [1350, 576] on span "Revert Changes" at bounding box center [1335, 593] width 99 height 38
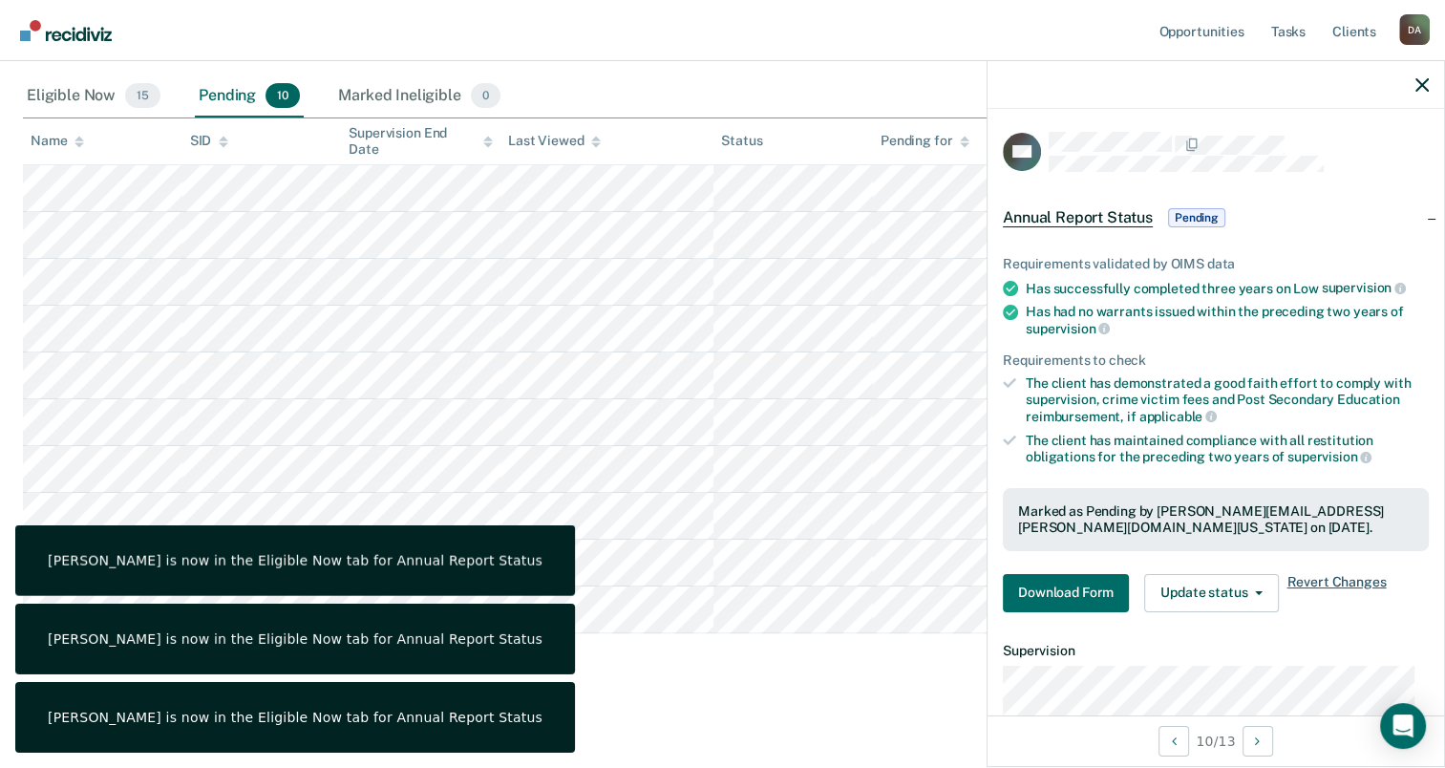
click at [1322, 574] on span "Revert Changes" at bounding box center [1335, 593] width 99 height 38
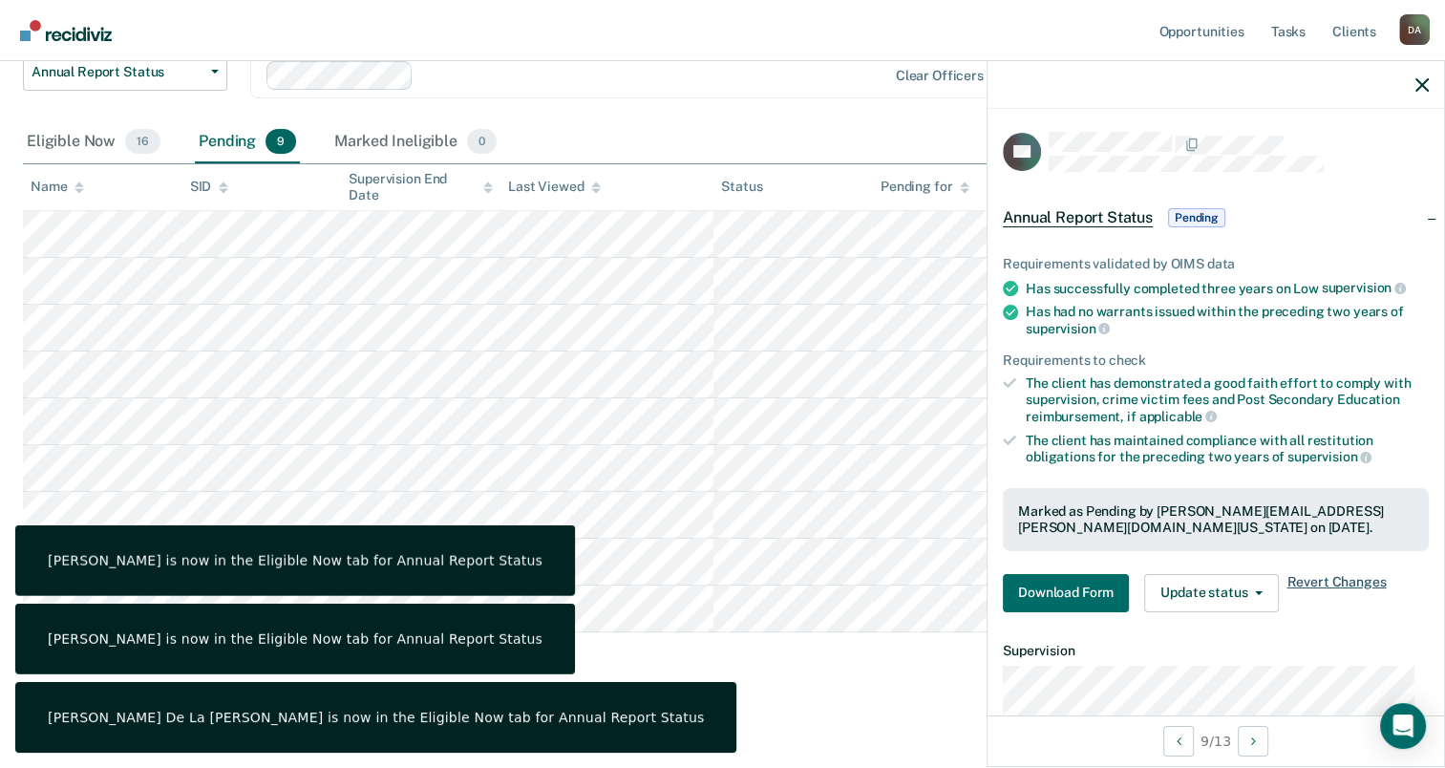
click at [1366, 574] on span "Revert Changes" at bounding box center [1335, 593] width 99 height 38
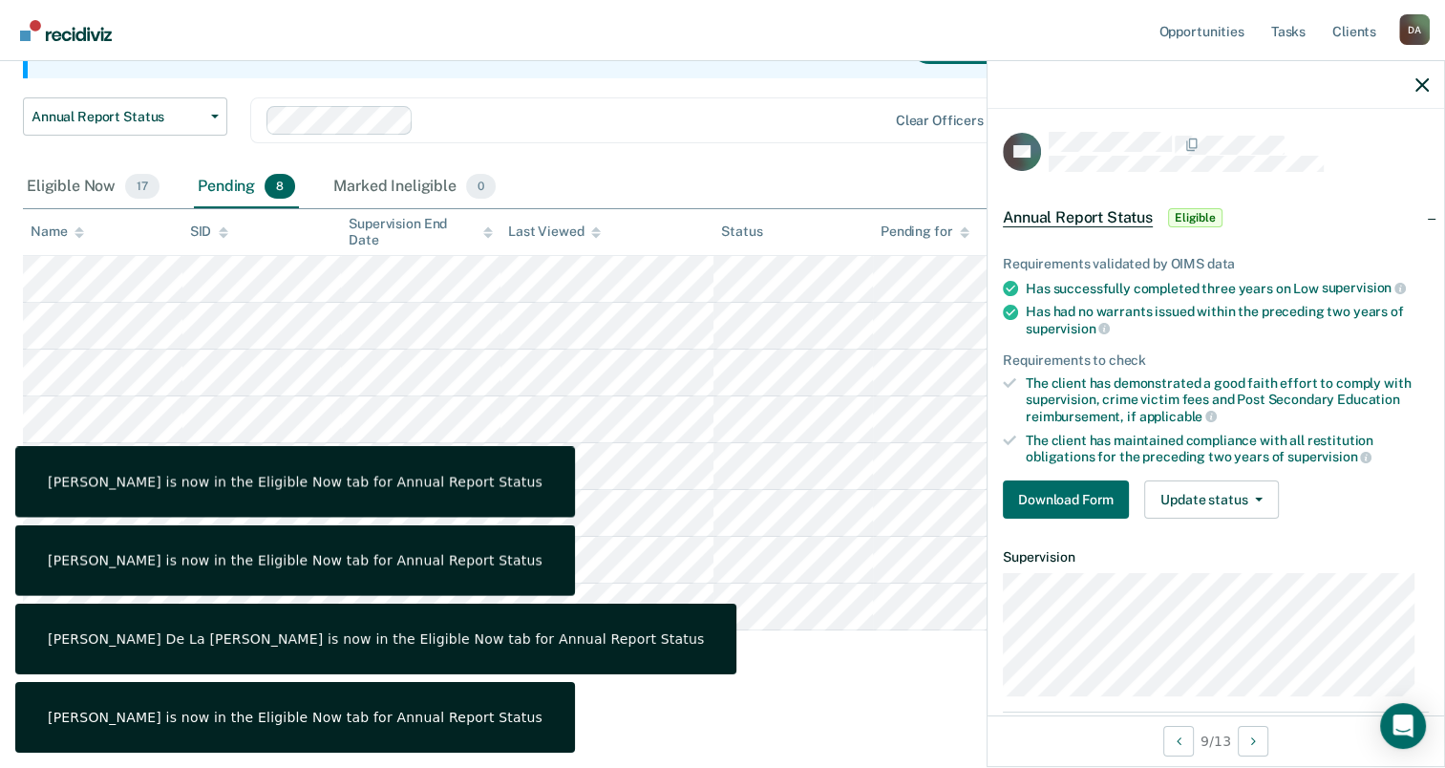
scroll to position [224, 0]
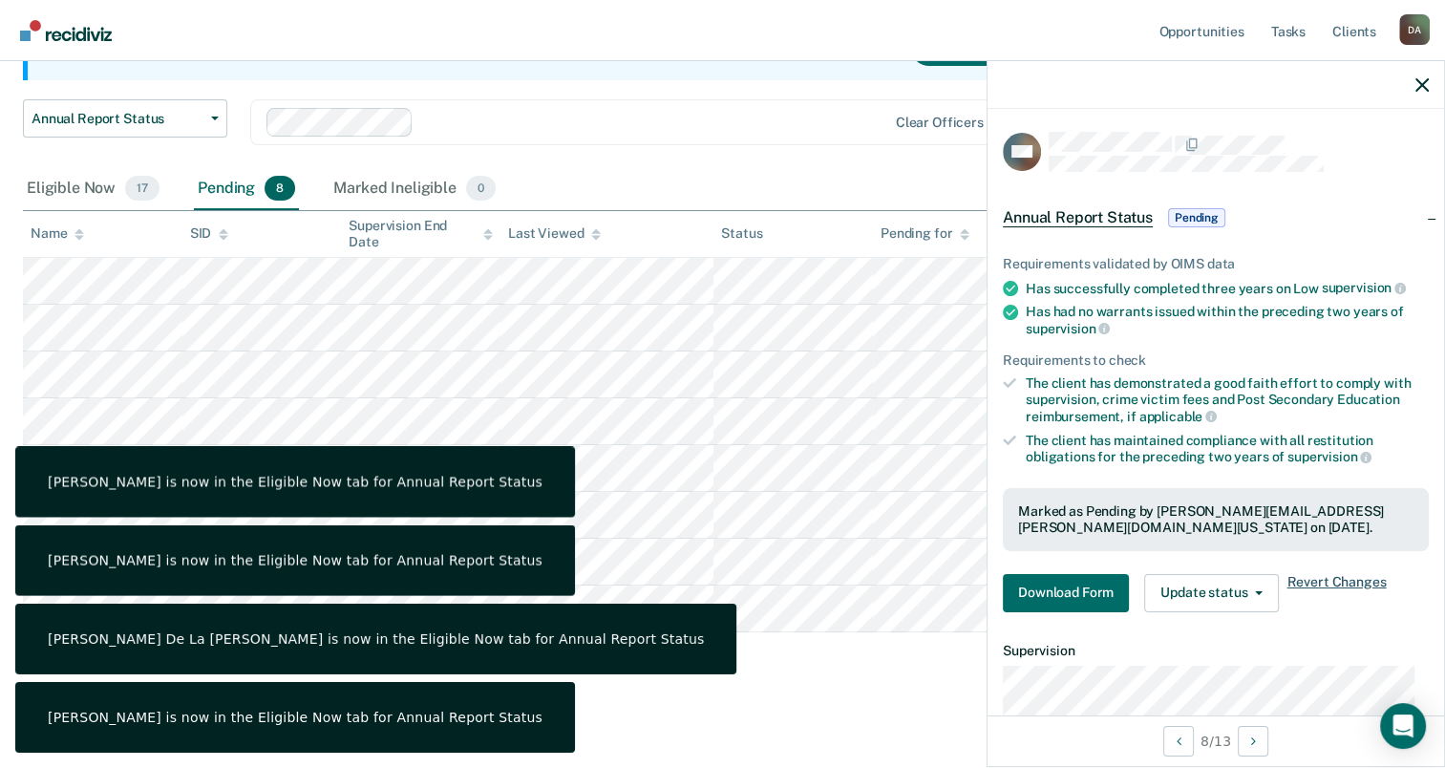
click at [1350, 581] on span "Revert Changes" at bounding box center [1335, 593] width 99 height 38
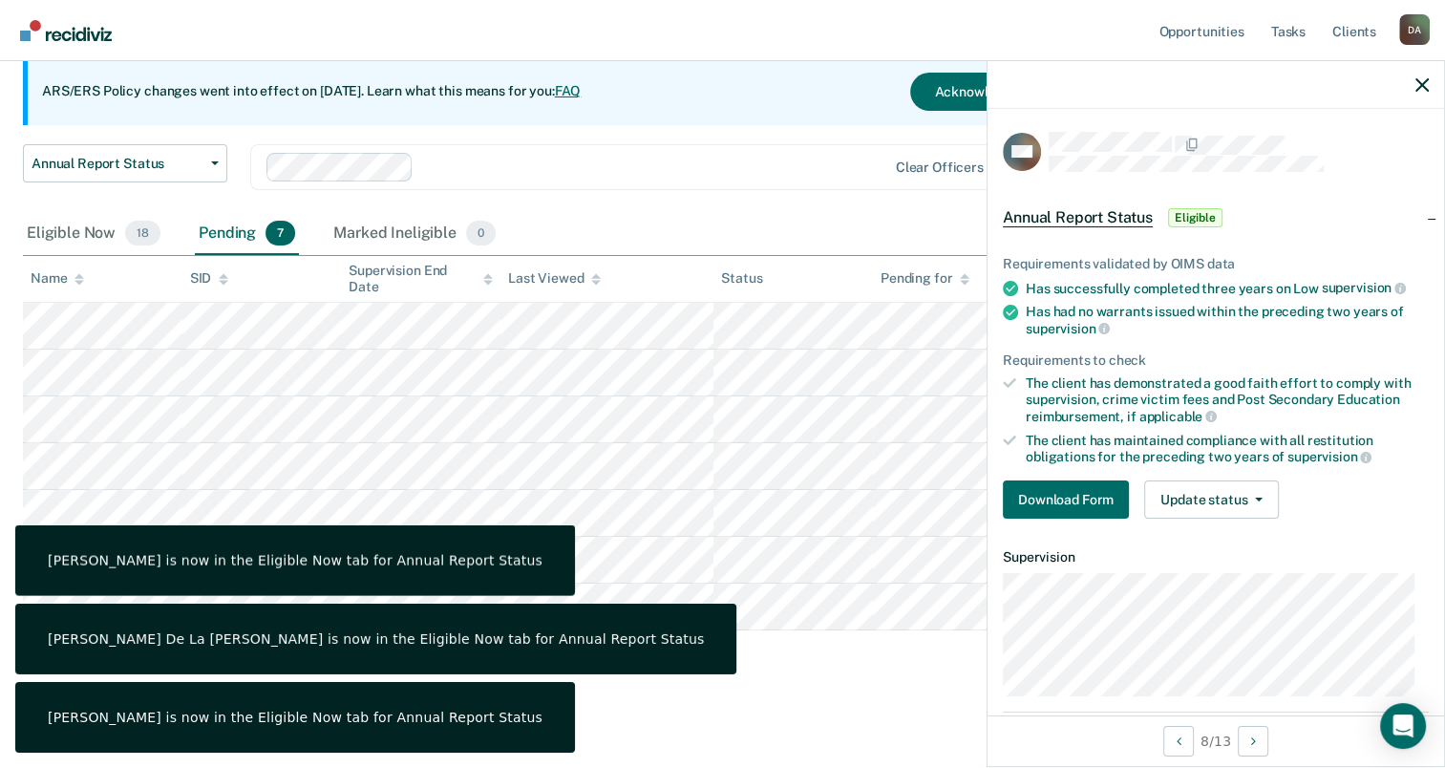
scroll to position [178, 0]
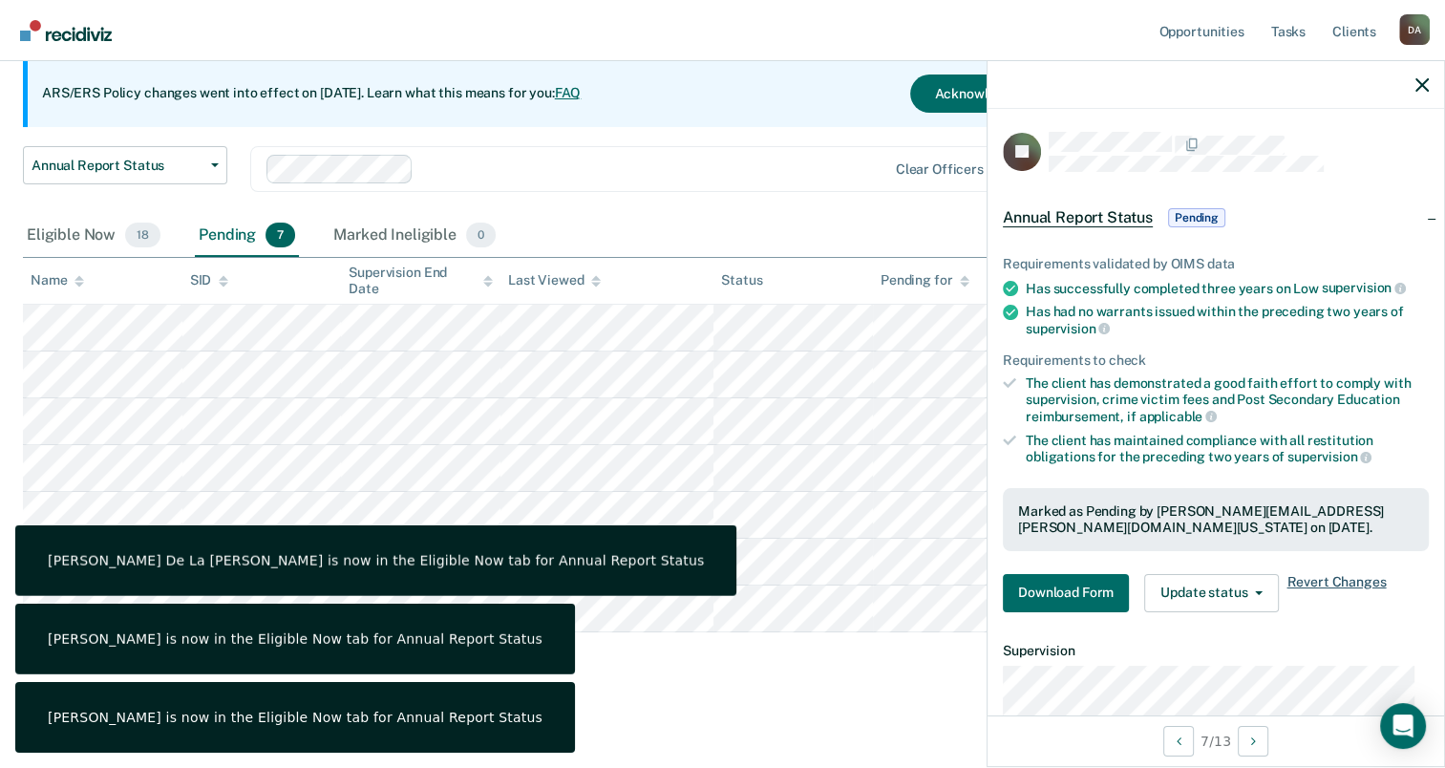
click at [1351, 574] on span "Revert Changes" at bounding box center [1335, 593] width 99 height 38
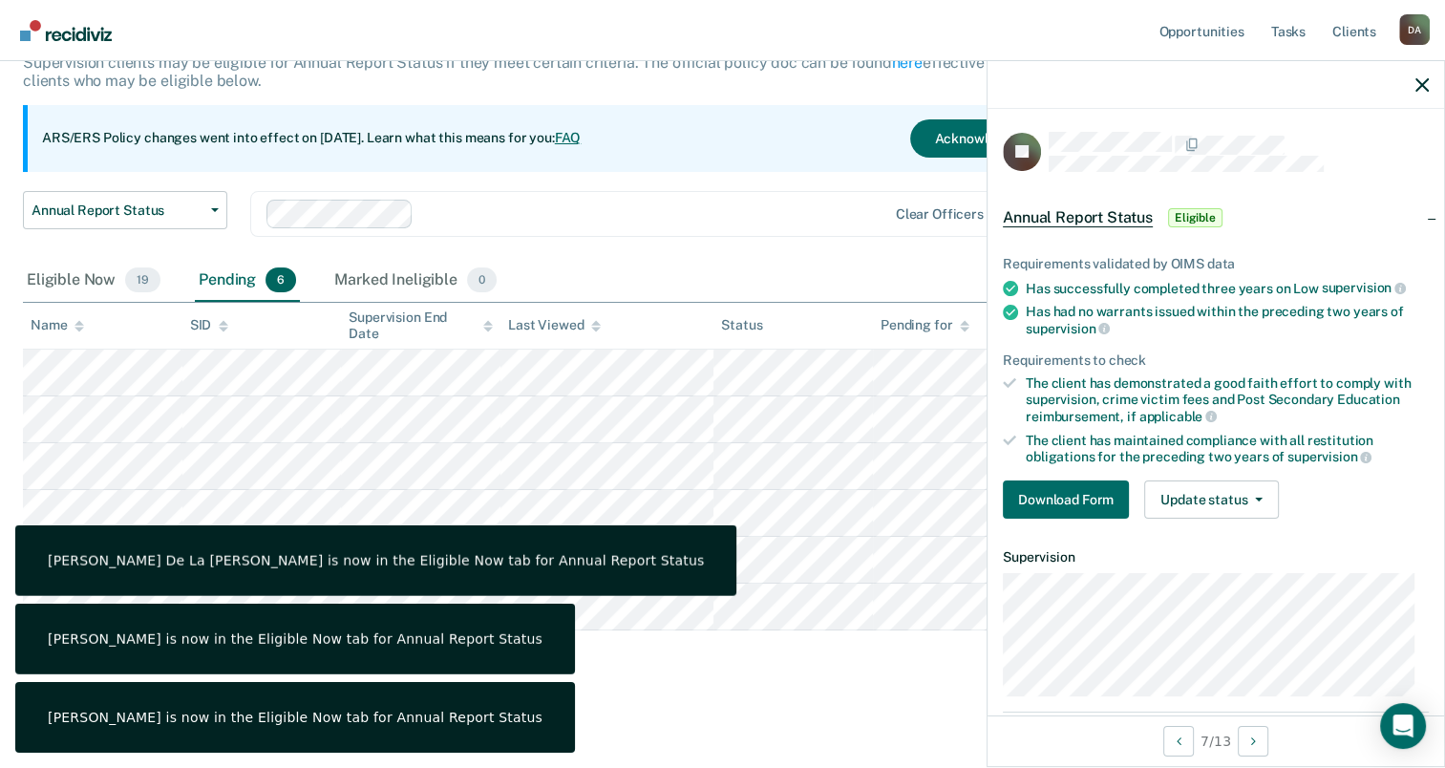
scroll to position [130, 0]
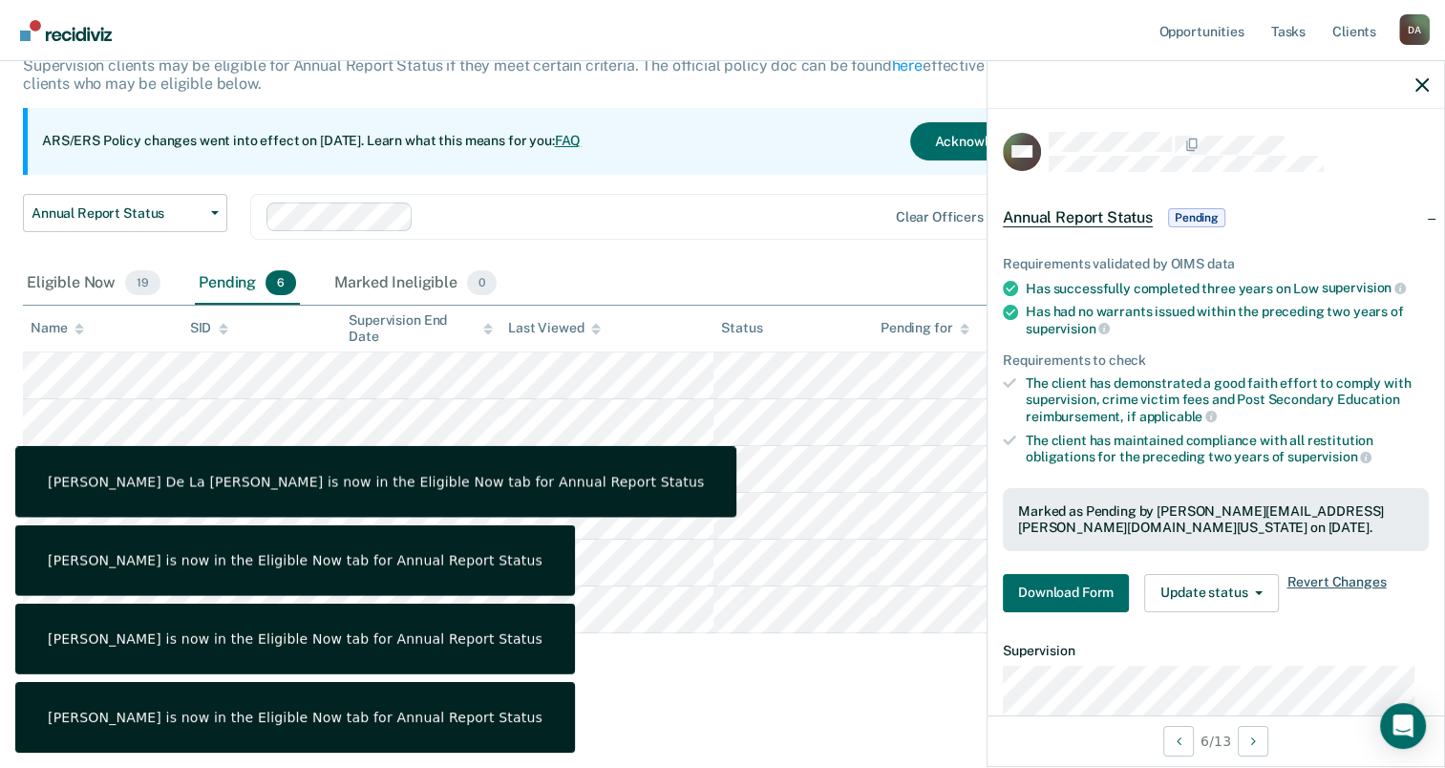
click at [1324, 574] on span "Revert Changes" at bounding box center [1335, 593] width 99 height 38
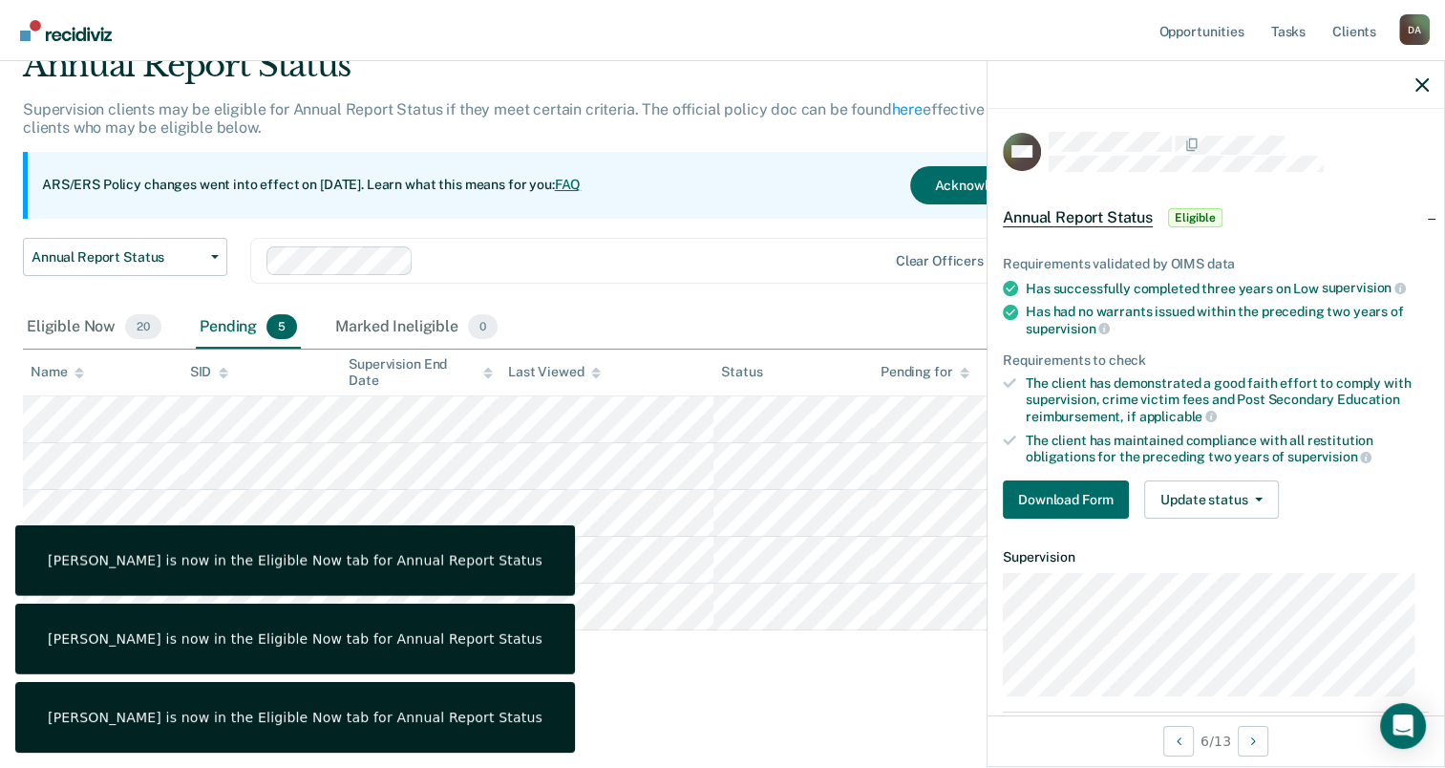
scroll to position [84, 0]
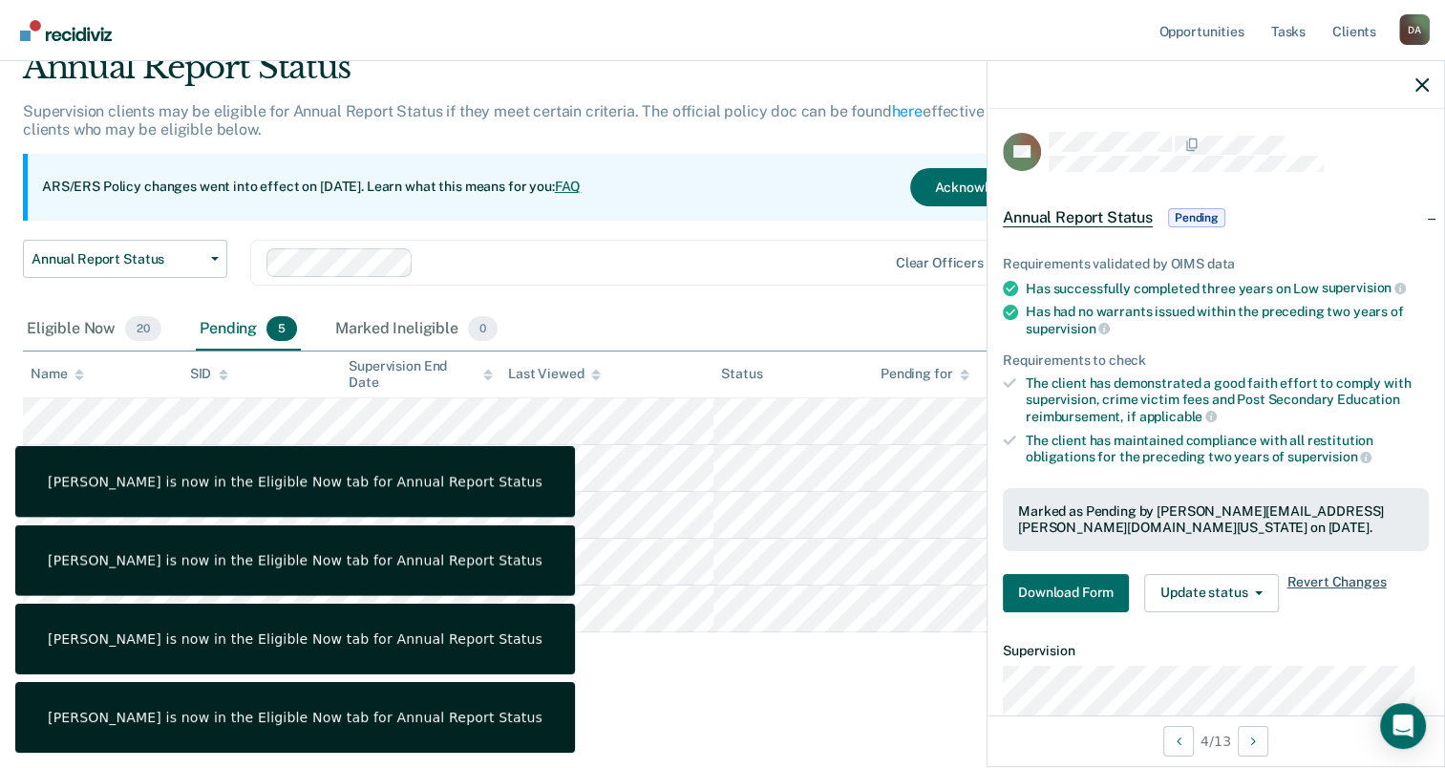
click at [1356, 577] on span "Revert Changes" at bounding box center [1335, 593] width 99 height 38
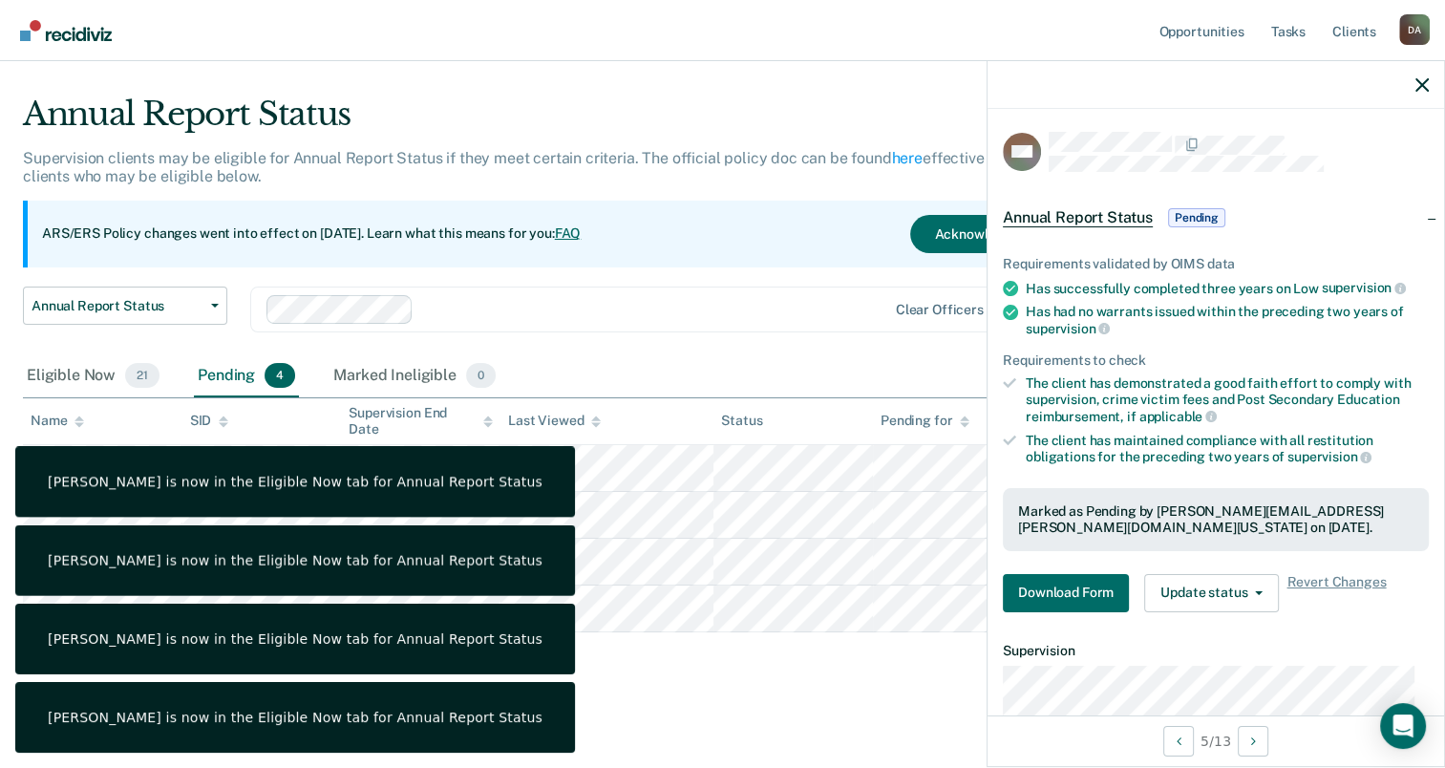
drag, startPoint x: 1317, startPoint y: 573, endPoint x: 1002, endPoint y: 543, distance: 316.6
click at [1310, 574] on span "Revert Changes" at bounding box center [1335, 593] width 99 height 38
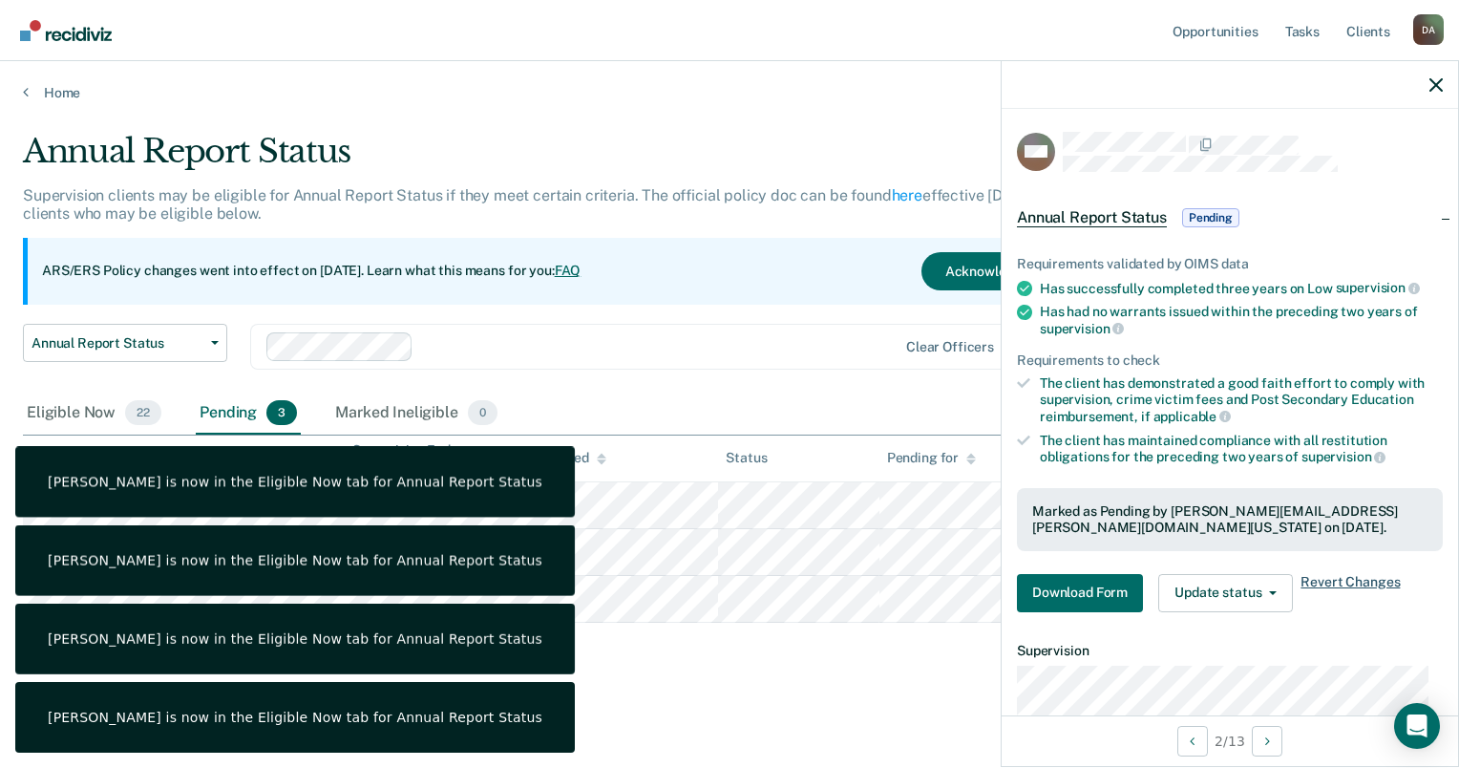
click at [1333, 585] on span "Revert Changes" at bounding box center [1350, 593] width 99 height 38
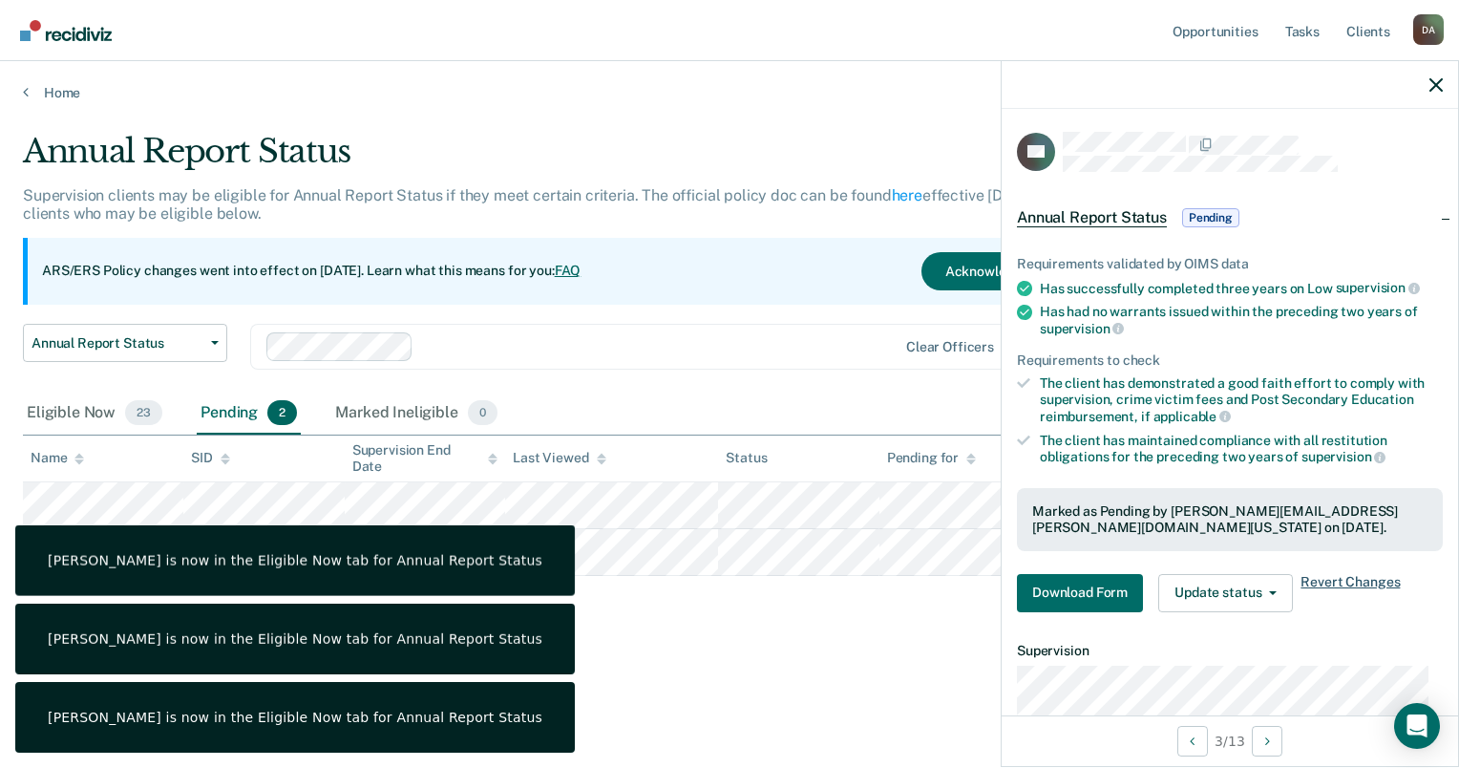
click at [1355, 579] on span "Revert Changes" at bounding box center [1350, 593] width 99 height 38
click at [1350, 584] on span "Revert Changes" at bounding box center [1350, 593] width 99 height 38
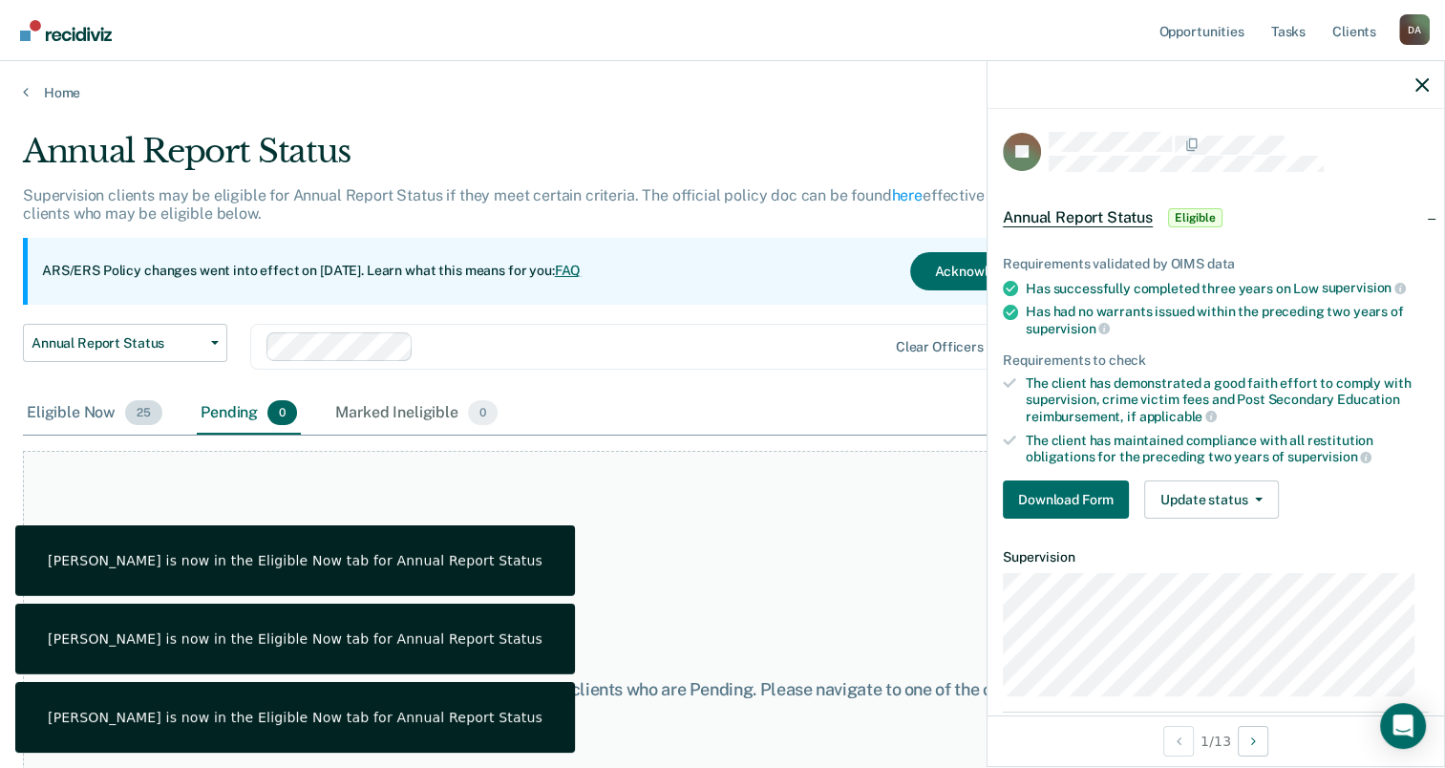
click at [122, 401] on div "Eligible Now 25" at bounding box center [94, 414] width 143 height 42
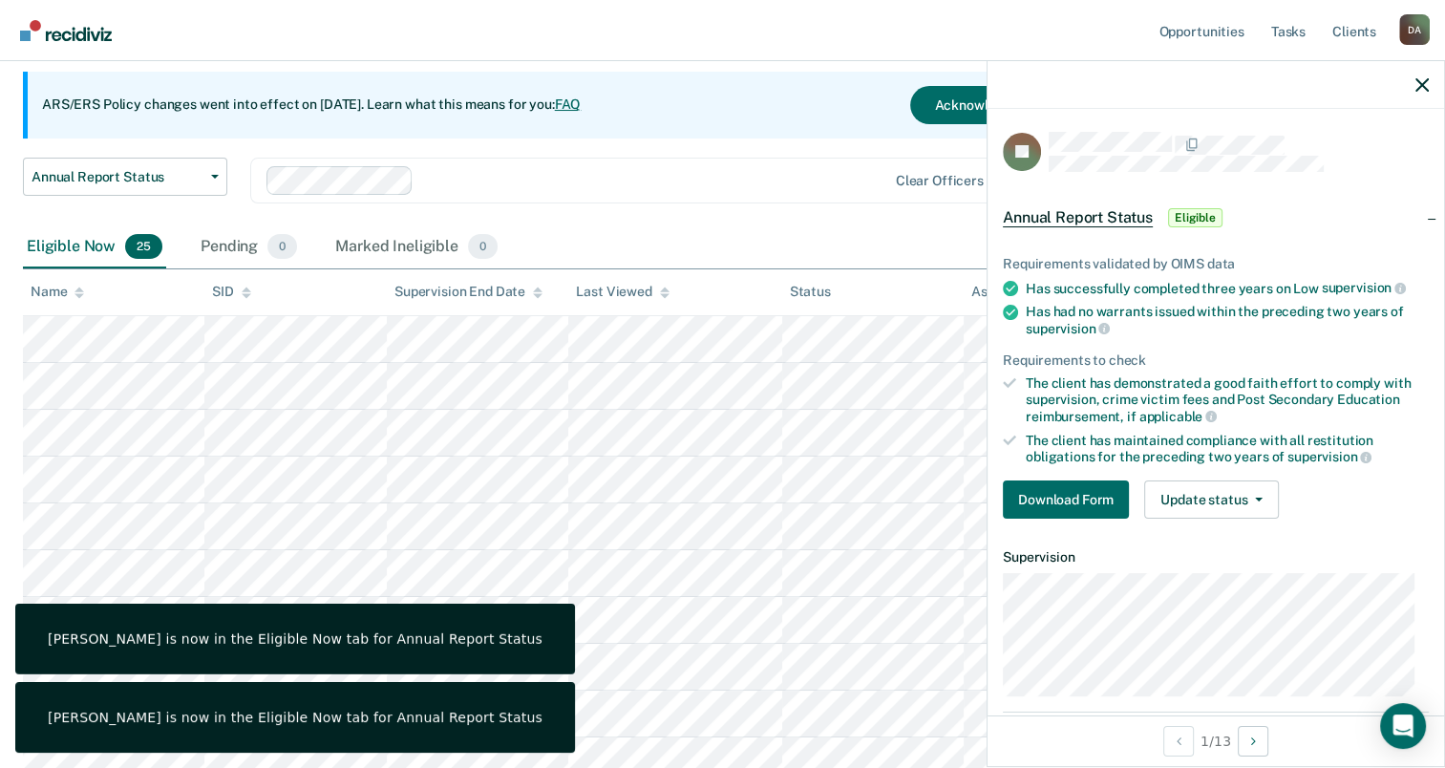
scroll to position [191, 0]
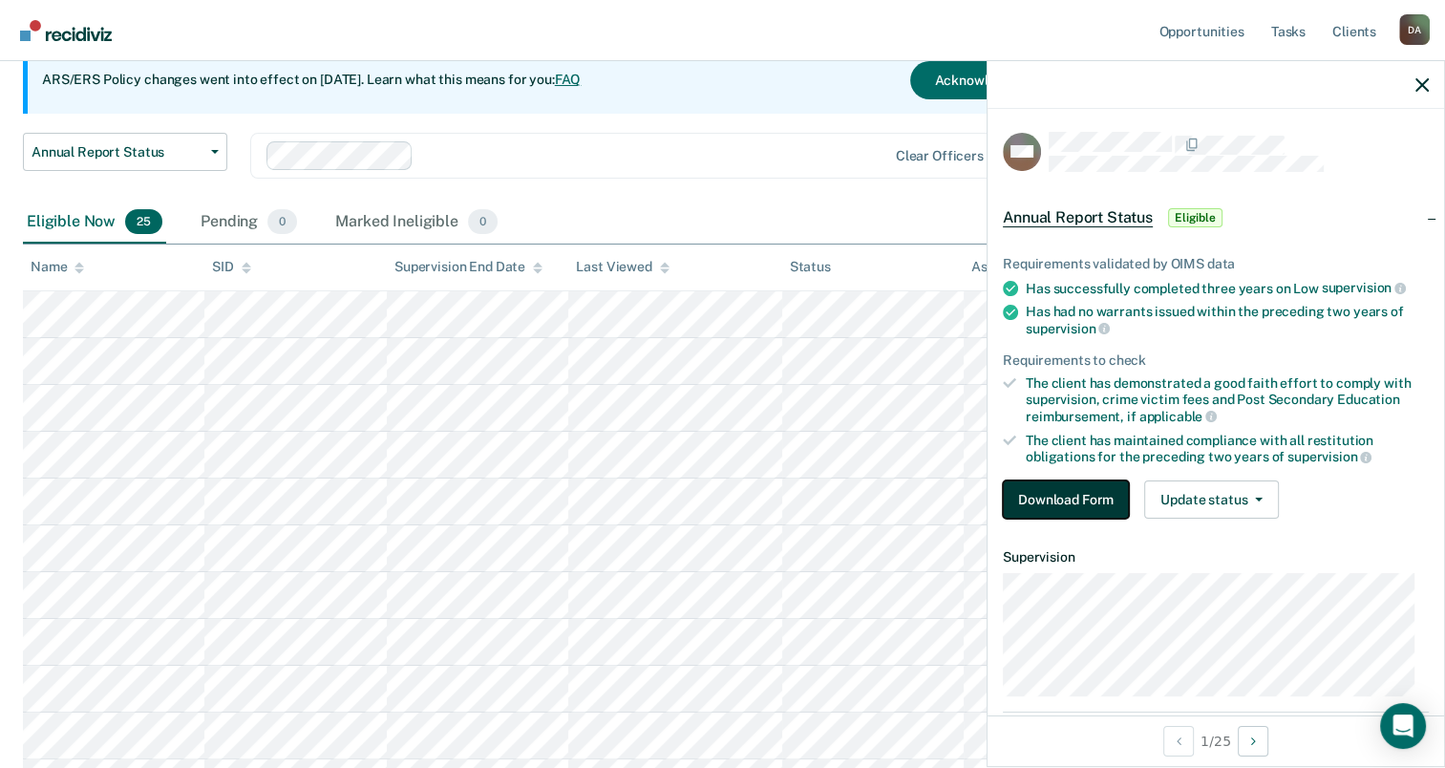
click at [1040, 488] on button "Download Form" at bounding box center [1066, 499] width 126 height 38
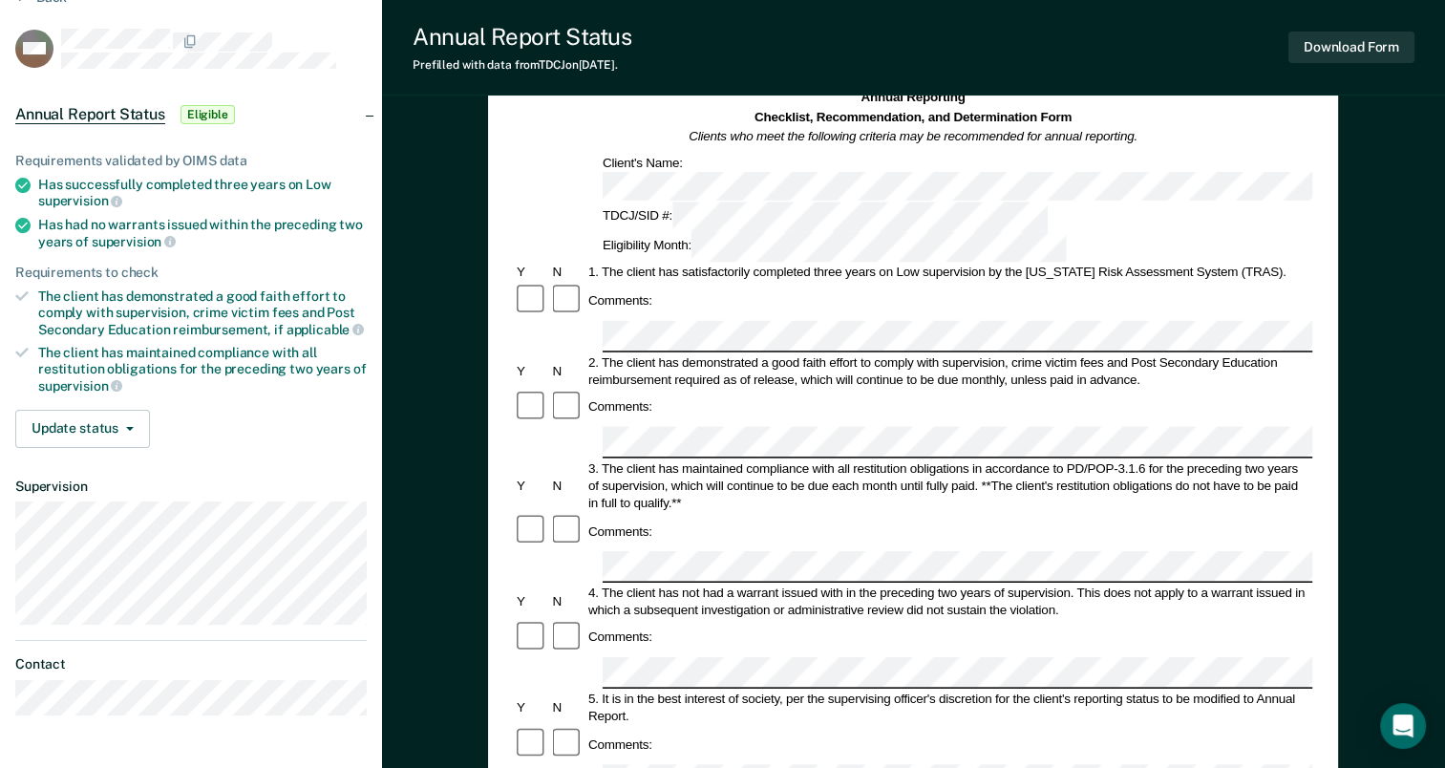
scroll to position [191, 0]
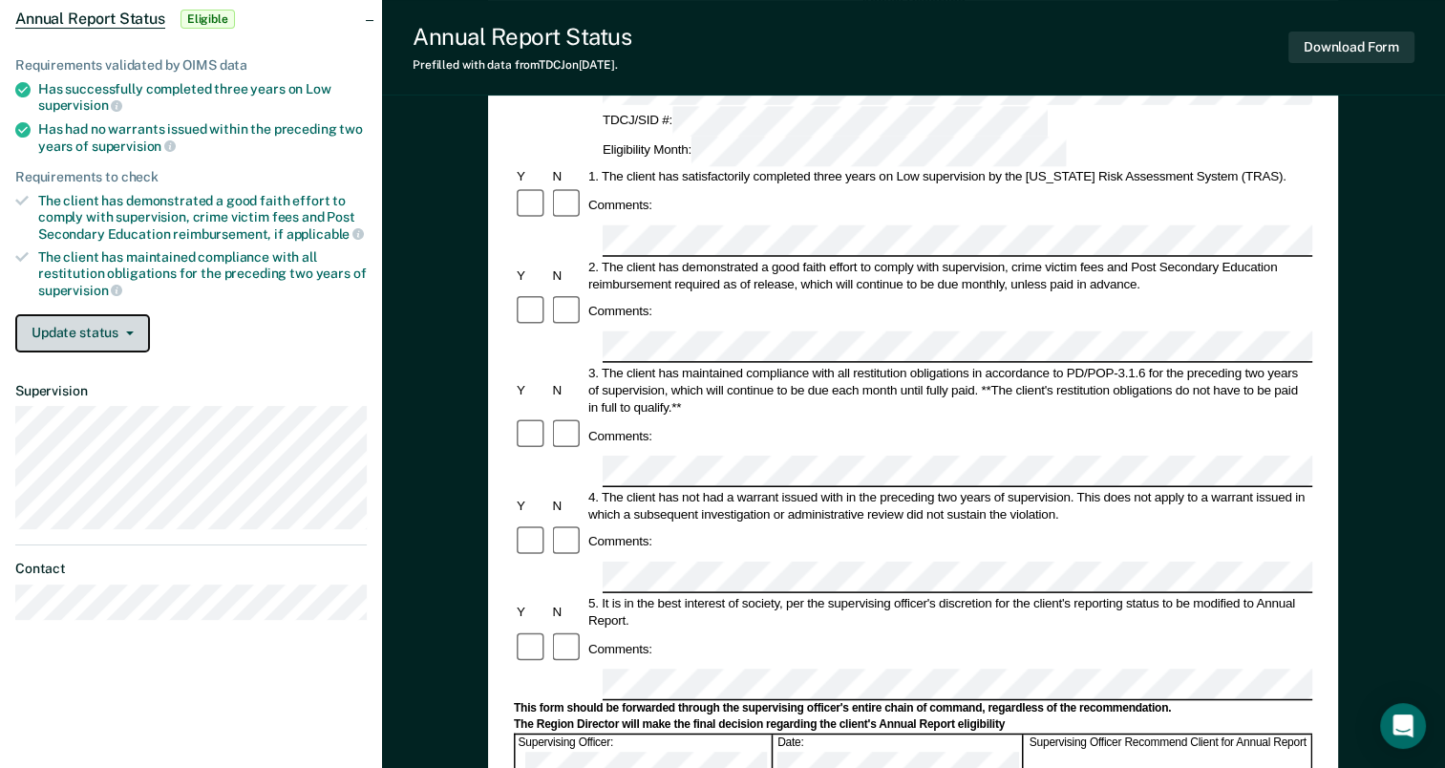
click at [78, 336] on button "Update status" at bounding box center [82, 333] width 135 height 38
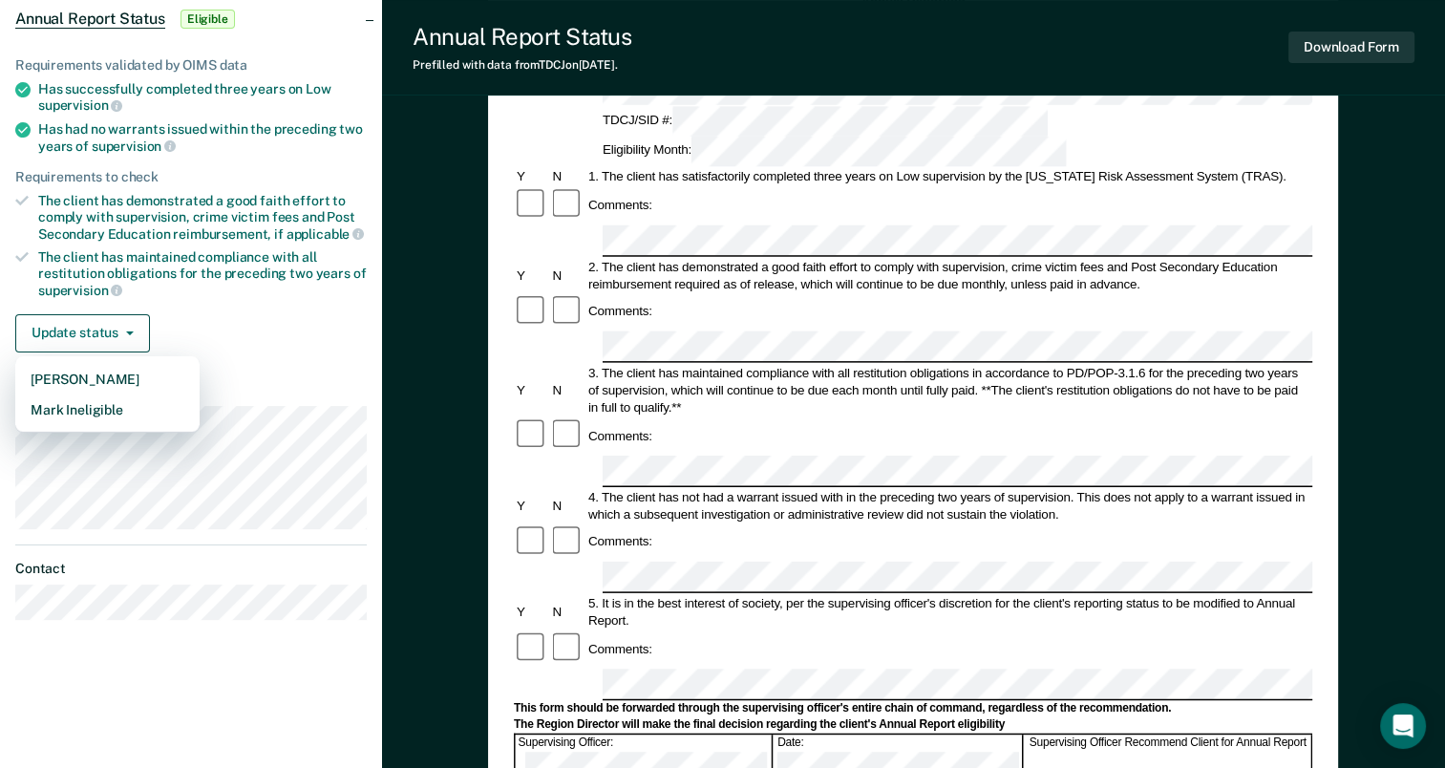
click at [195, 324] on div "Update status [PERSON_NAME] Mark Ineligible" at bounding box center [190, 333] width 351 height 38
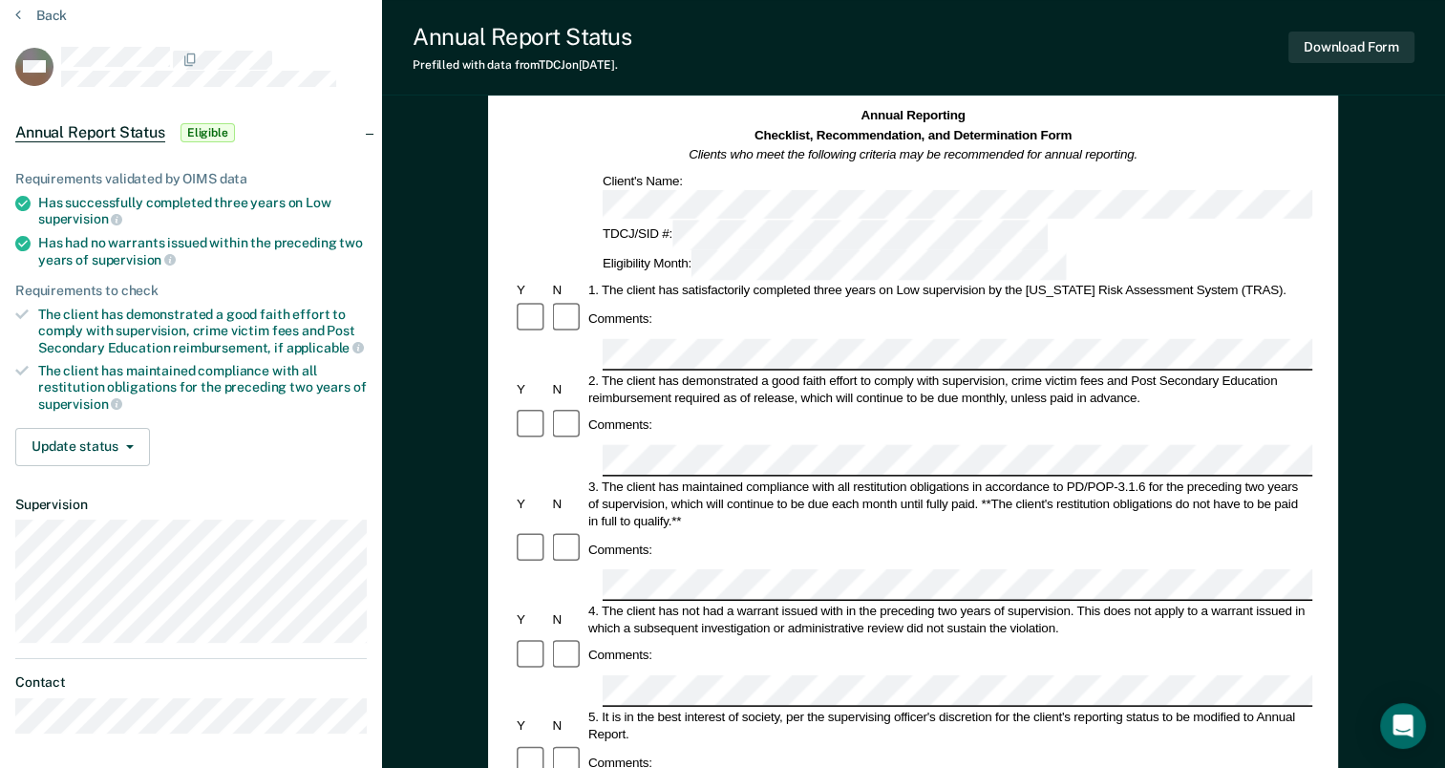
scroll to position [0, 0]
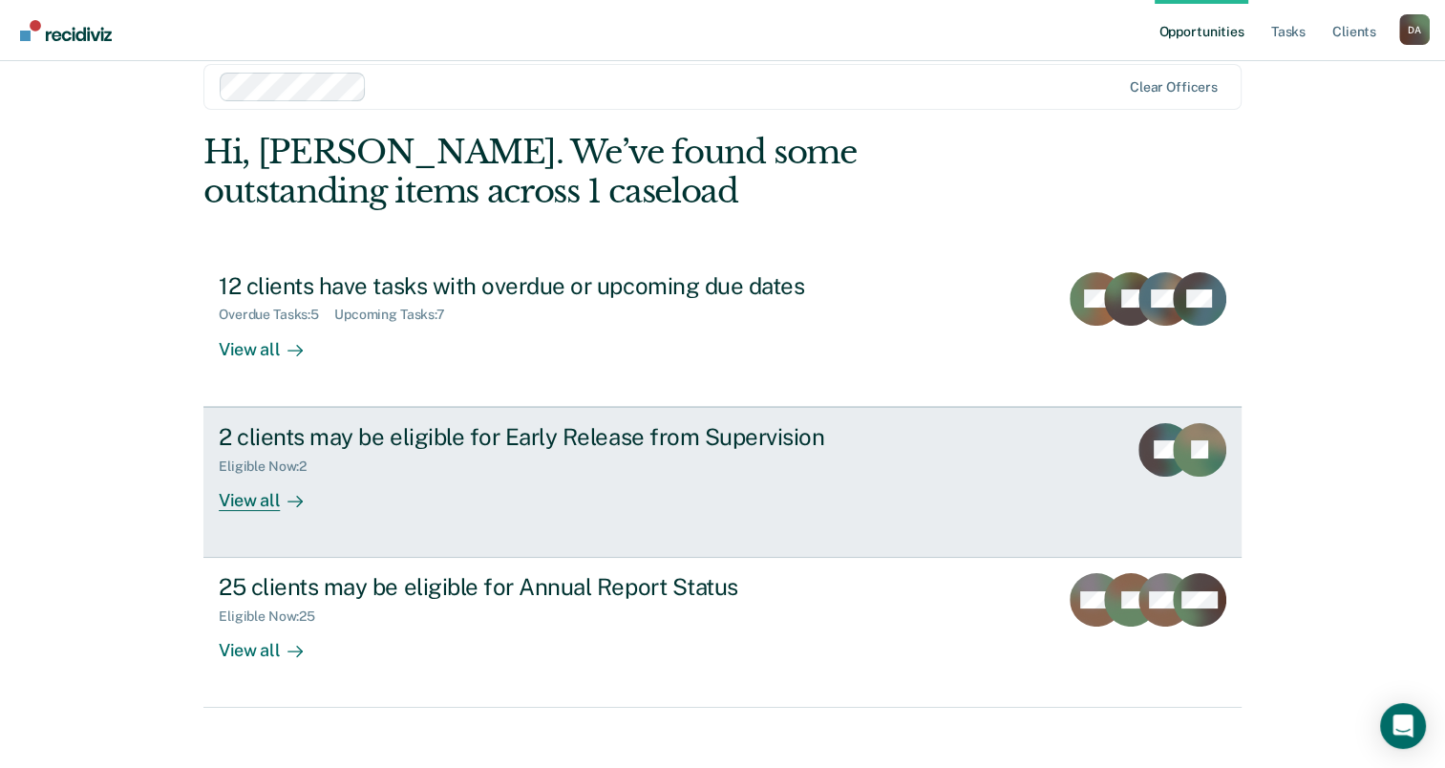
scroll to position [43, 0]
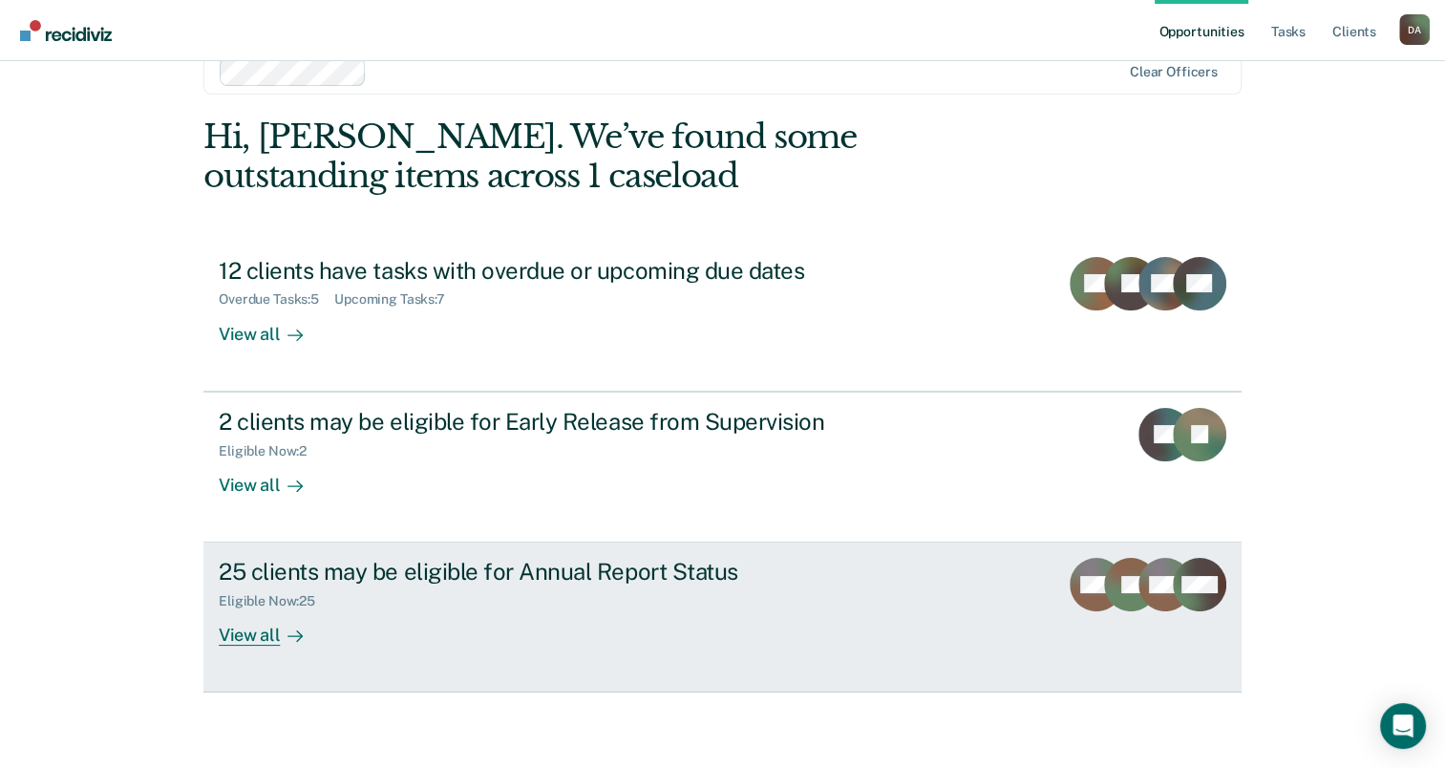
click at [363, 581] on div "25 clients may be eligible for Annual Report Status" at bounding box center [554, 572] width 670 height 28
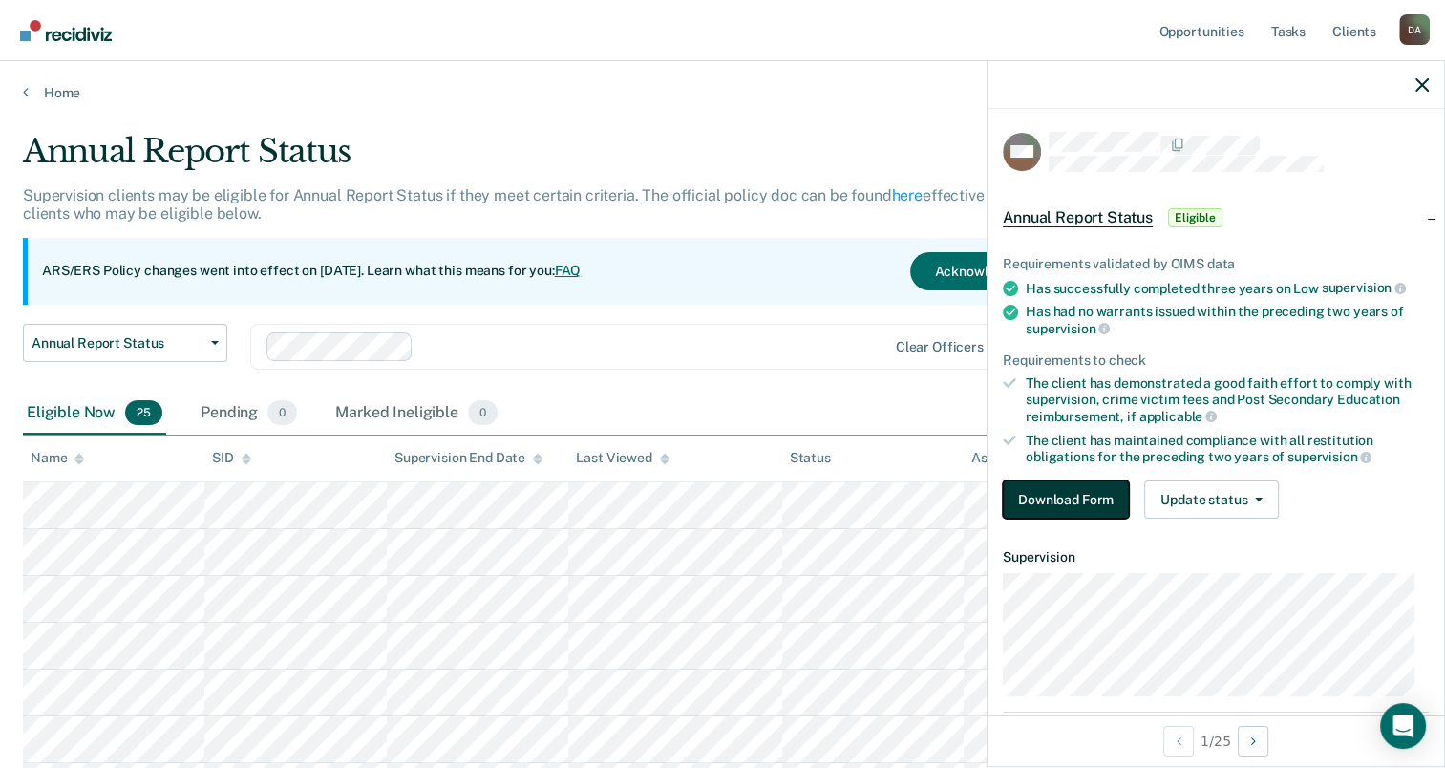
click at [1042, 498] on button "Download Form" at bounding box center [1066, 499] width 126 height 38
